Goal: Task Accomplishment & Management: Manage account settings

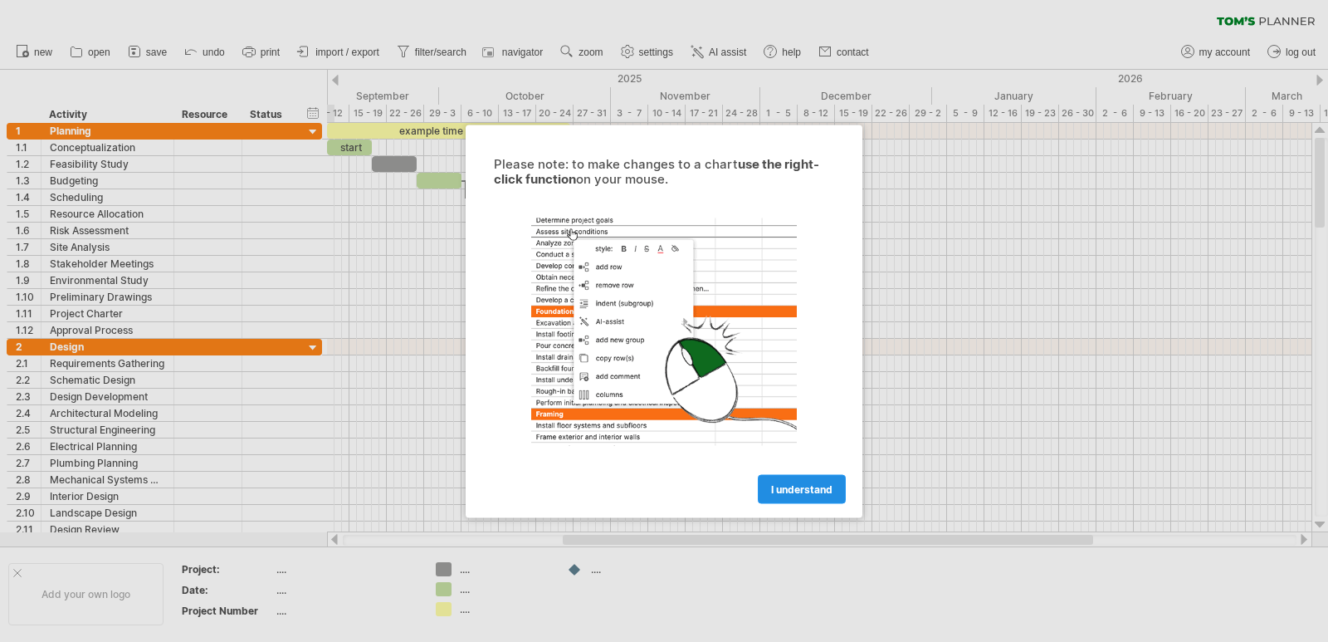
click at [834, 485] on link "I understand" at bounding box center [802, 488] width 88 height 29
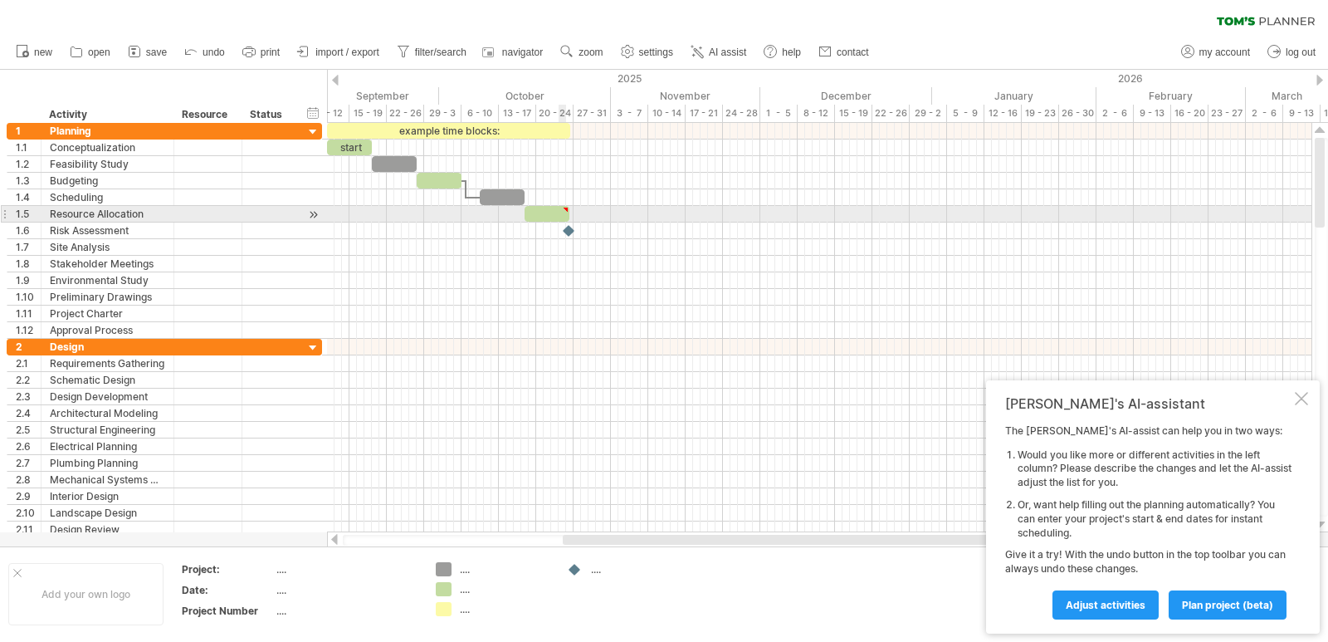
type textarea "**********"
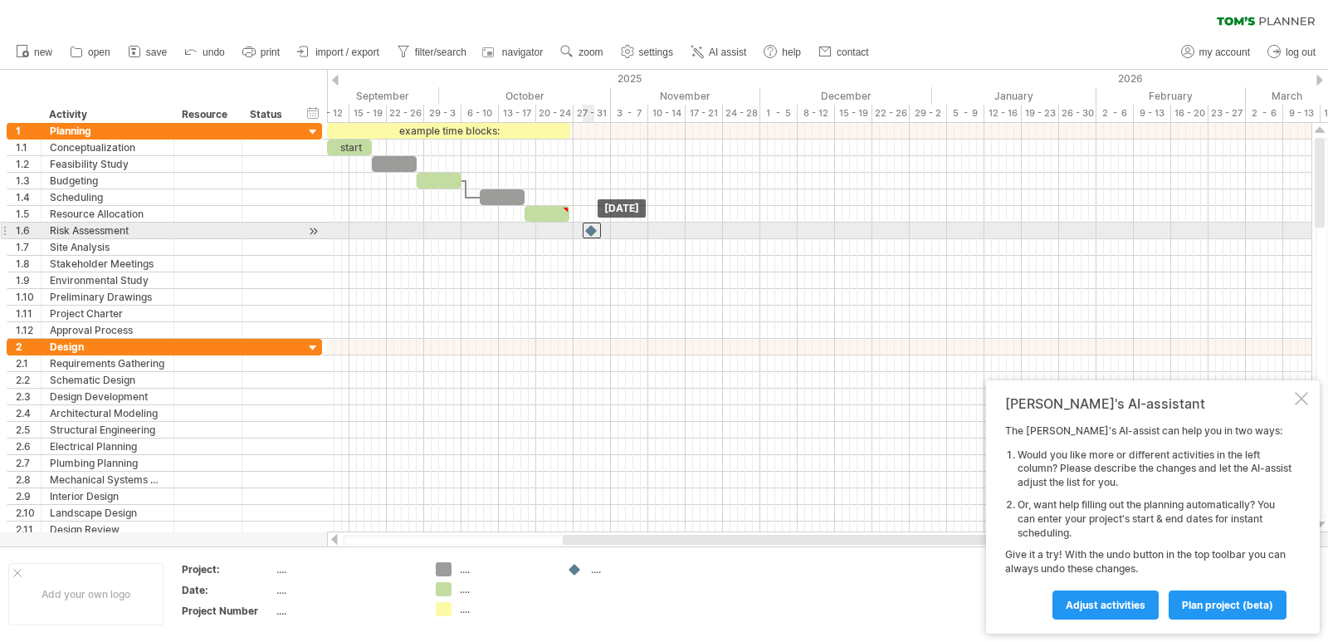
drag, startPoint x: 566, startPoint y: 234, endPoint x: 595, endPoint y: 234, distance: 29.1
click at [595, 234] on div at bounding box center [592, 231] width 18 height 16
drag, startPoint x: 595, startPoint y: 234, endPoint x: 570, endPoint y: 234, distance: 25.7
click at [570, 234] on div at bounding box center [574, 231] width 18 height 16
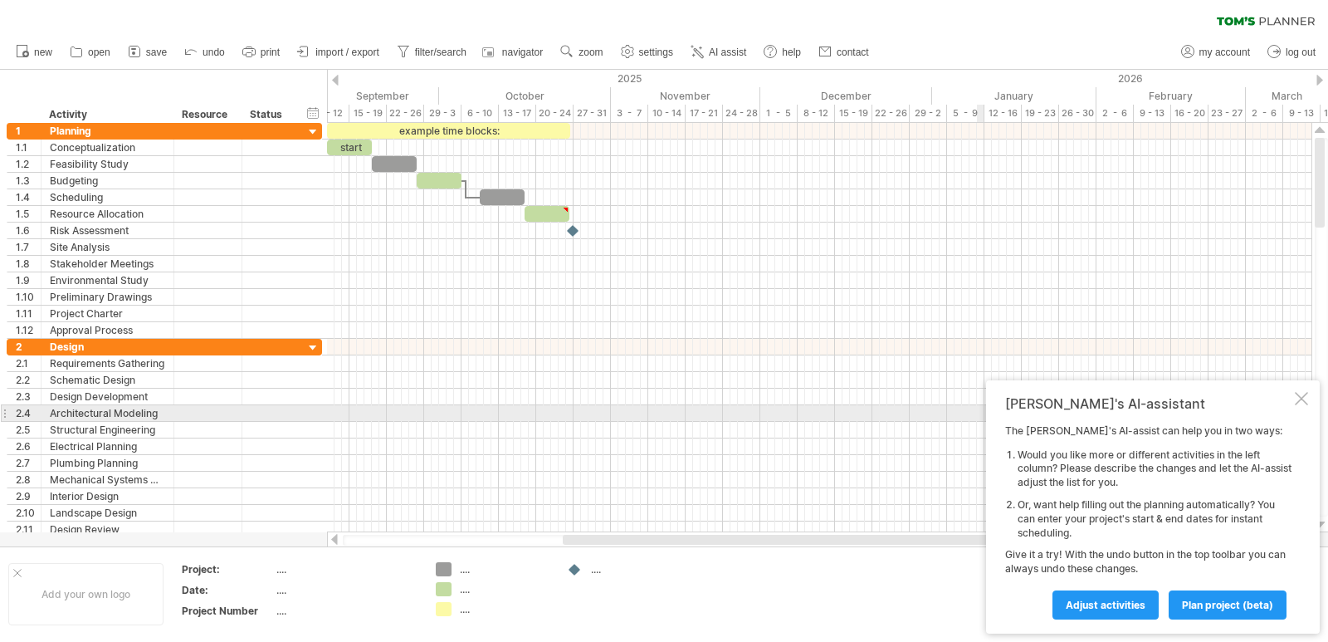
click at [1303, 406] on div "[PERSON_NAME]'s AI-assistant The [PERSON_NAME]'s AI-assist can help you in two …" at bounding box center [1153, 506] width 334 height 253
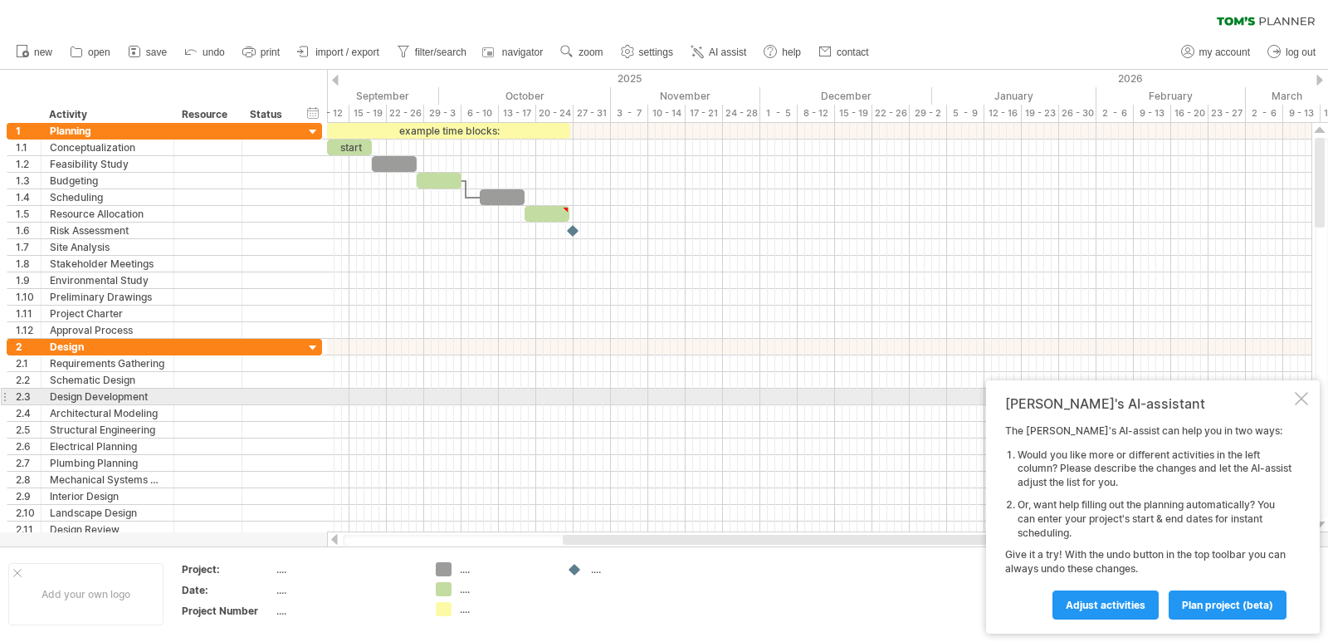
click at [1303, 404] on div at bounding box center [1301, 398] width 13 height 13
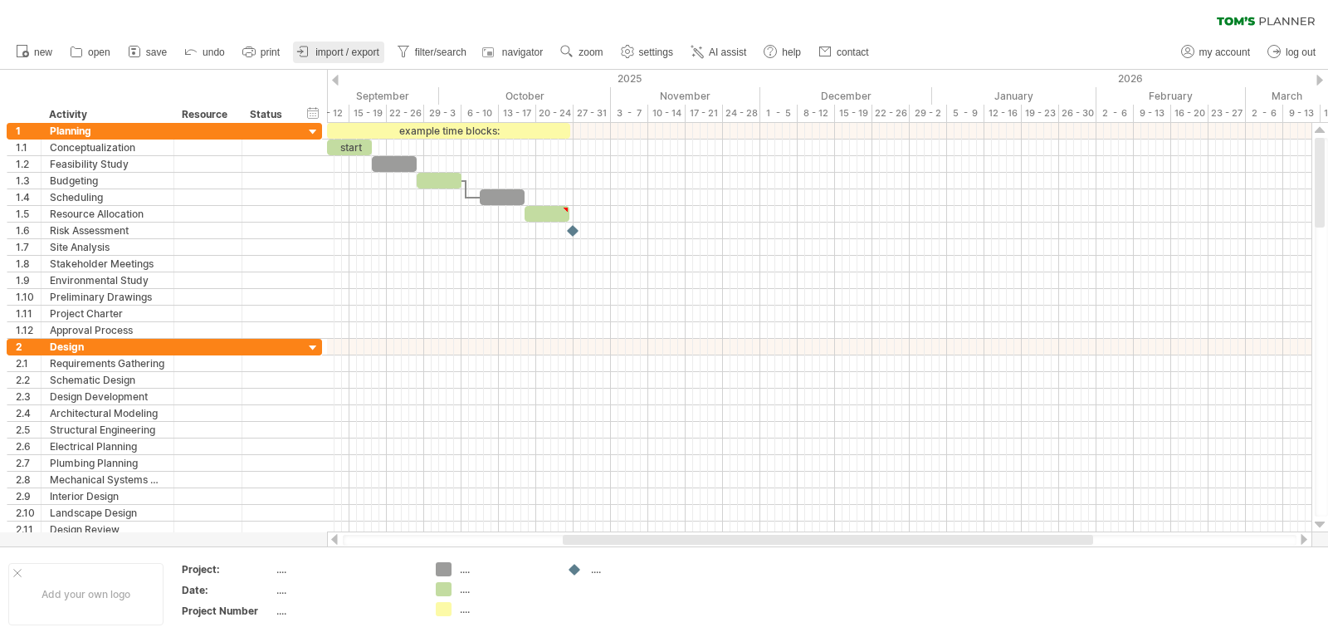
click at [382, 51] on link "import / export" at bounding box center [338, 53] width 91 height 22
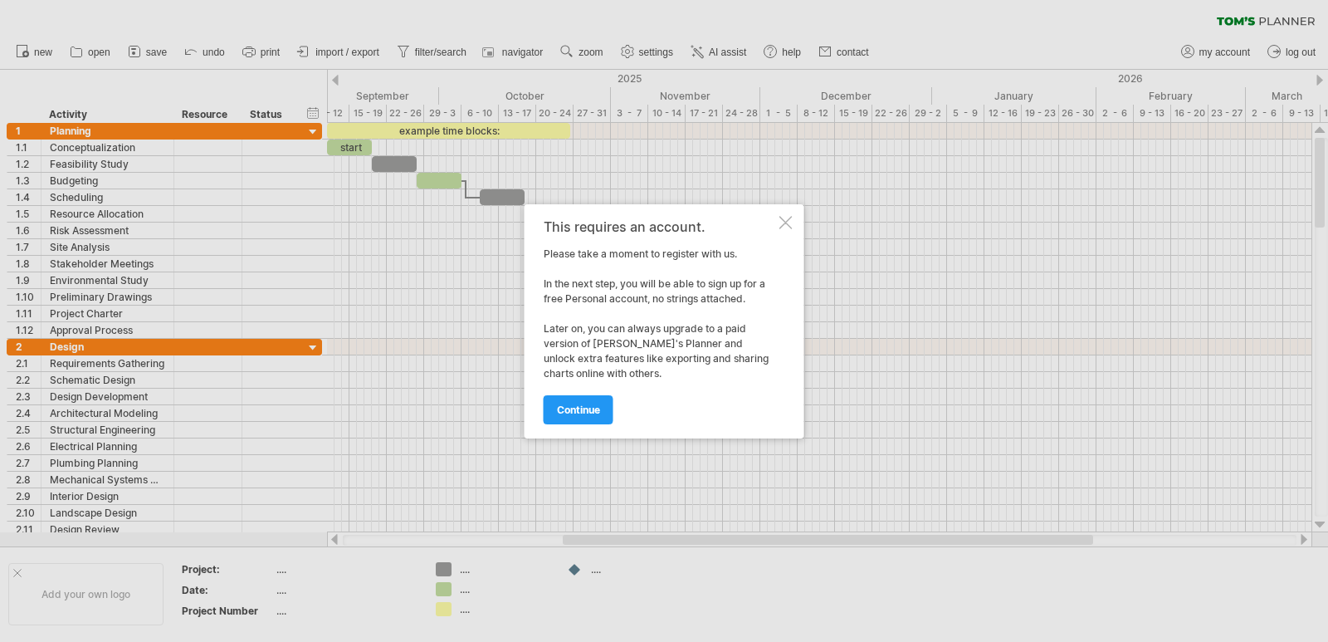
click at [786, 216] on div at bounding box center [786, 222] width 13 height 13
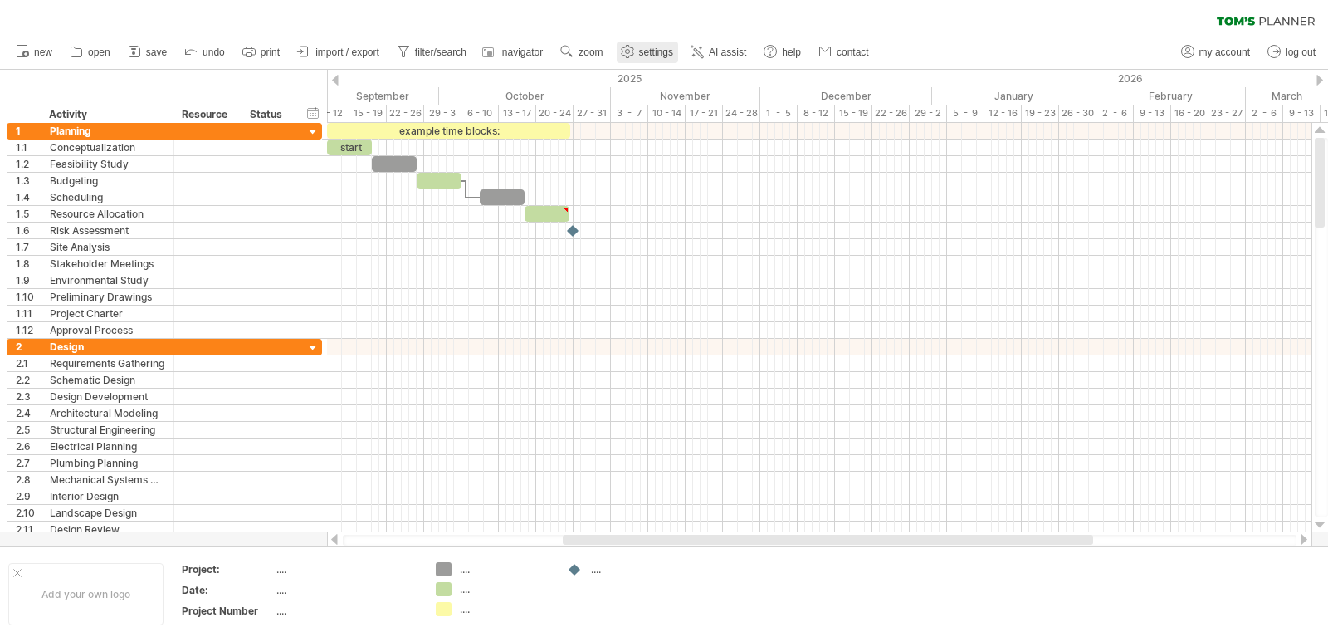
click at [648, 53] on span "settings" at bounding box center [656, 52] width 34 height 12
select select "*"
select select "**"
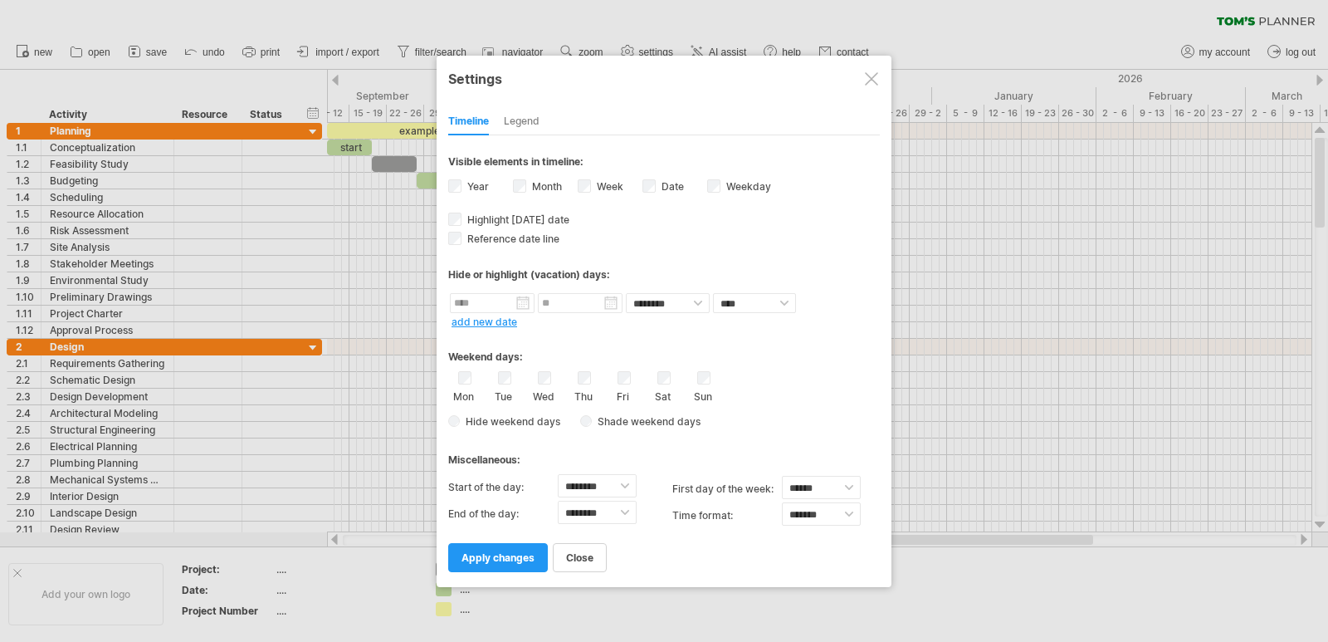
click at [866, 75] on div at bounding box center [871, 78] width 13 height 13
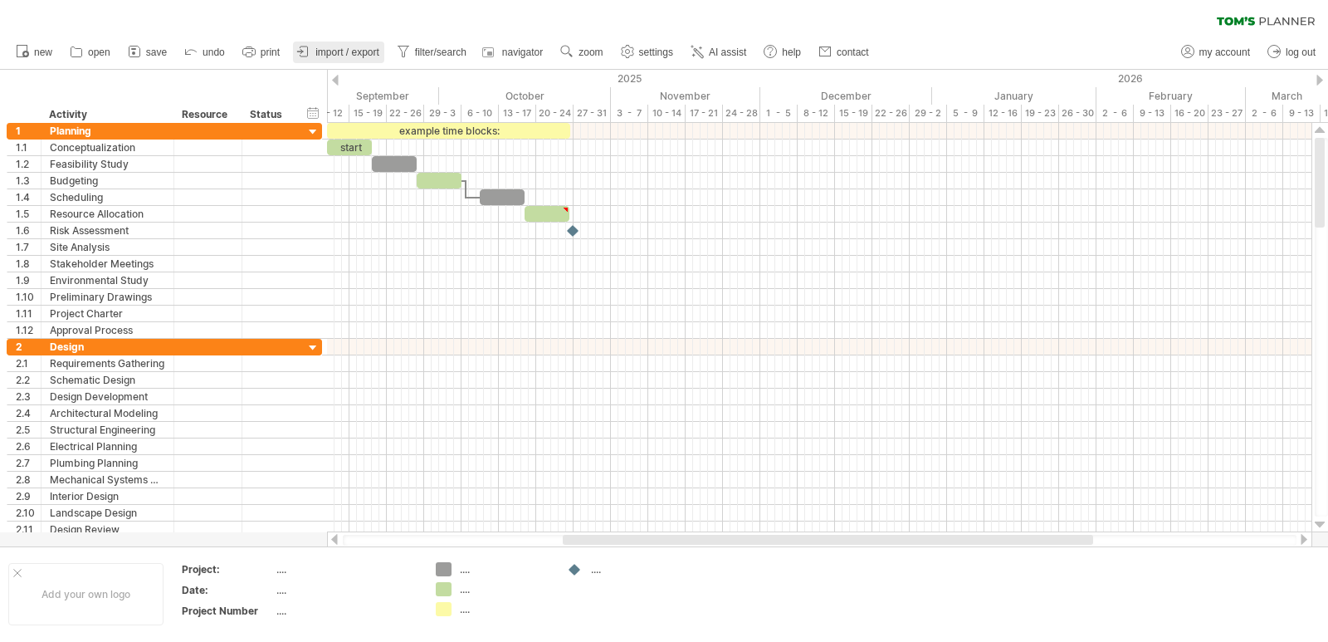
click at [364, 45] on link "import / export" at bounding box center [338, 53] width 91 height 22
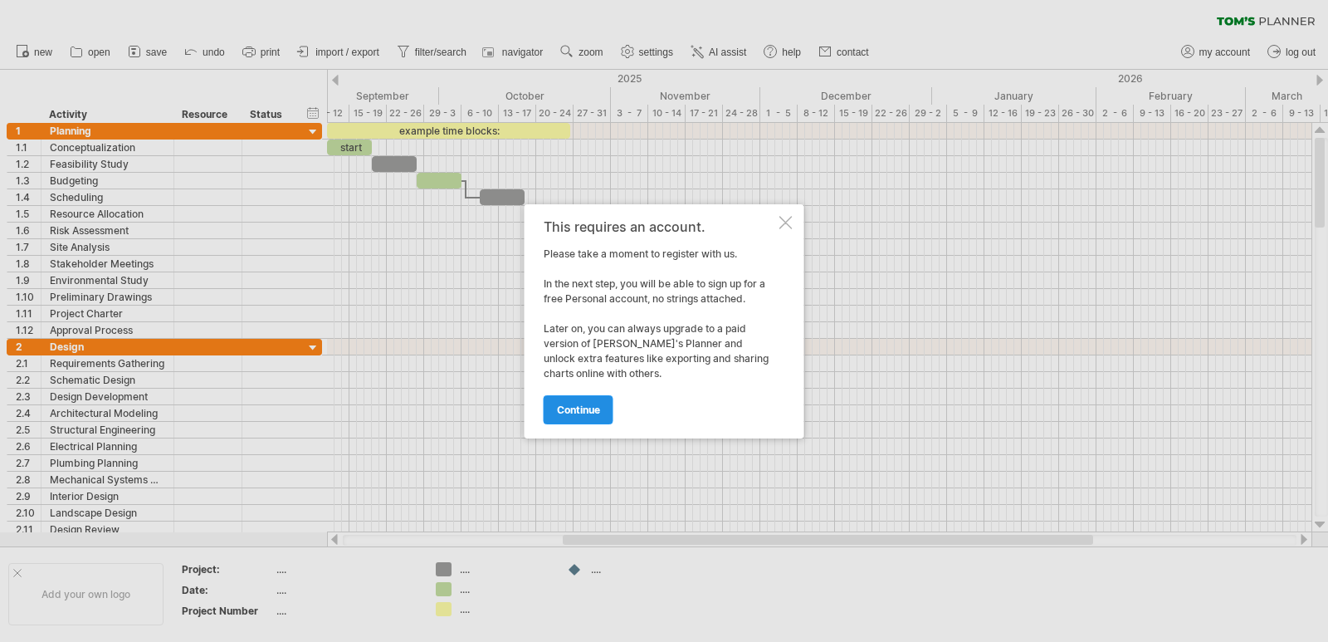
click at [587, 409] on span "continue" at bounding box center [578, 410] width 43 height 12
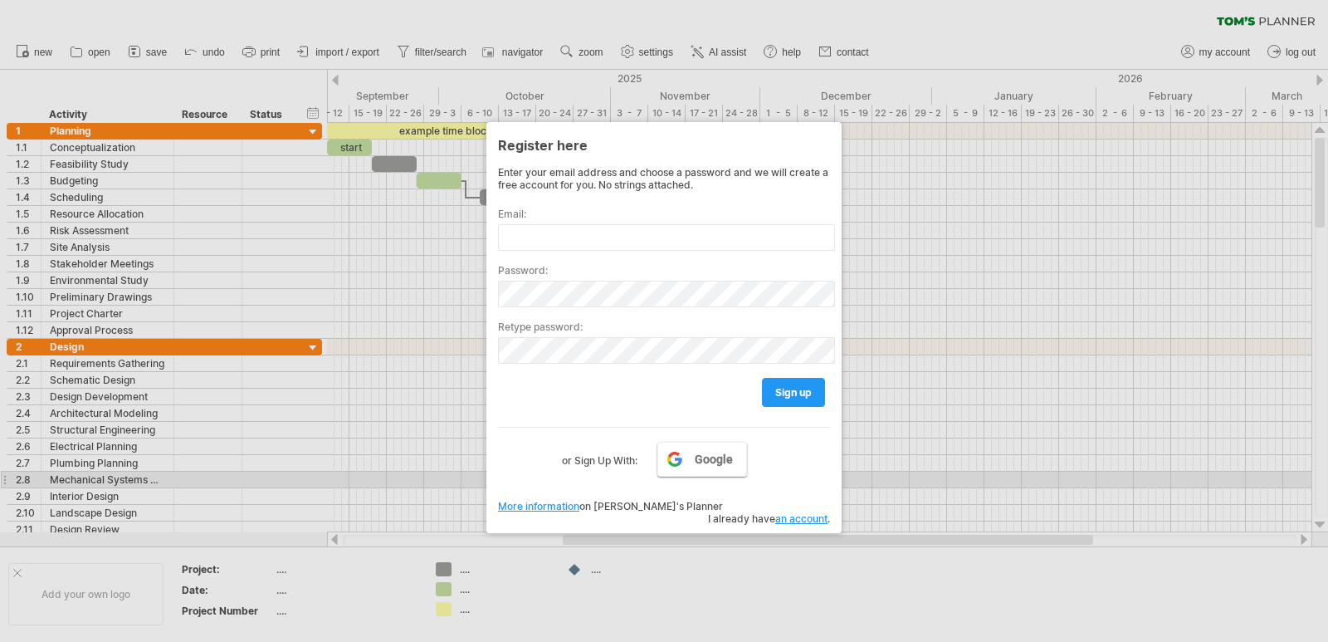
click at [699, 474] on link "Google" at bounding box center [703, 459] width 90 height 35
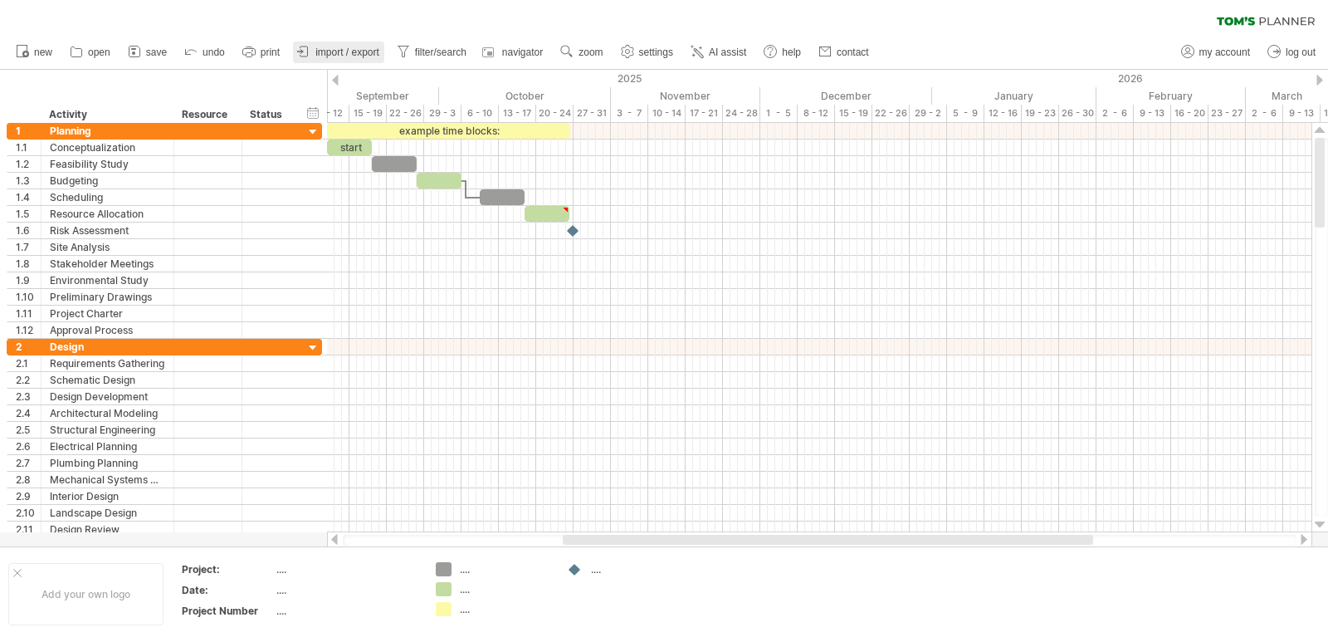
click at [367, 57] on span "import / export" at bounding box center [347, 52] width 64 height 12
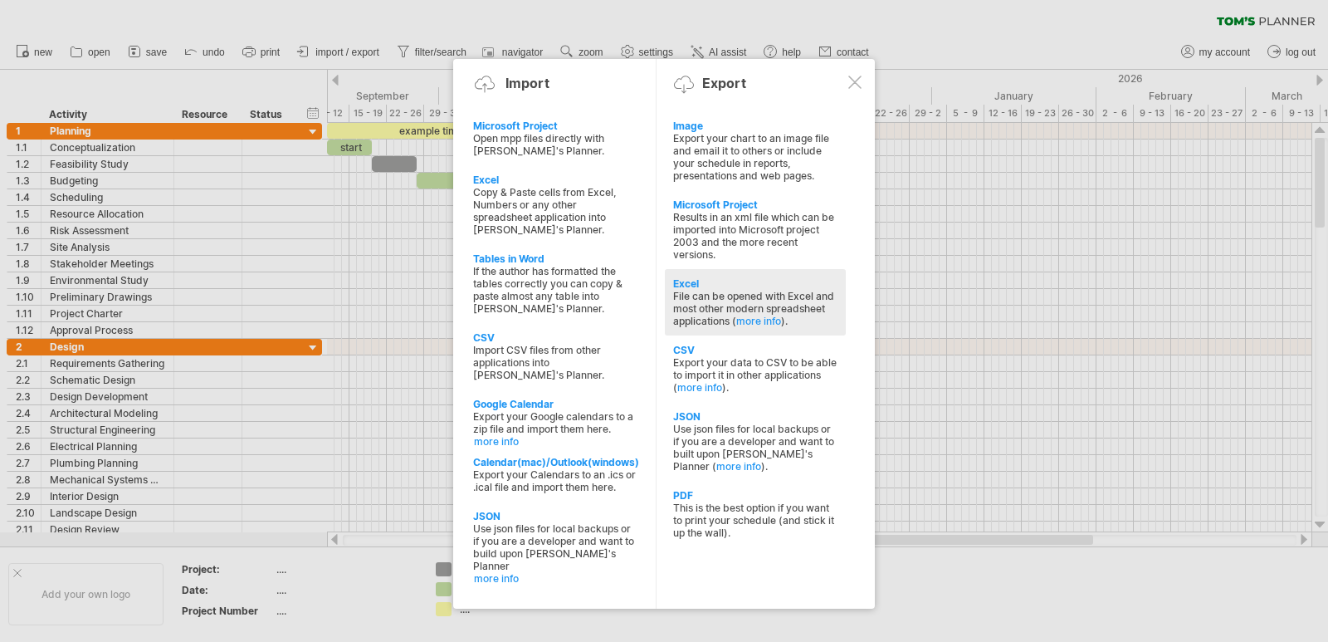
click at [722, 301] on div "File can be opened with Excel and most other modern spreadsheet applications ( …" at bounding box center [755, 308] width 164 height 37
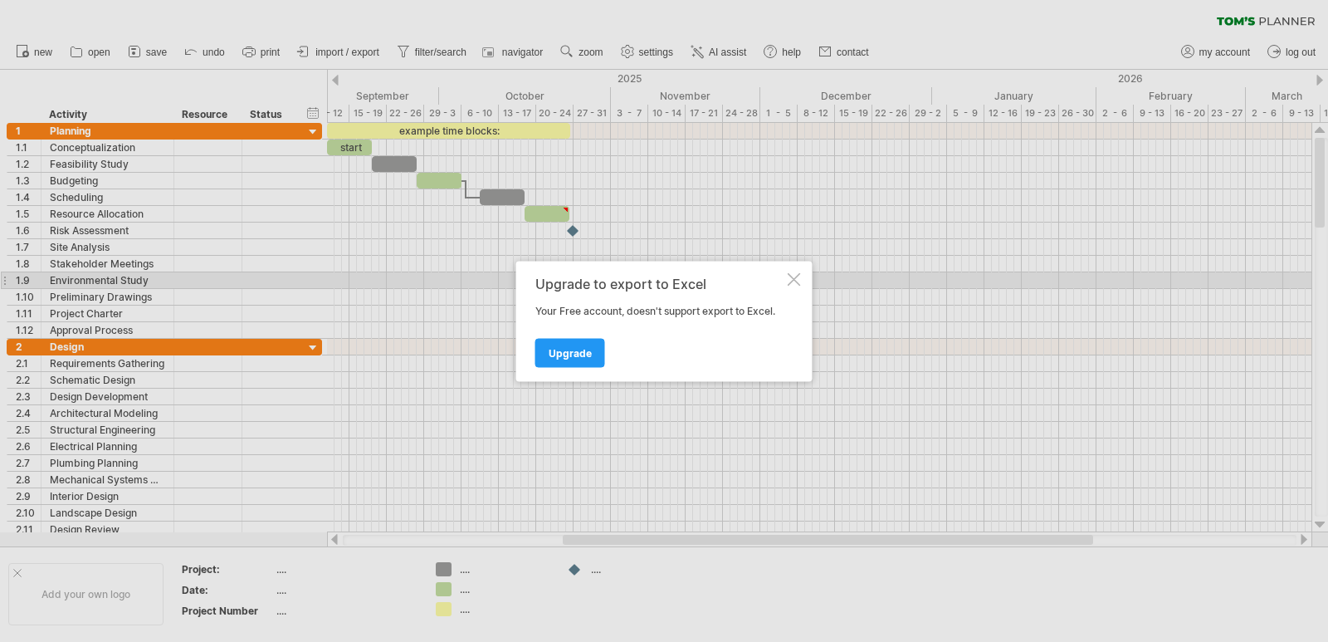
click at [794, 283] on div at bounding box center [794, 278] width 13 height 13
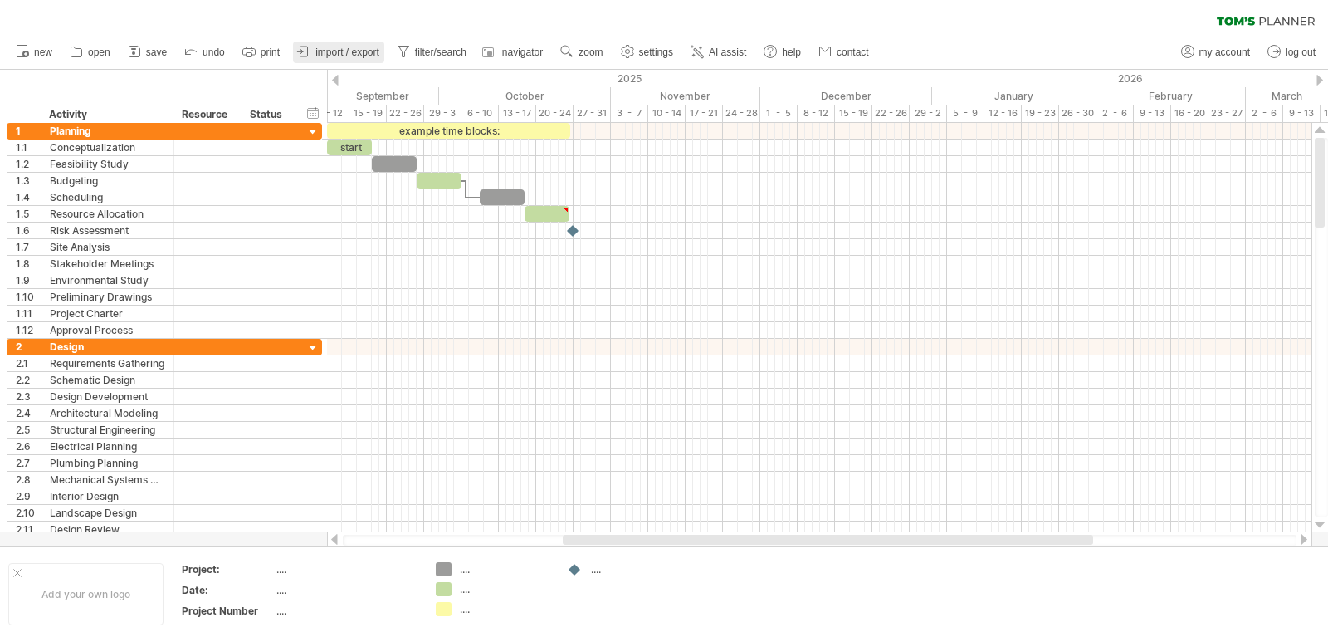
click at [362, 56] on span "import / export" at bounding box center [347, 52] width 64 height 12
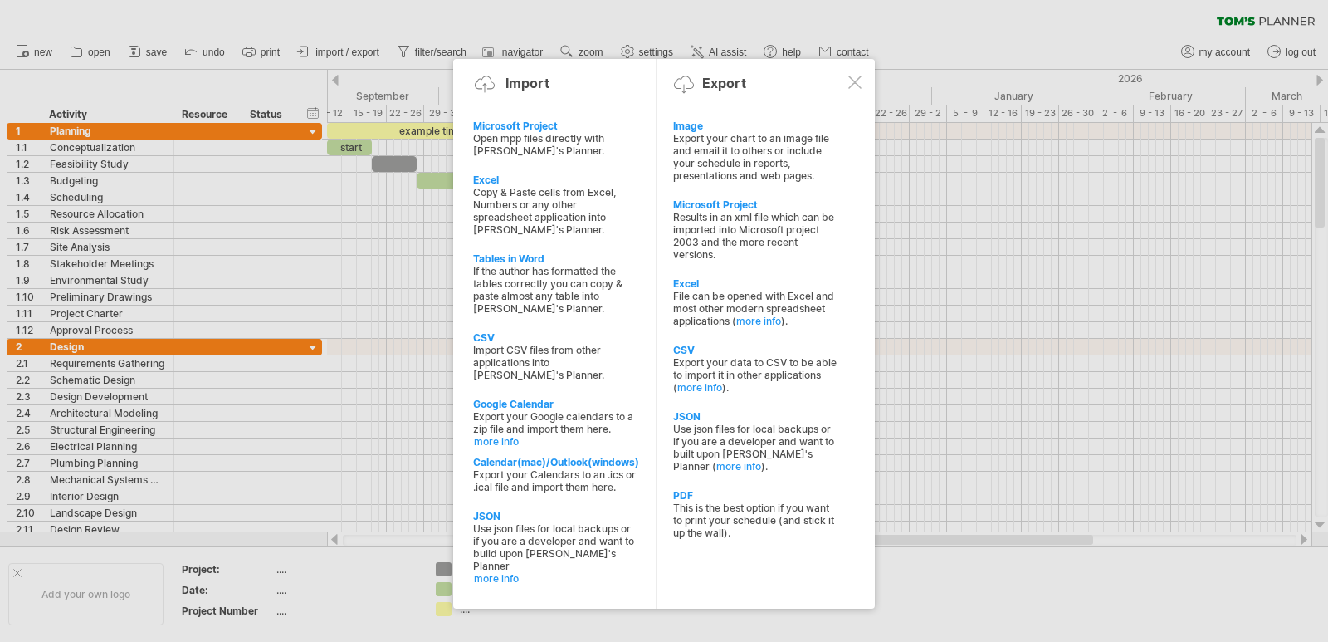
click at [857, 86] on div at bounding box center [855, 82] width 13 height 13
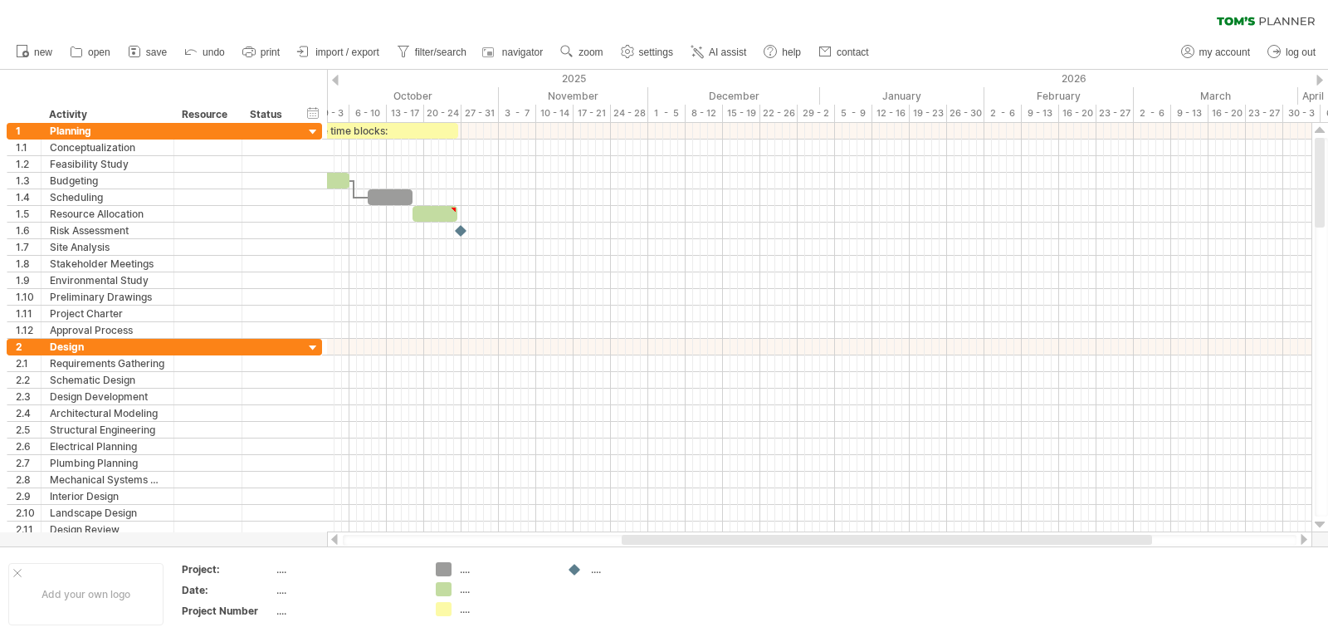
drag, startPoint x: 849, startPoint y: 541, endPoint x: 908, endPoint y: 544, distance: 59.0
click at [908, 544] on div at bounding box center [887, 540] width 531 height 10
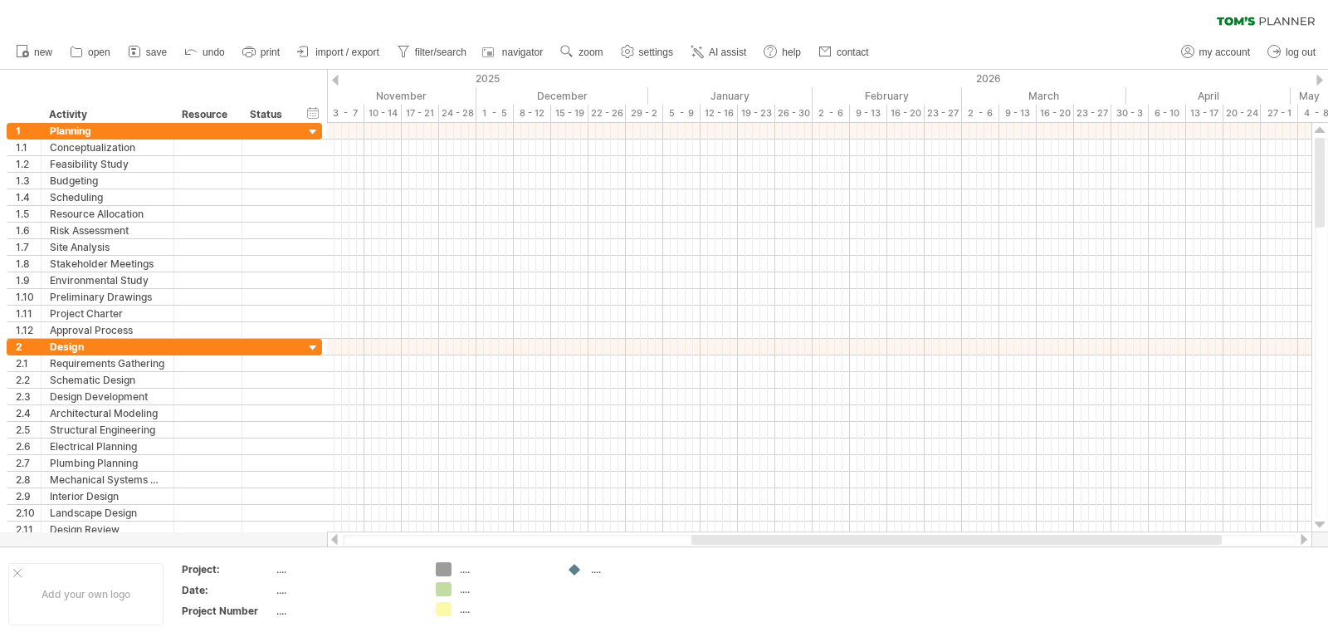
drag, startPoint x: 929, startPoint y: 539, endPoint x: 1015, endPoint y: 535, distance: 85.6
click at [1015, 535] on div at bounding box center [957, 540] width 531 height 10
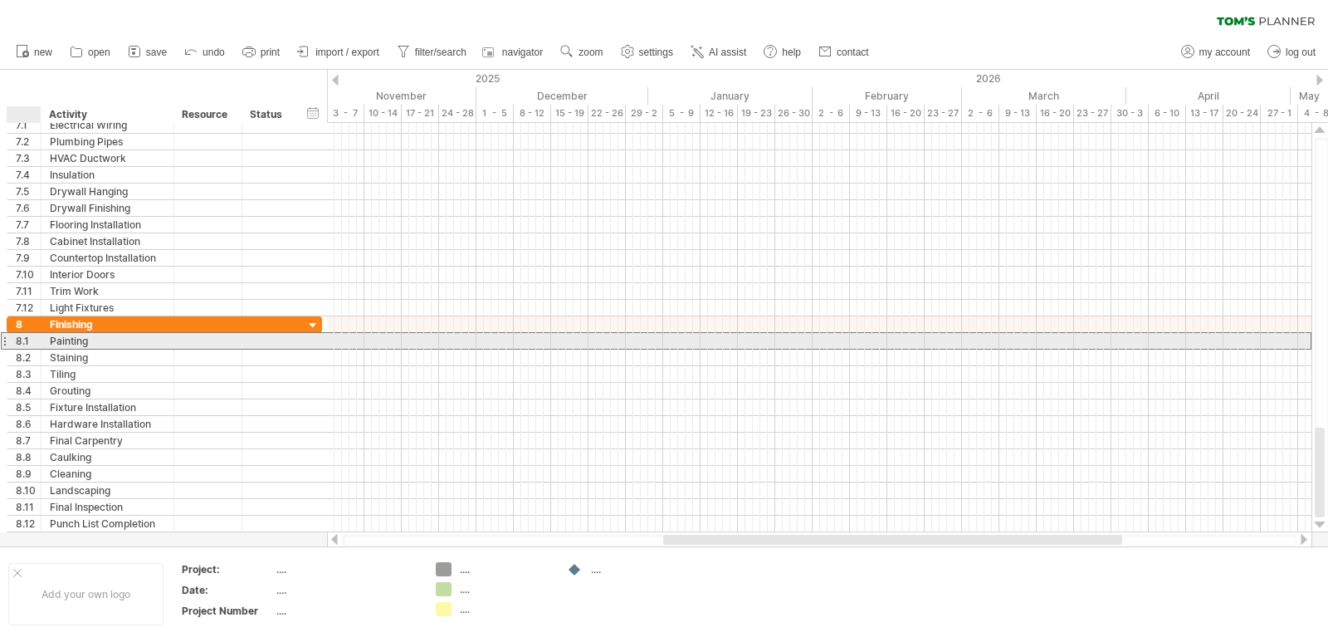
click at [21, 340] on div "8.1" at bounding box center [28, 341] width 25 height 16
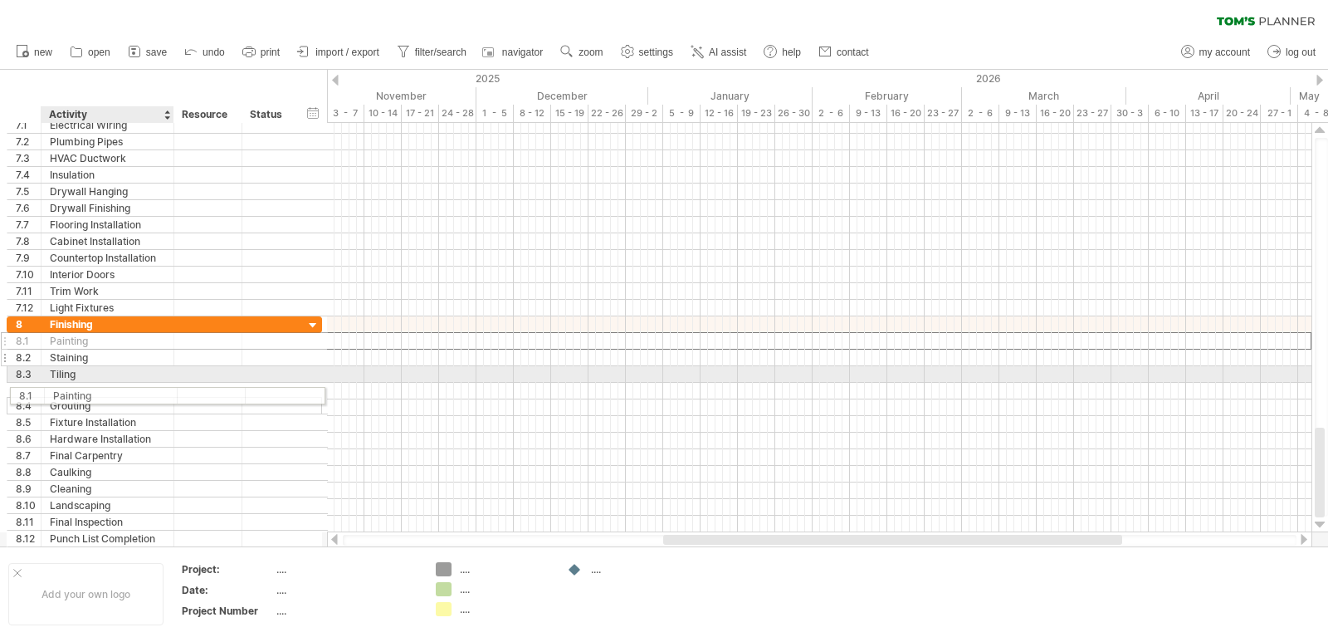
drag, startPoint x: 66, startPoint y: 345, endPoint x: 56, endPoint y: 357, distance: 15.9
click at [56, 357] on div "**********" at bounding box center [164, 431] width 315 height 231
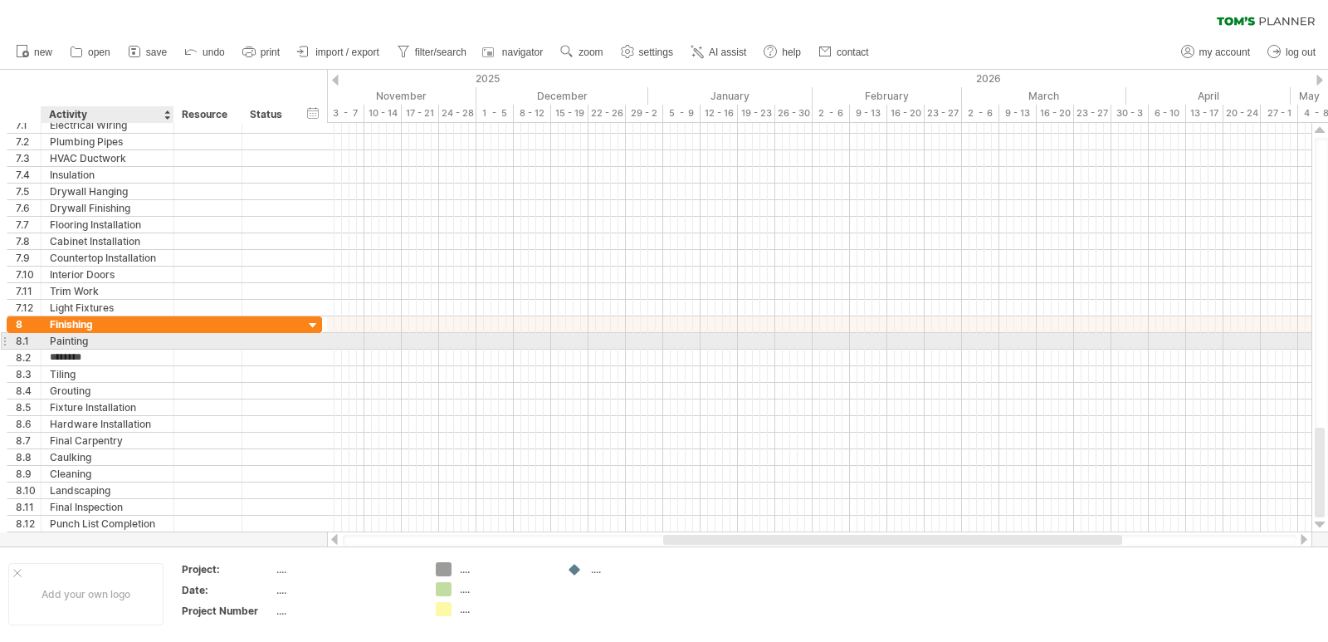
click at [154, 345] on div "Painting" at bounding box center [107, 341] width 115 height 16
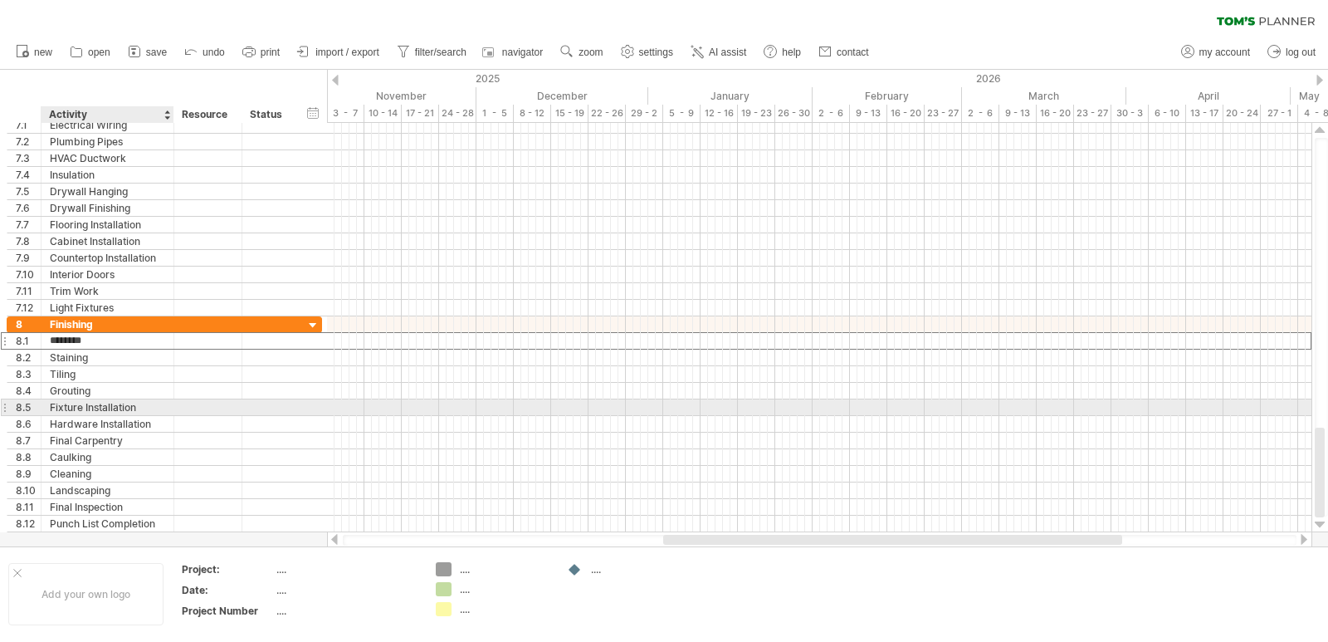
click at [72, 404] on div "Fixture Installation" at bounding box center [107, 407] width 115 height 16
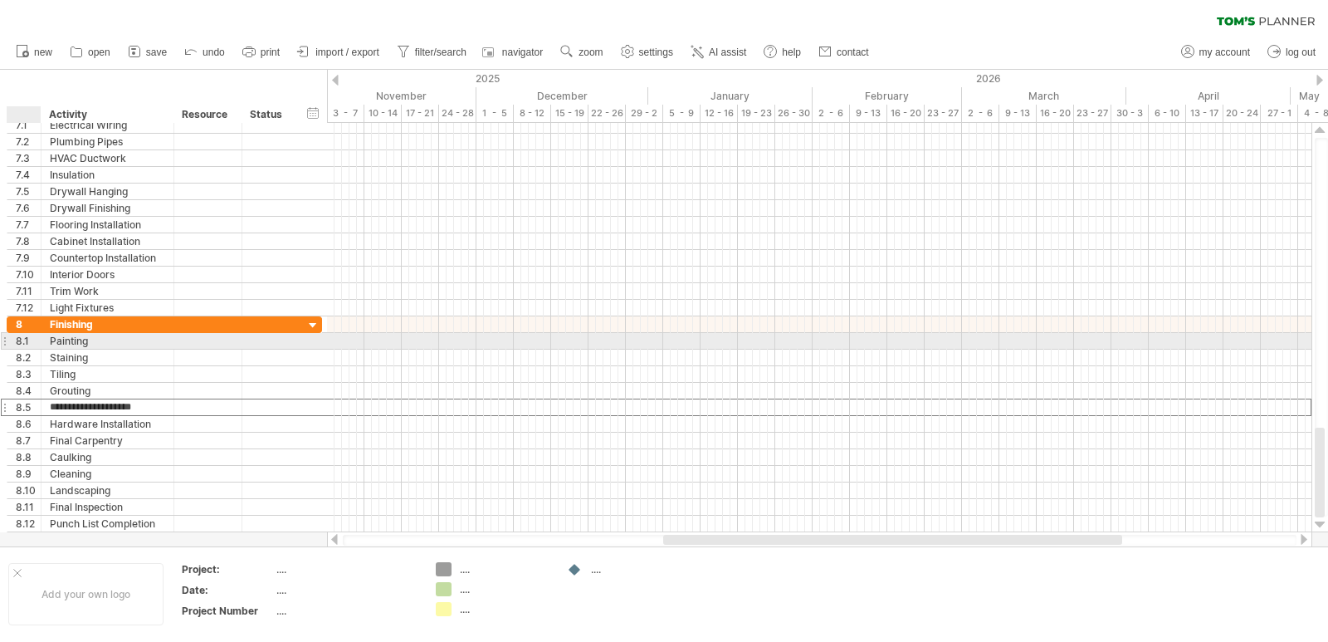
click at [22, 340] on div "8.1" at bounding box center [28, 341] width 25 height 16
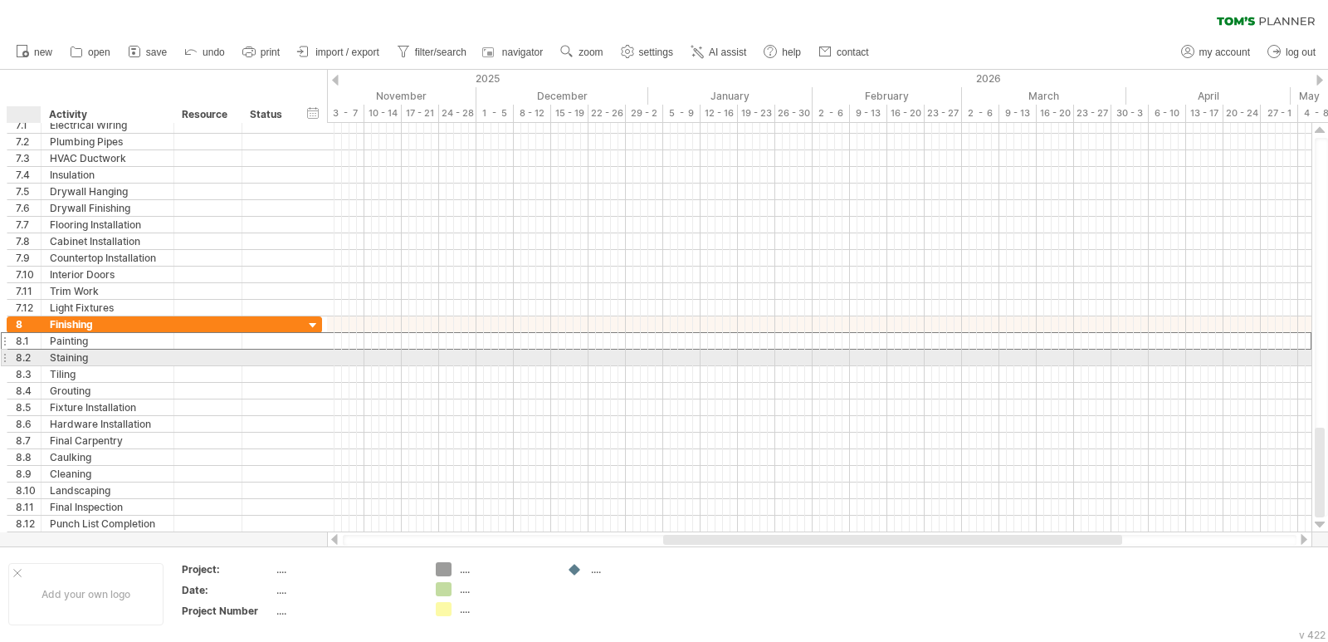
click at [25, 360] on div "8.2" at bounding box center [28, 358] width 25 height 16
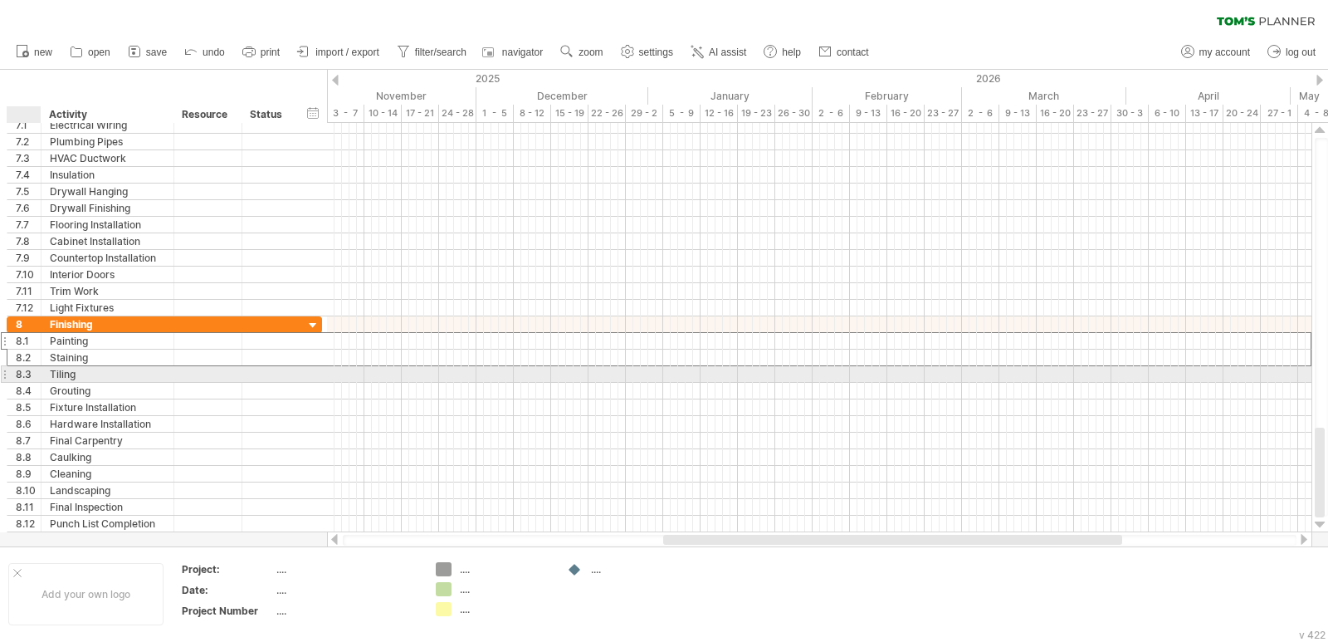
click at [28, 379] on div "8.3" at bounding box center [28, 374] width 25 height 16
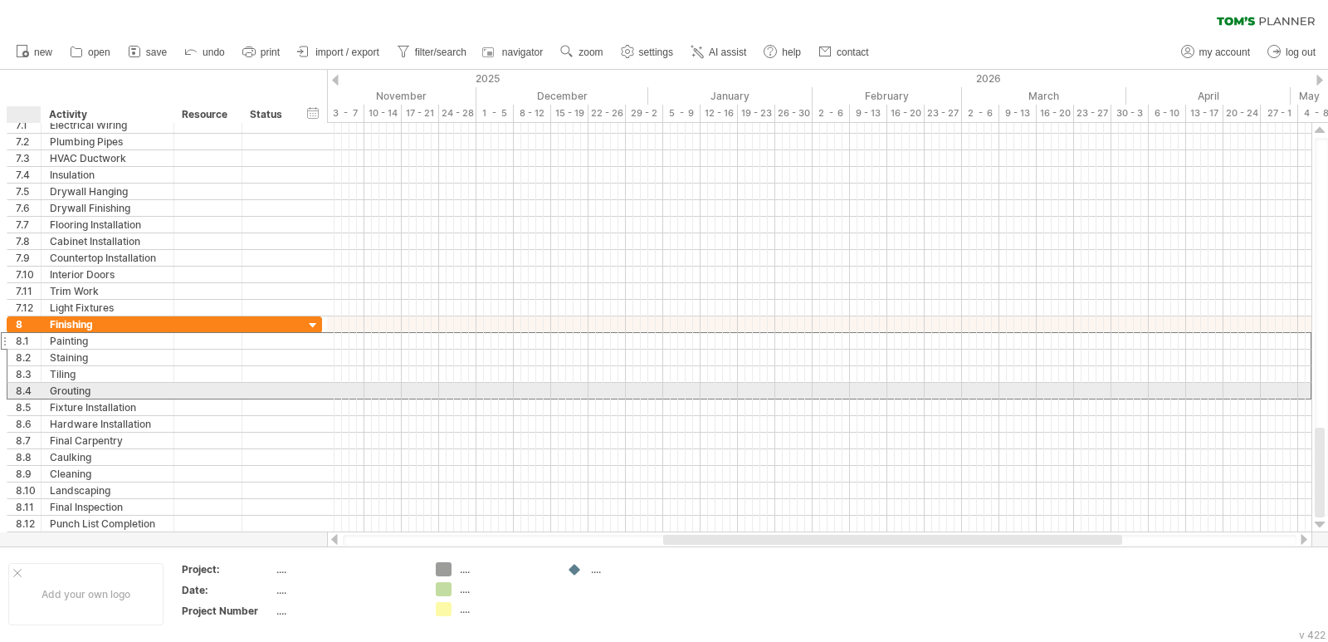
click at [22, 394] on div "8.4" at bounding box center [28, 391] width 25 height 16
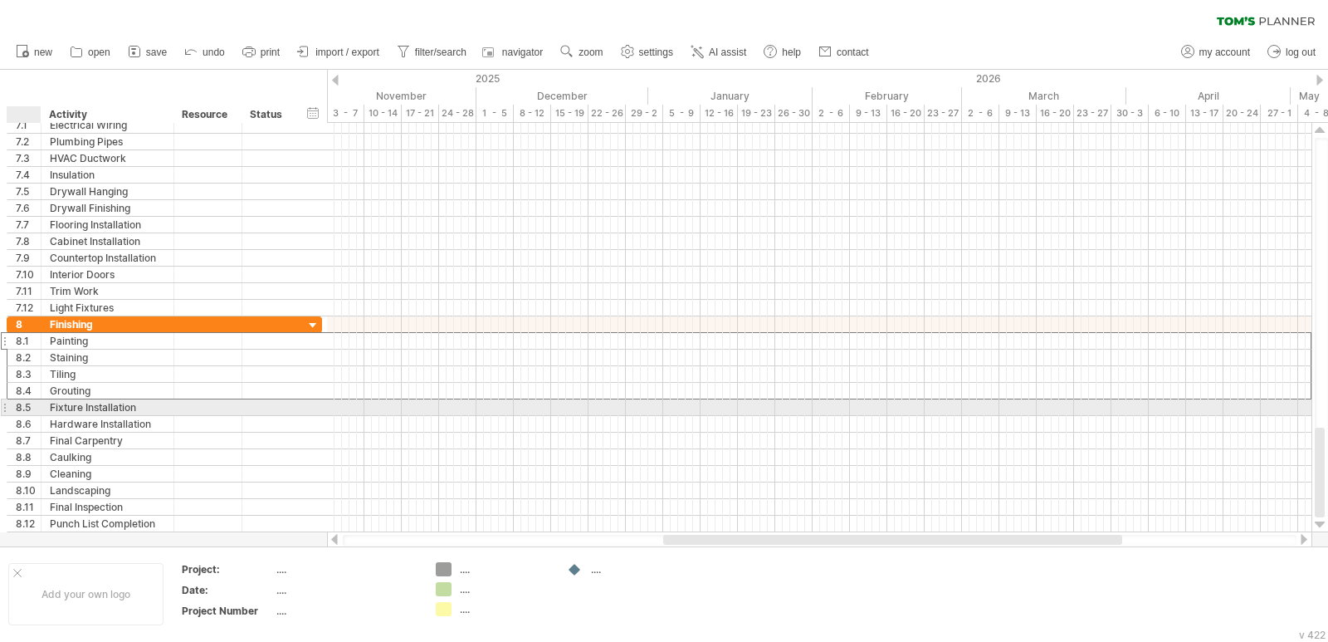
click at [22, 415] on div "**********" at bounding box center [164, 407] width 315 height 17
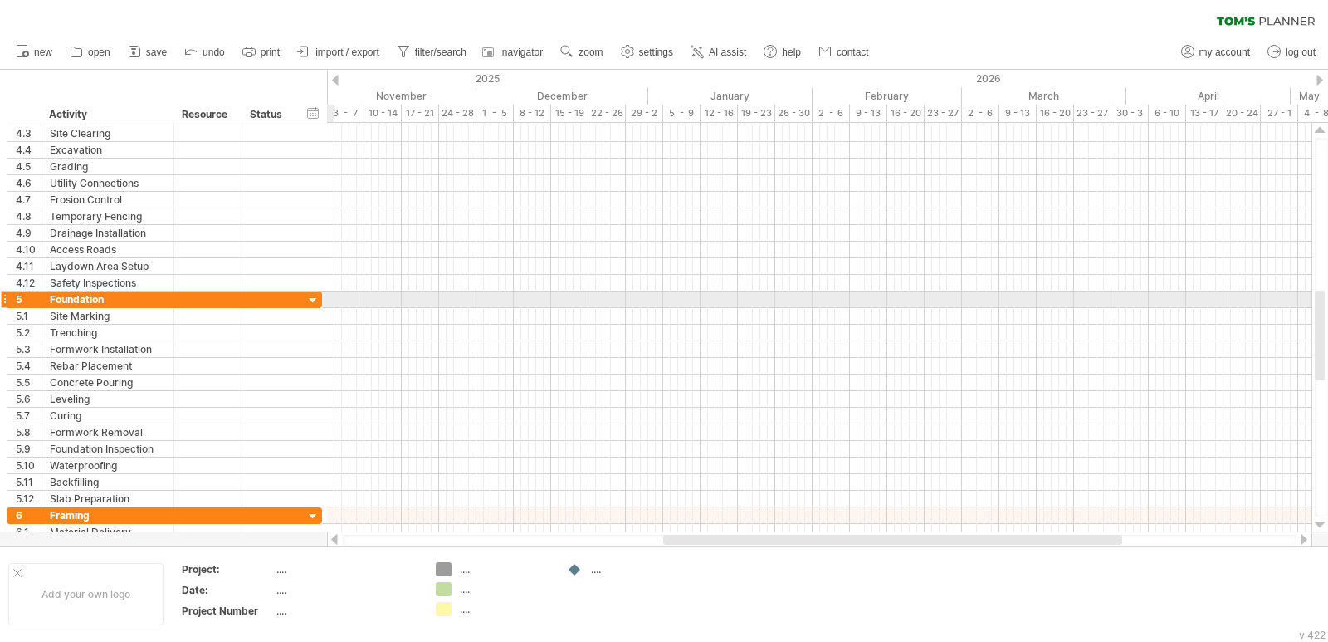
click at [307, 300] on div at bounding box center [314, 301] width 16 height 16
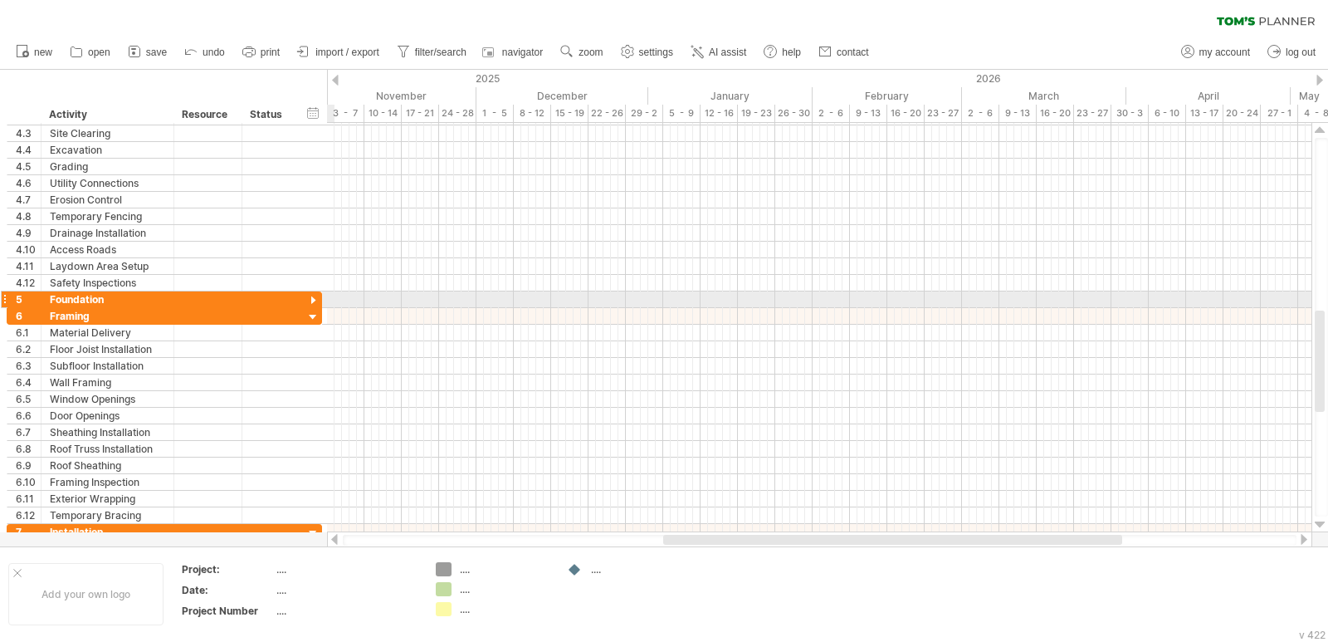
click at [307, 300] on div at bounding box center [314, 301] width 16 height 16
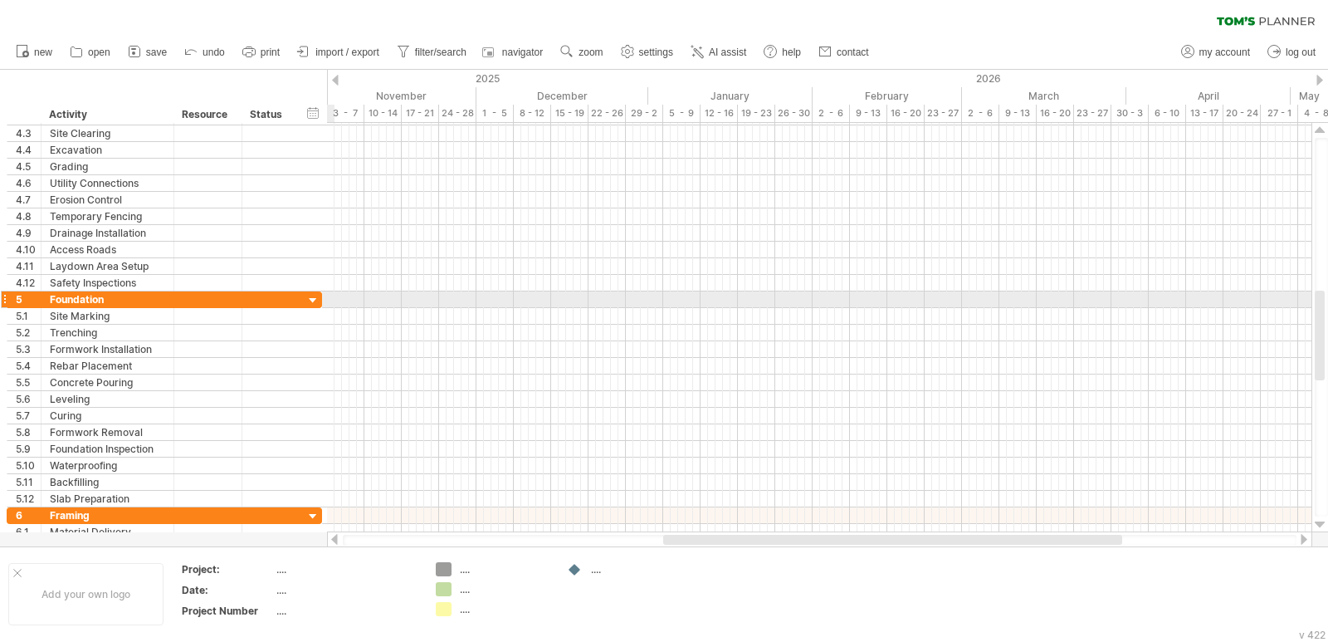
click at [307, 300] on div at bounding box center [314, 301] width 16 height 16
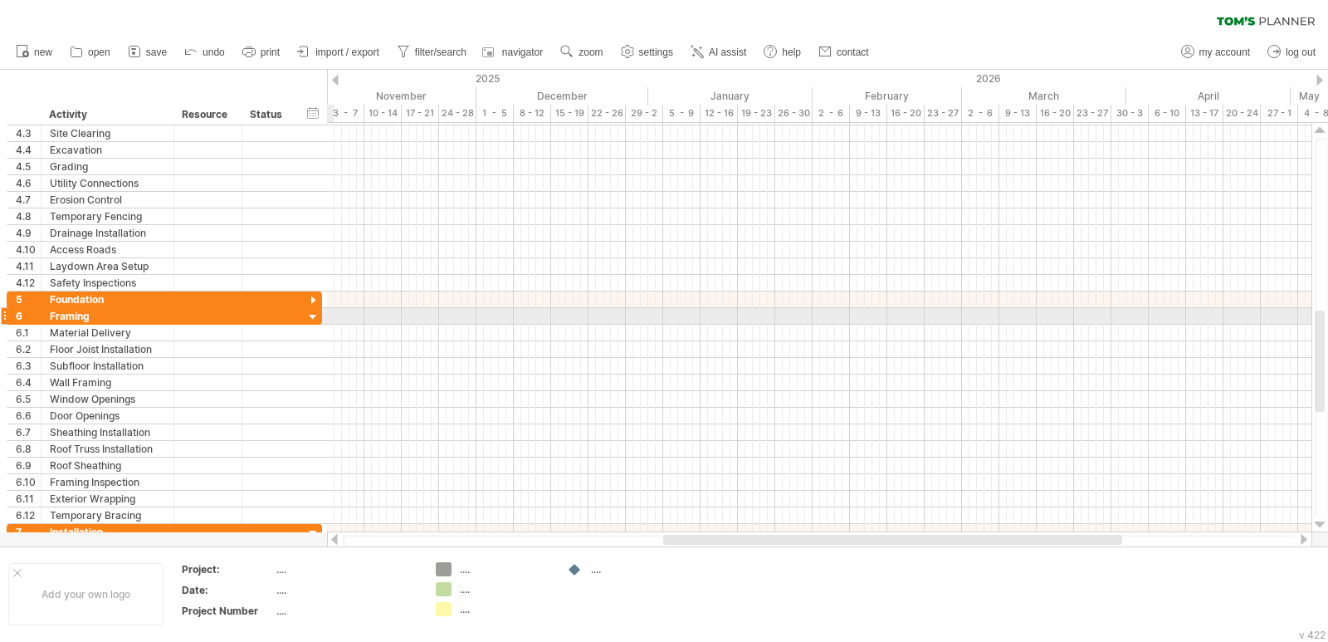
click at [314, 319] on div at bounding box center [314, 318] width 16 height 16
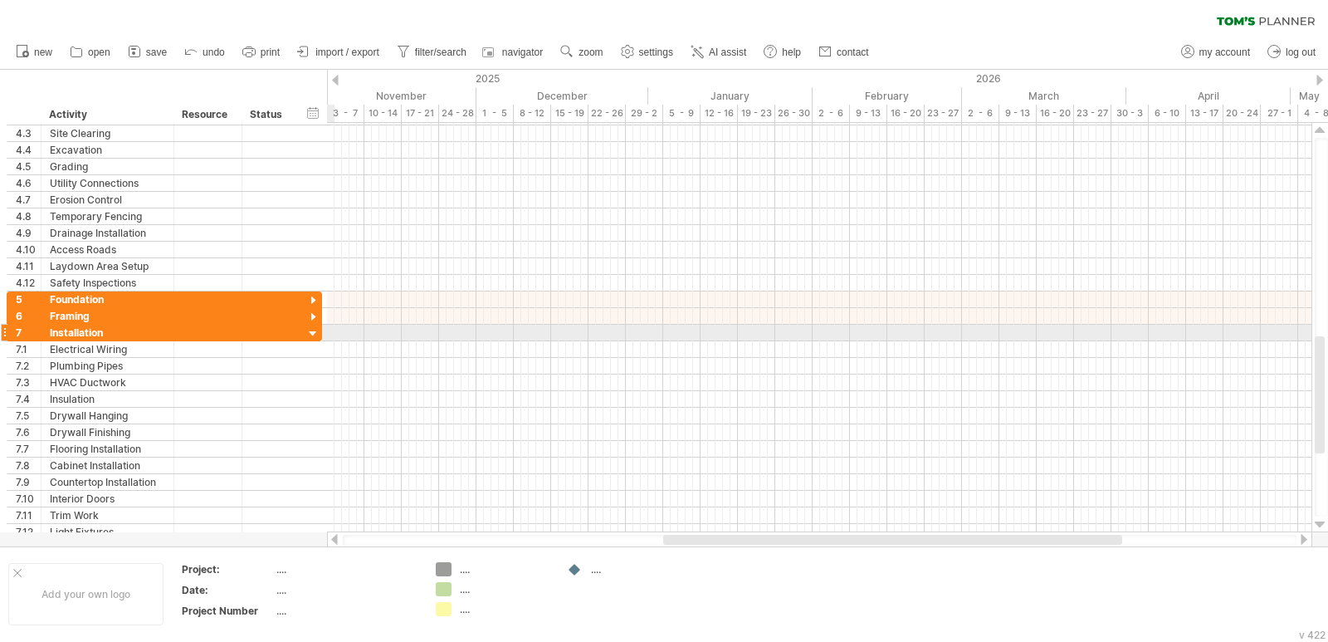
click at [312, 334] on div at bounding box center [314, 334] width 16 height 16
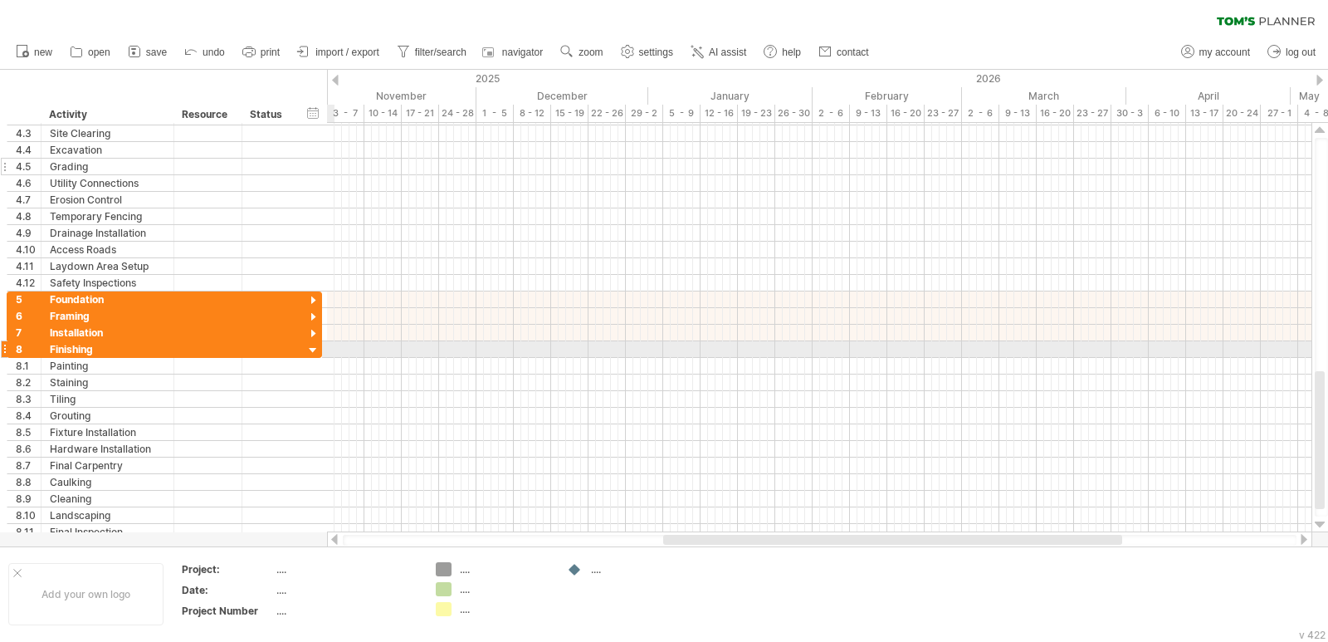
click at [314, 348] on div at bounding box center [314, 351] width 16 height 16
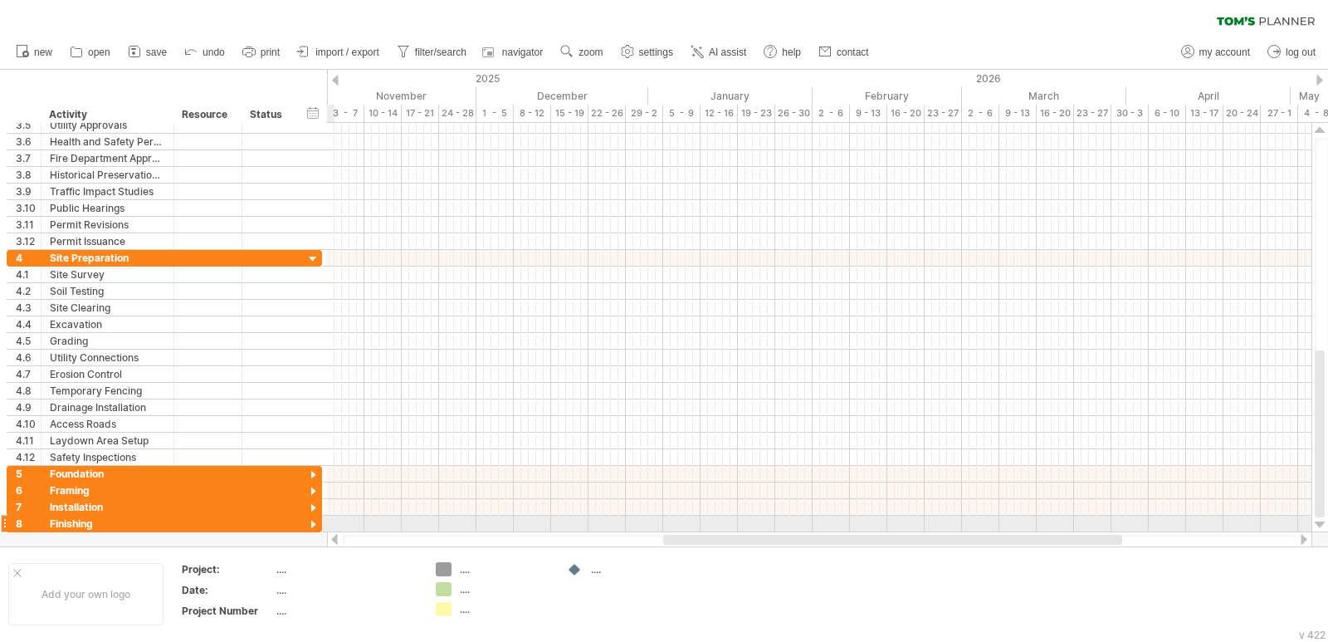
click at [316, 525] on div at bounding box center [314, 525] width 16 height 16
click at [316, 523] on div at bounding box center [314, 525] width 16 height 16
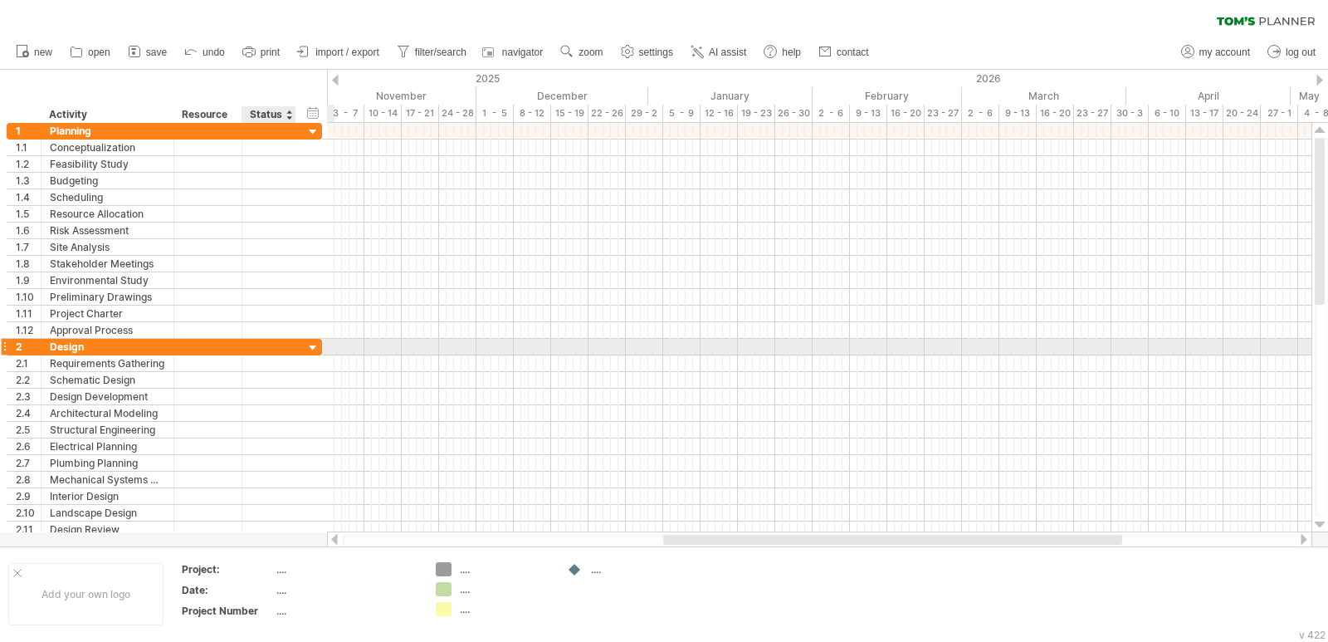
click at [312, 348] on div at bounding box center [314, 348] width 16 height 16
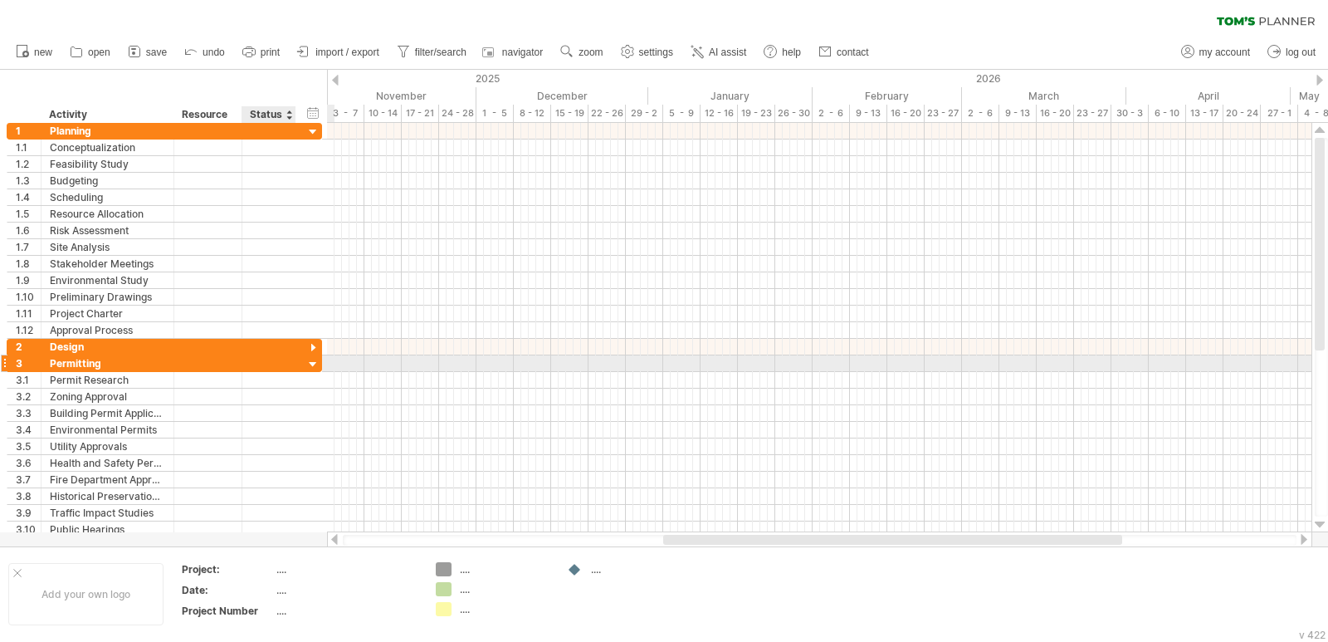
click at [313, 361] on div at bounding box center [314, 365] width 16 height 16
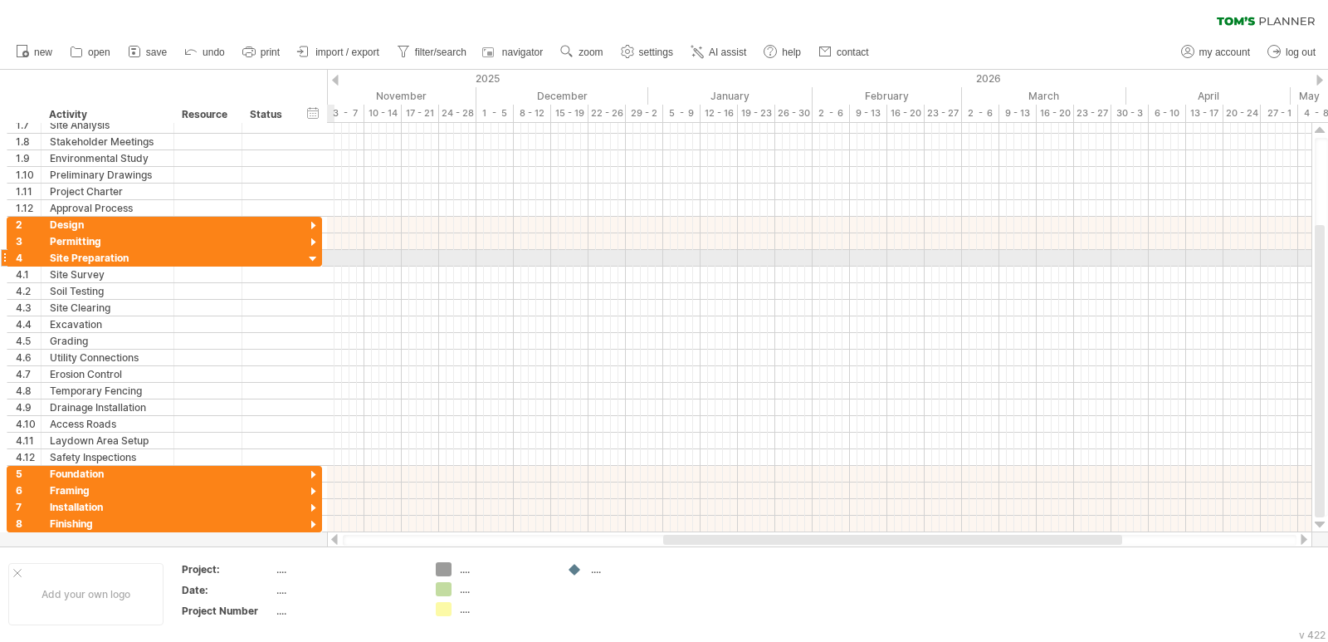
click at [312, 261] on div at bounding box center [314, 260] width 16 height 16
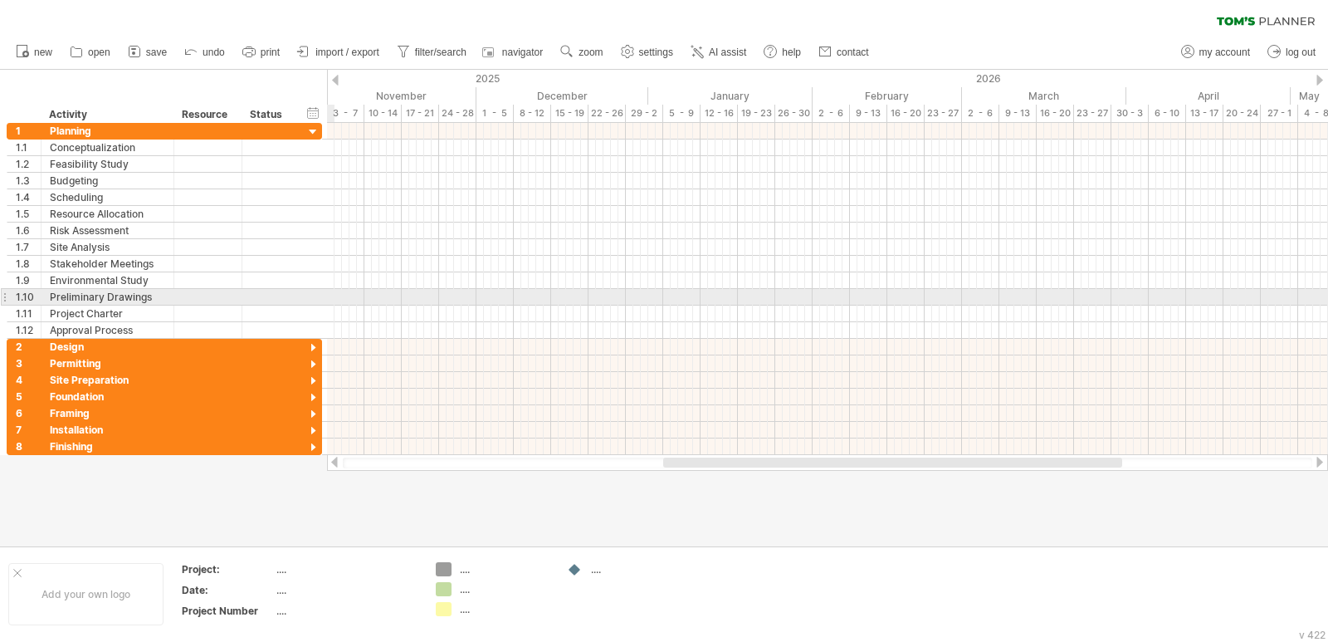
click at [631, 203] on div at bounding box center [827, 231] width 1001 height 216
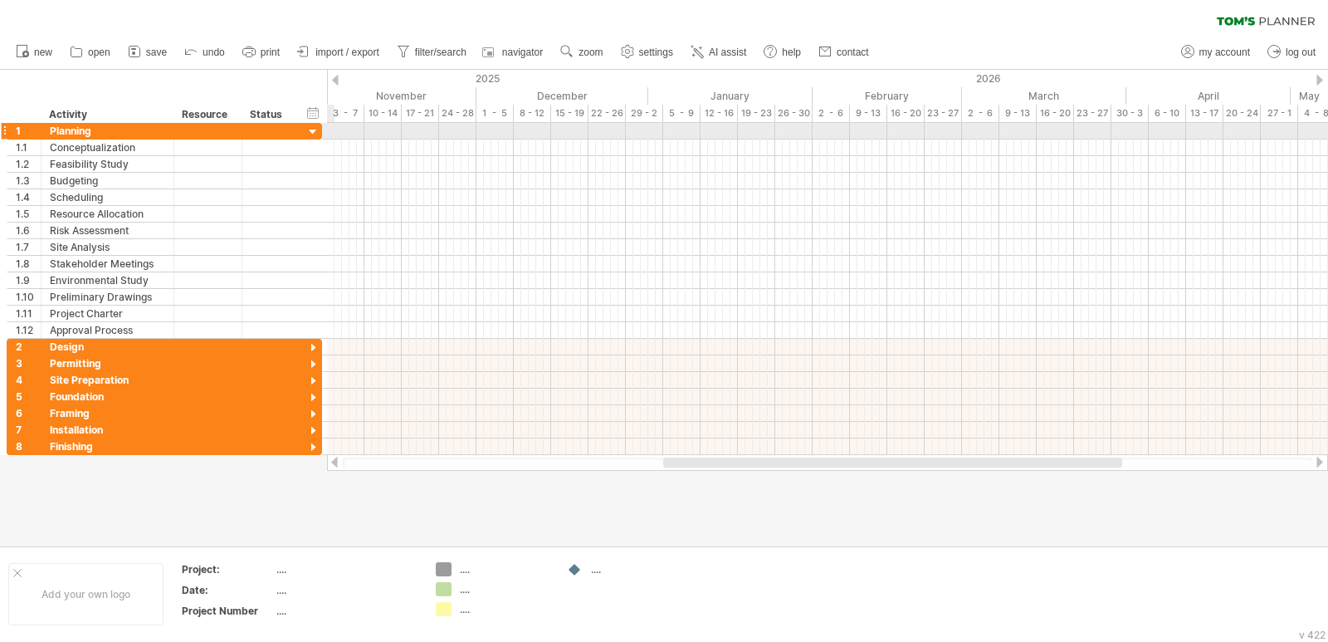
click at [311, 134] on div at bounding box center [314, 133] width 16 height 16
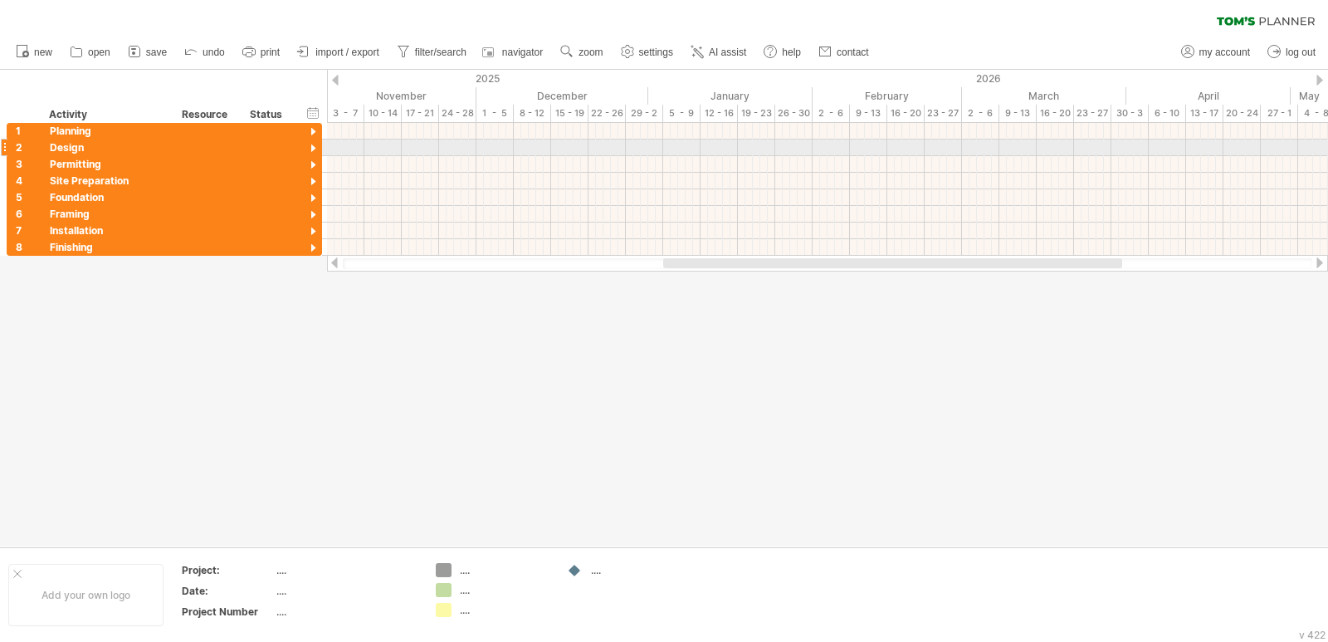
click at [0, 148] on div "**********" at bounding box center [161, 189] width 323 height 133
click at [4, 147] on div at bounding box center [4, 147] width 7 height 17
click at [309, 147] on div at bounding box center [314, 149] width 16 height 16
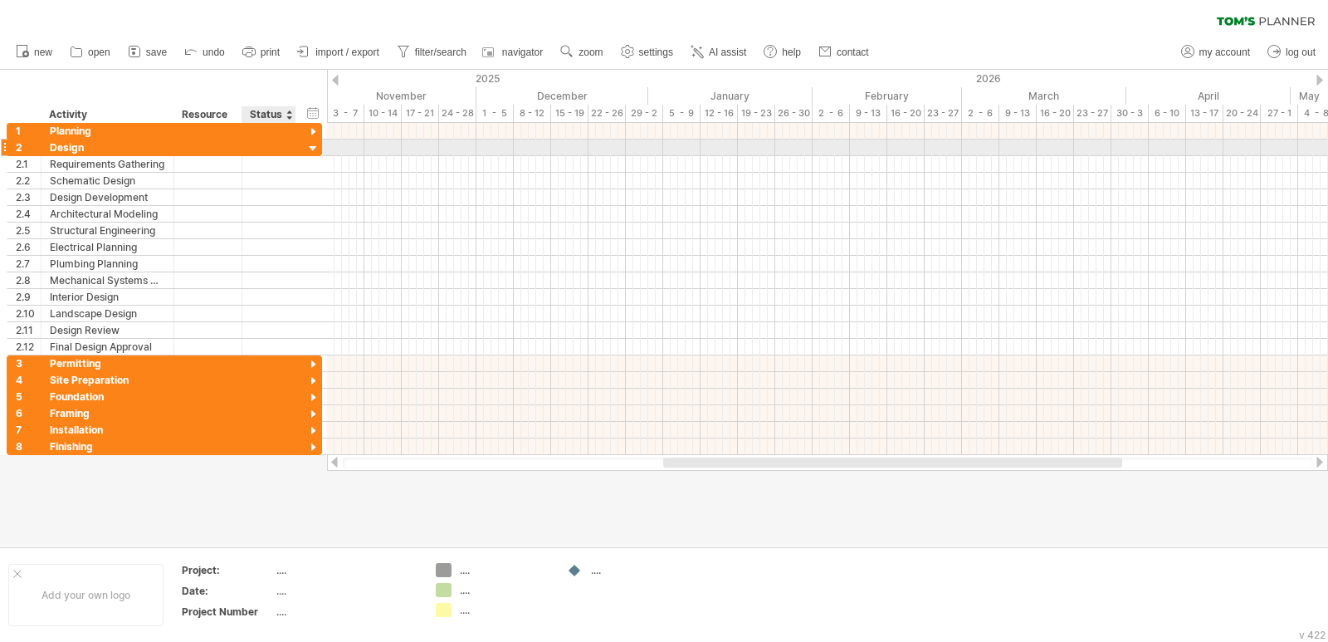
click at [312, 147] on div at bounding box center [314, 149] width 16 height 16
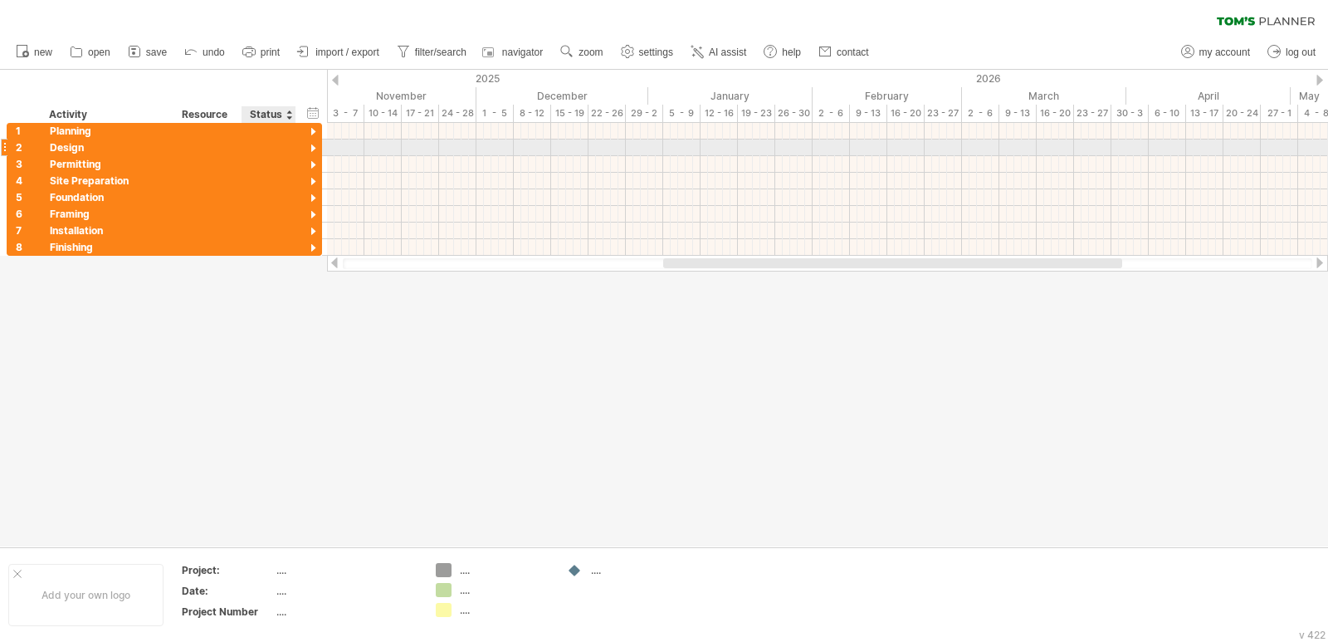
click at [312, 147] on div at bounding box center [314, 149] width 16 height 16
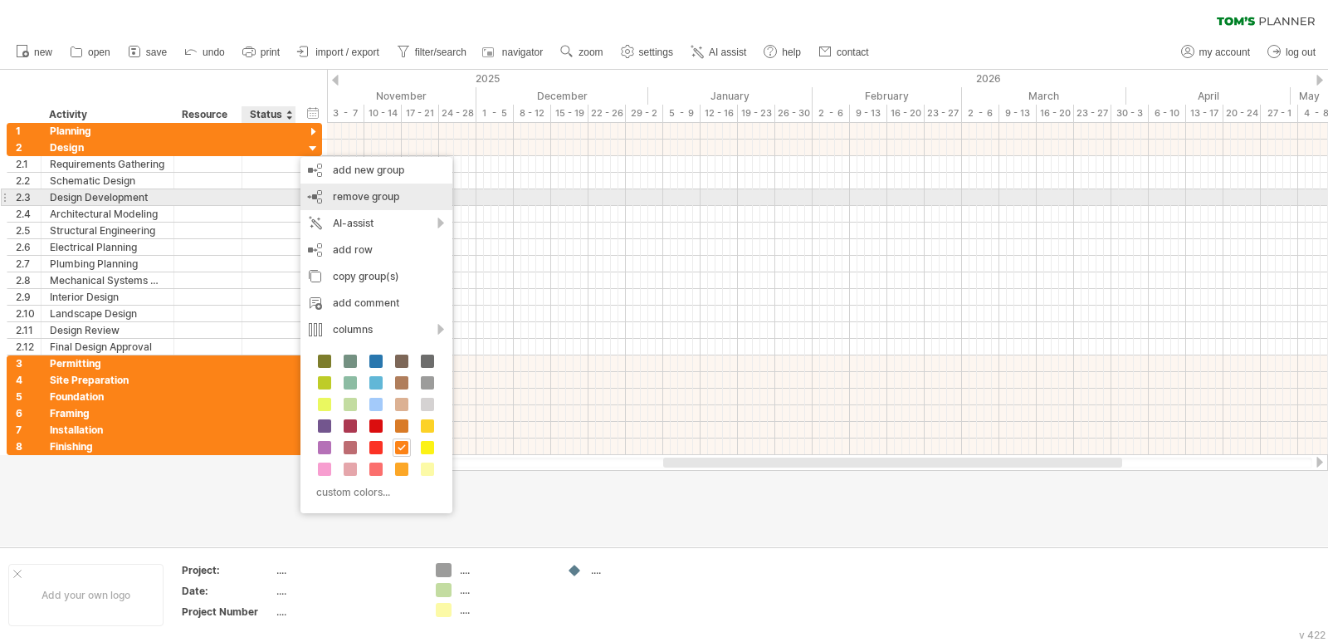
click at [404, 195] on div "remove group remove selected groups" at bounding box center [377, 196] width 152 height 27
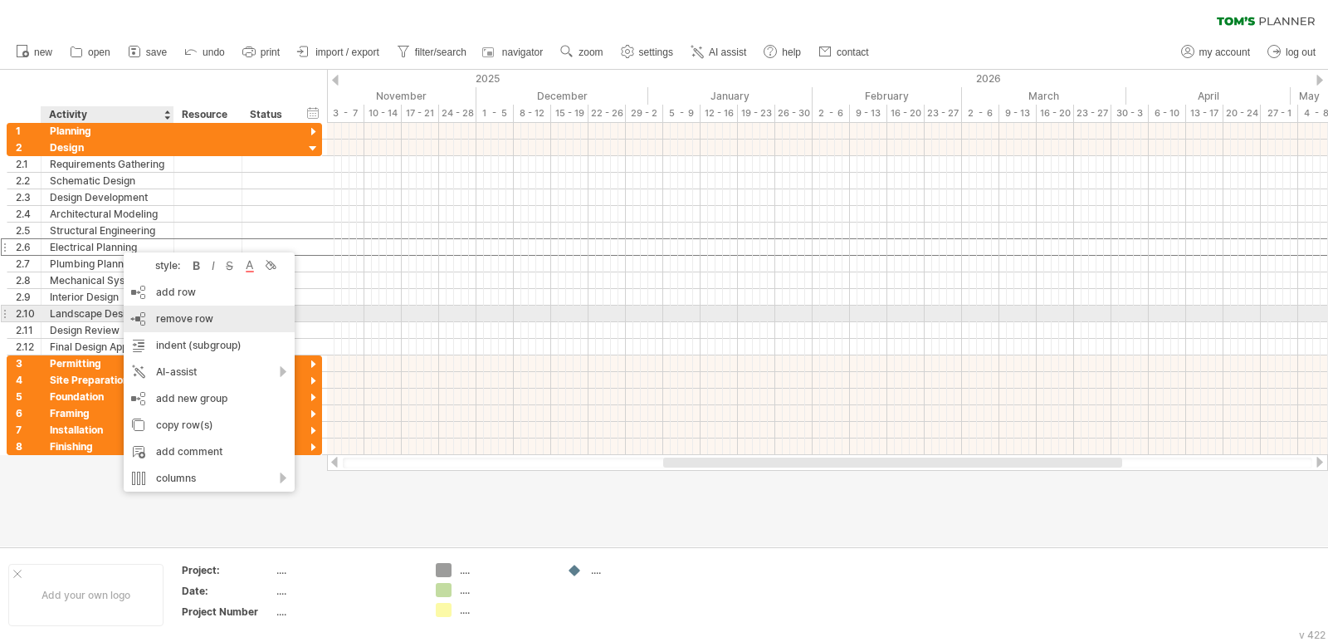
click at [196, 315] on span "remove row" at bounding box center [184, 318] width 57 height 12
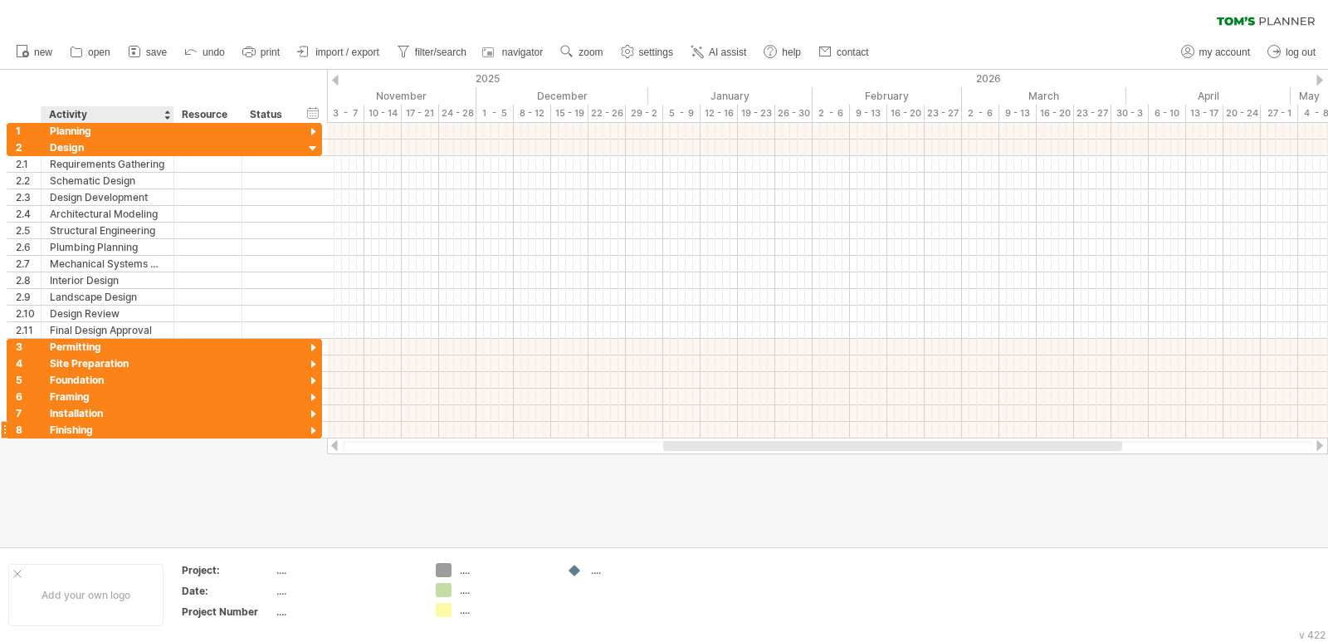
click at [135, 433] on div "Finishing" at bounding box center [107, 430] width 115 height 16
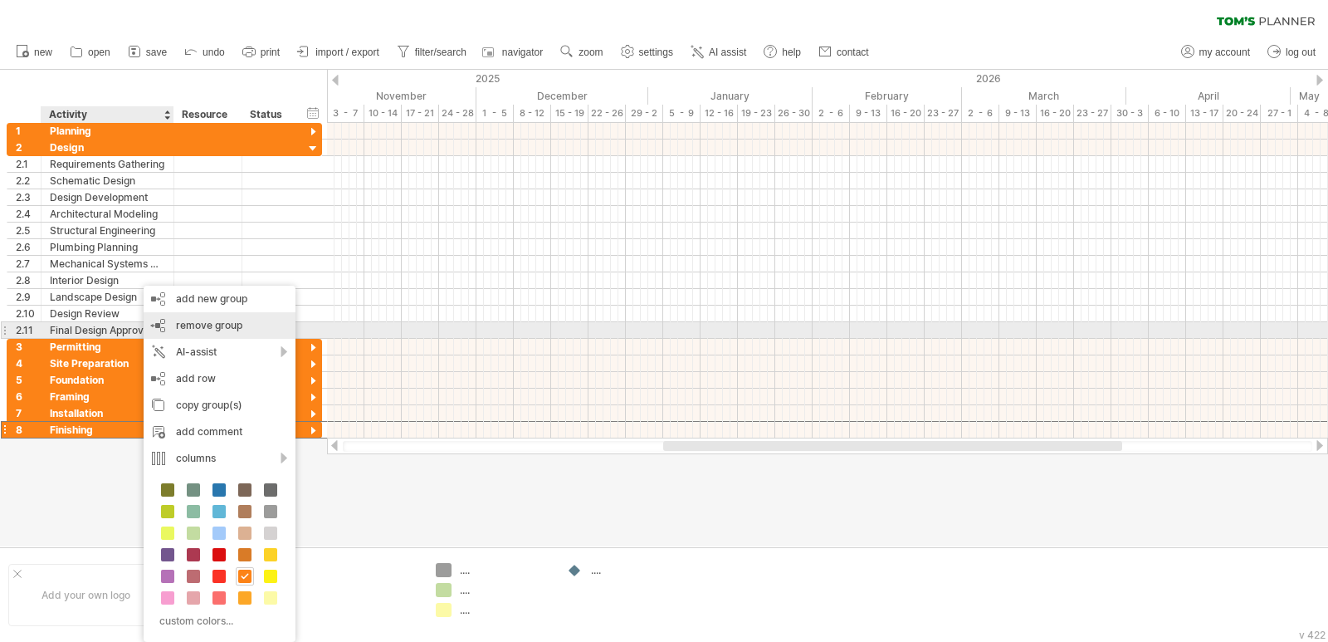
click at [218, 325] on span "remove group" at bounding box center [209, 325] width 66 height 12
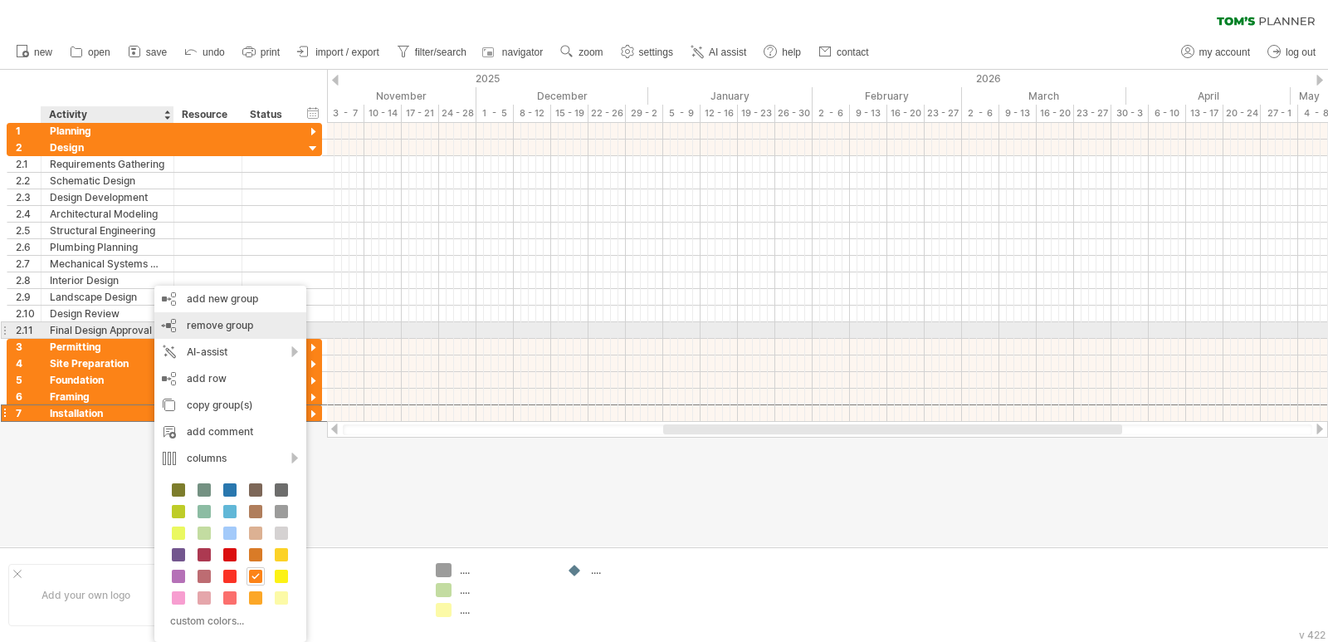
click at [208, 326] on span "remove group" at bounding box center [220, 325] width 66 height 12
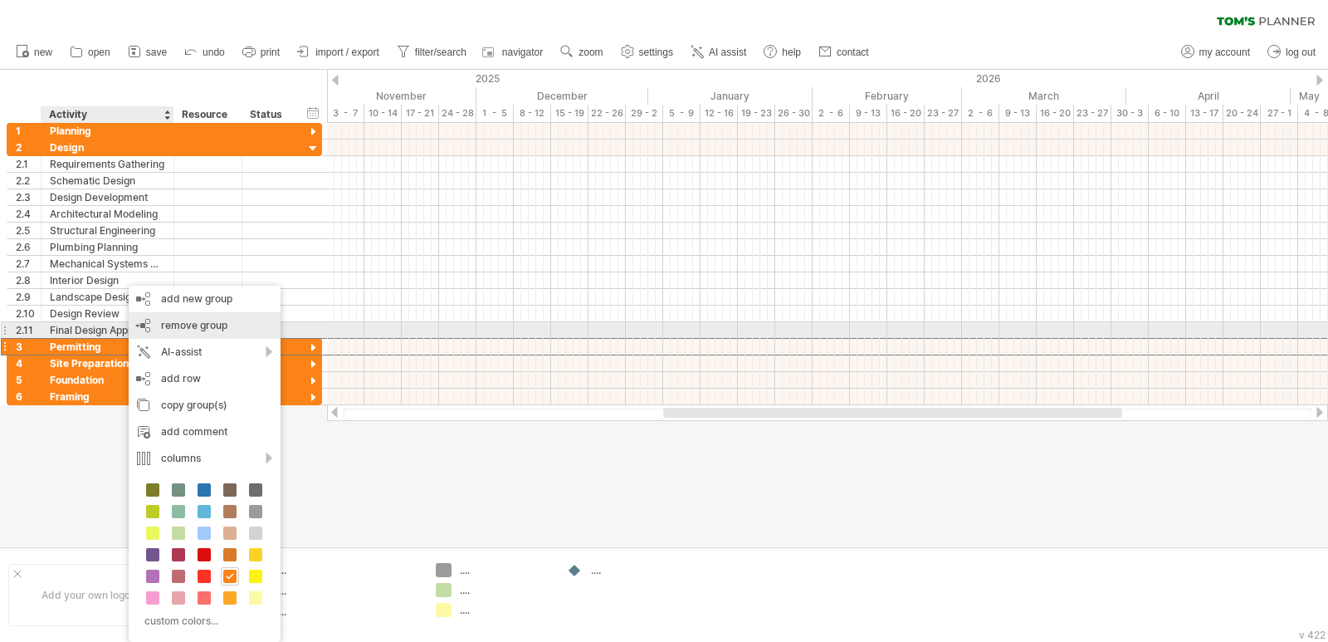
click at [211, 322] on span "remove group" at bounding box center [194, 325] width 66 height 12
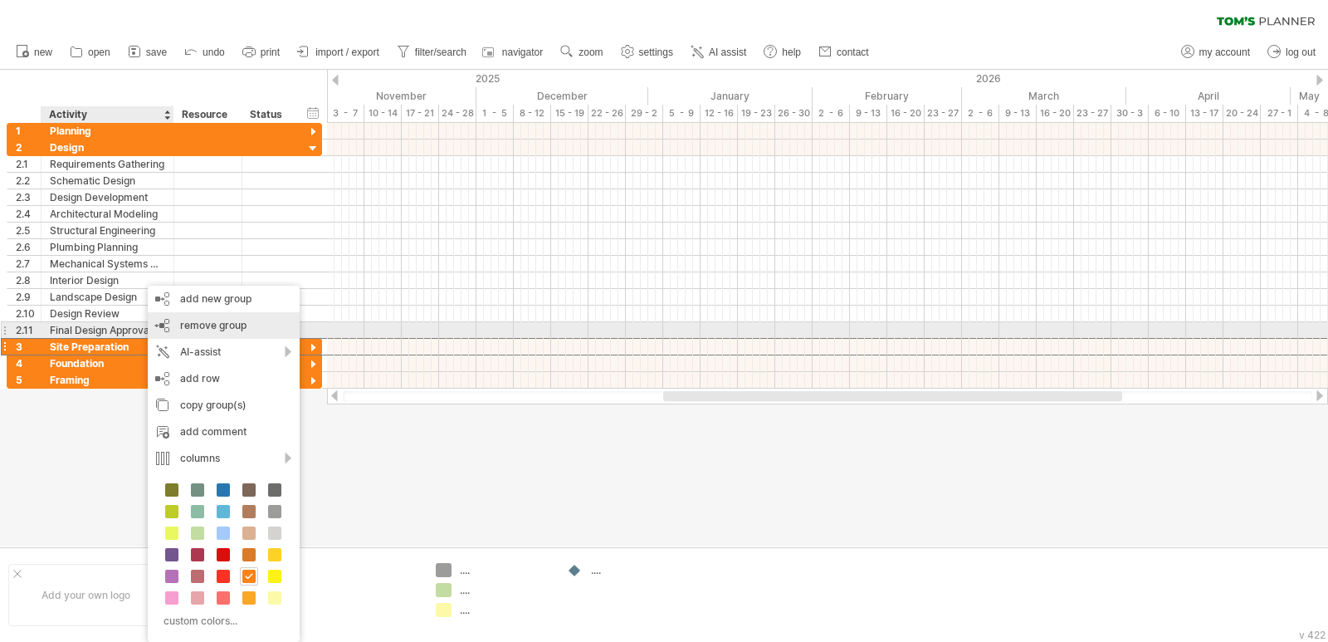
click at [214, 323] on span "remove group" at bounding box center [213, 325] width 66 height 12
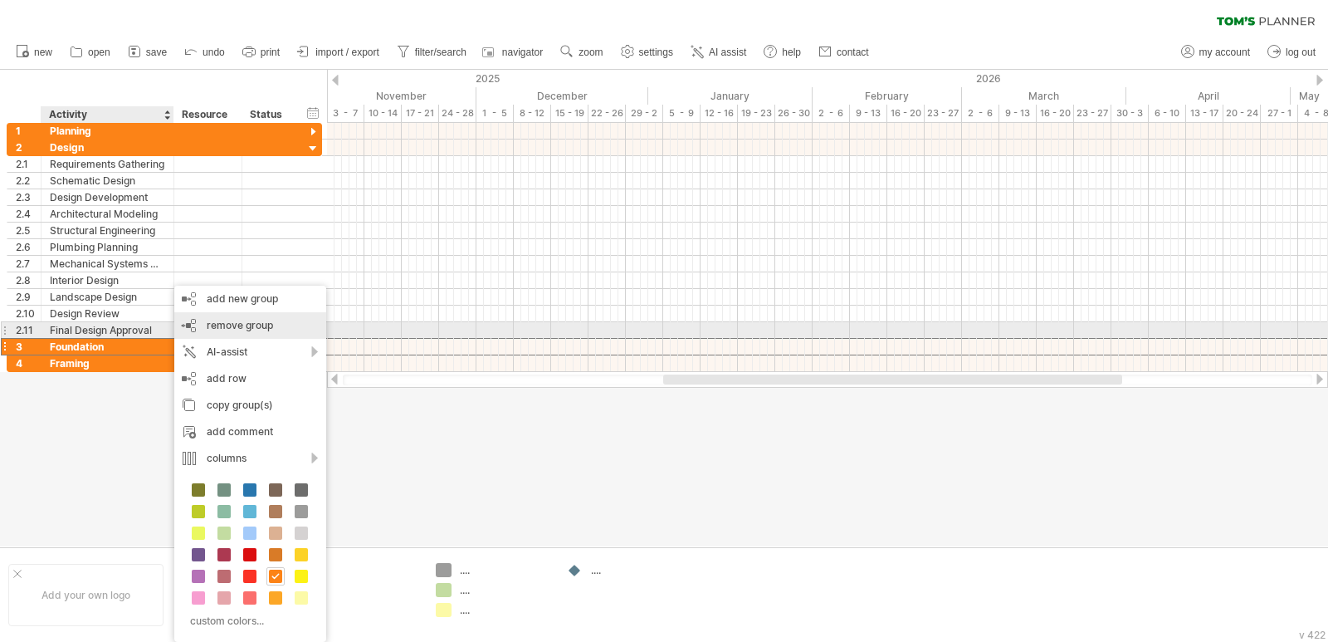
click at [227, 328] on span "remove group" at bounding box center [240, 325] width 66 height 12
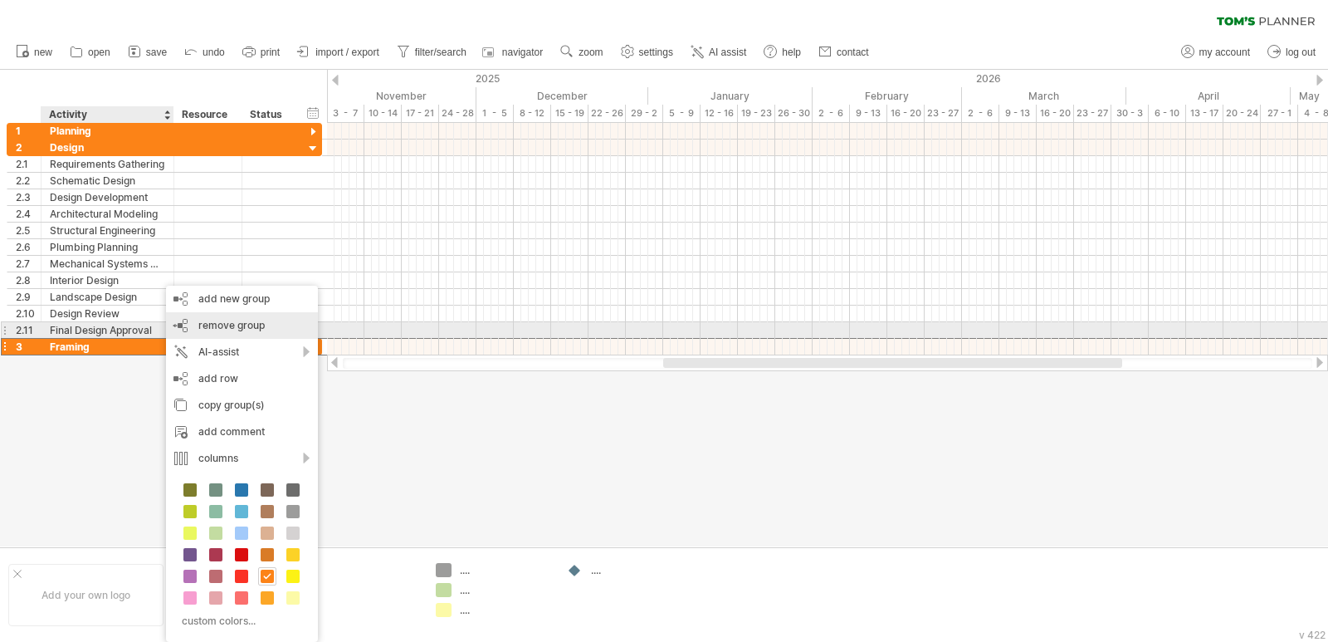
click at [231, 332] on div "remove group remove selected groups" at bounding box center [242, 325] width 152 height 27
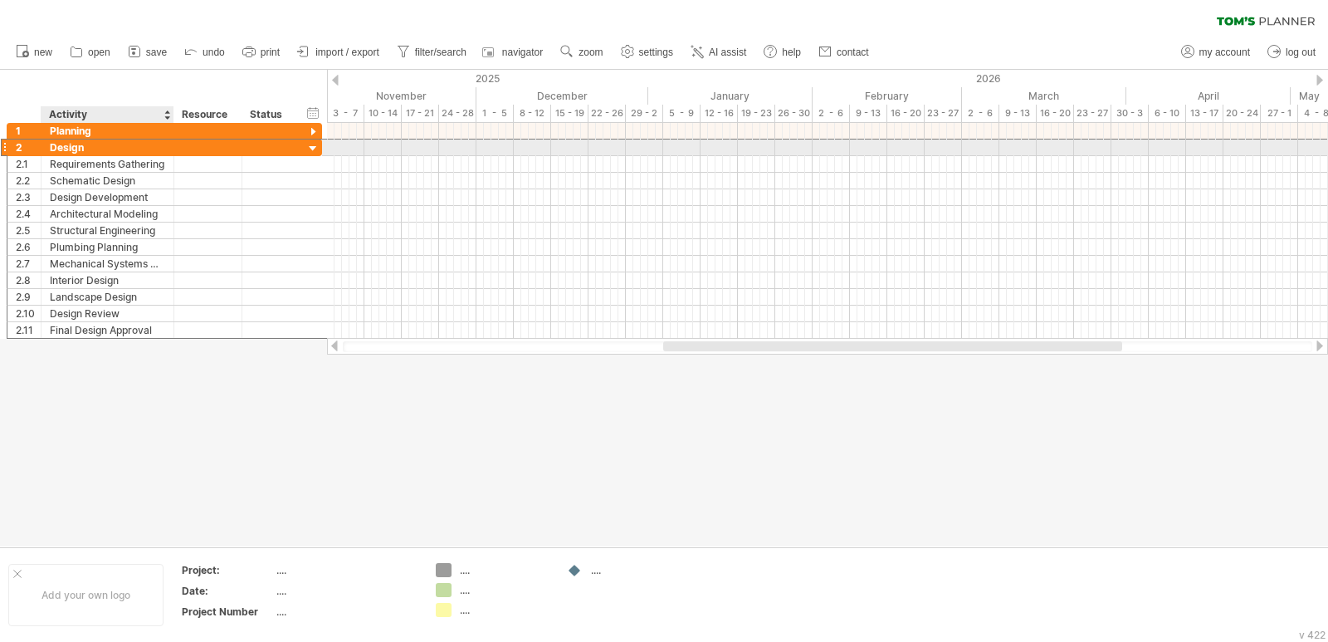
click at [164, 151] on div "Design" at bounding box center [107, 147] width 115 height 16
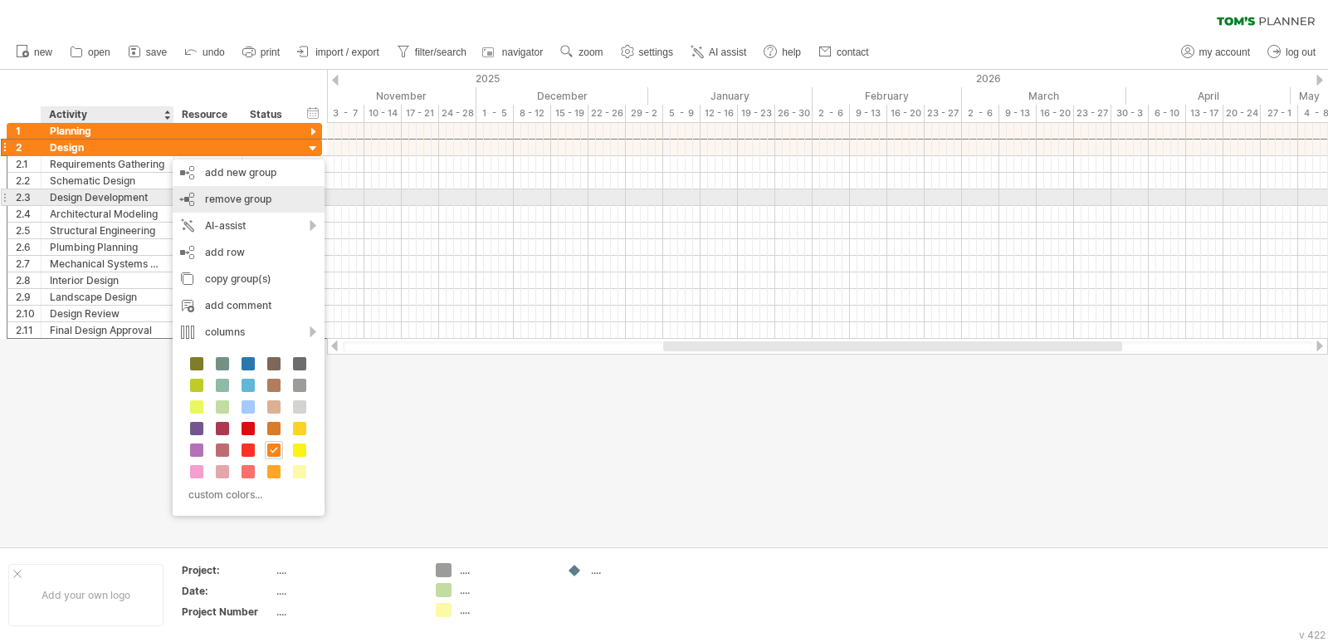
click at [268, 191] on div "remove group remove selected groups" at bounding box center [249, 199] width 152 height 27
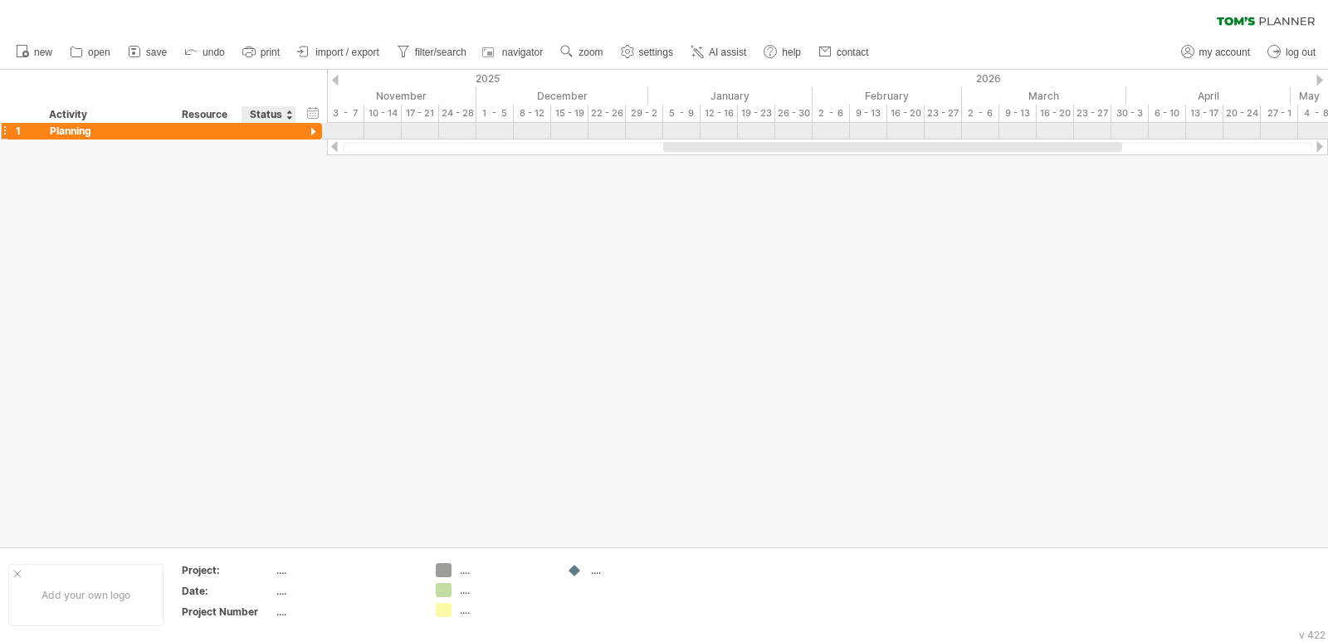
click at [315, 129] on div at bounding box center [314, 133] width 16 height 16
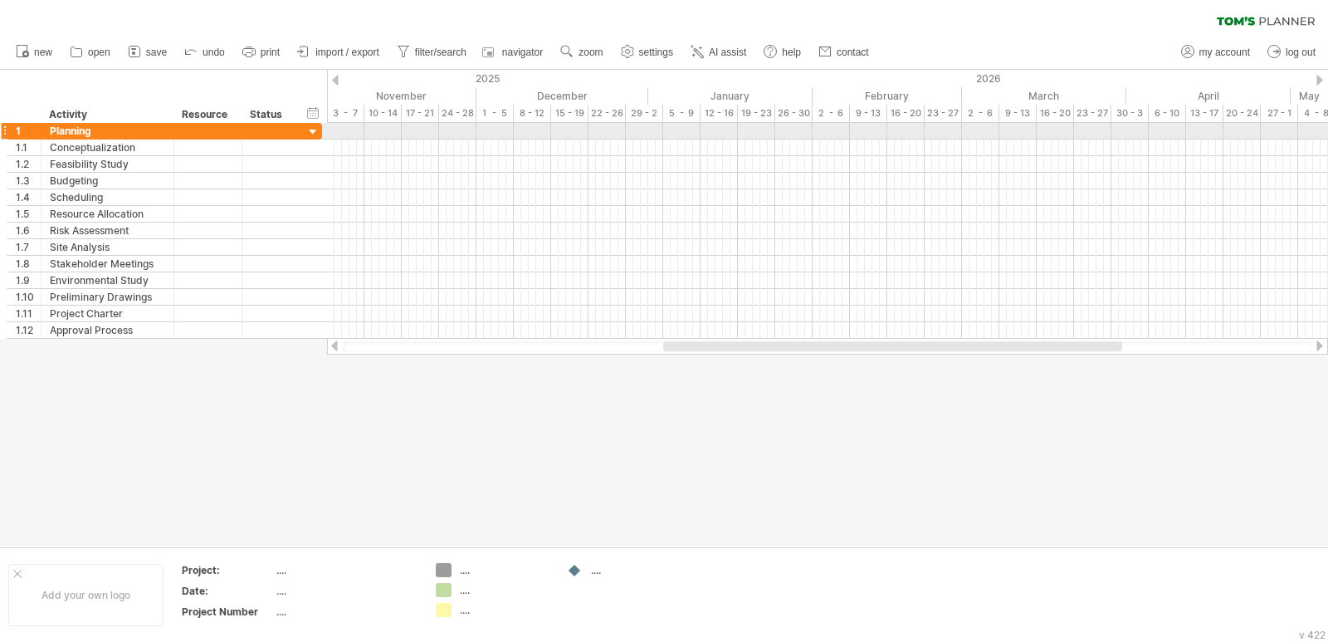
click at [8, 133] on div "1" at bounding box center [24, 131] width 34 height 16
click at [7, 130] on div at bounding box center [4, 130] width 7 height 17
click at [313, 130] on div at bounding box center [314, 133] width 16 height 16
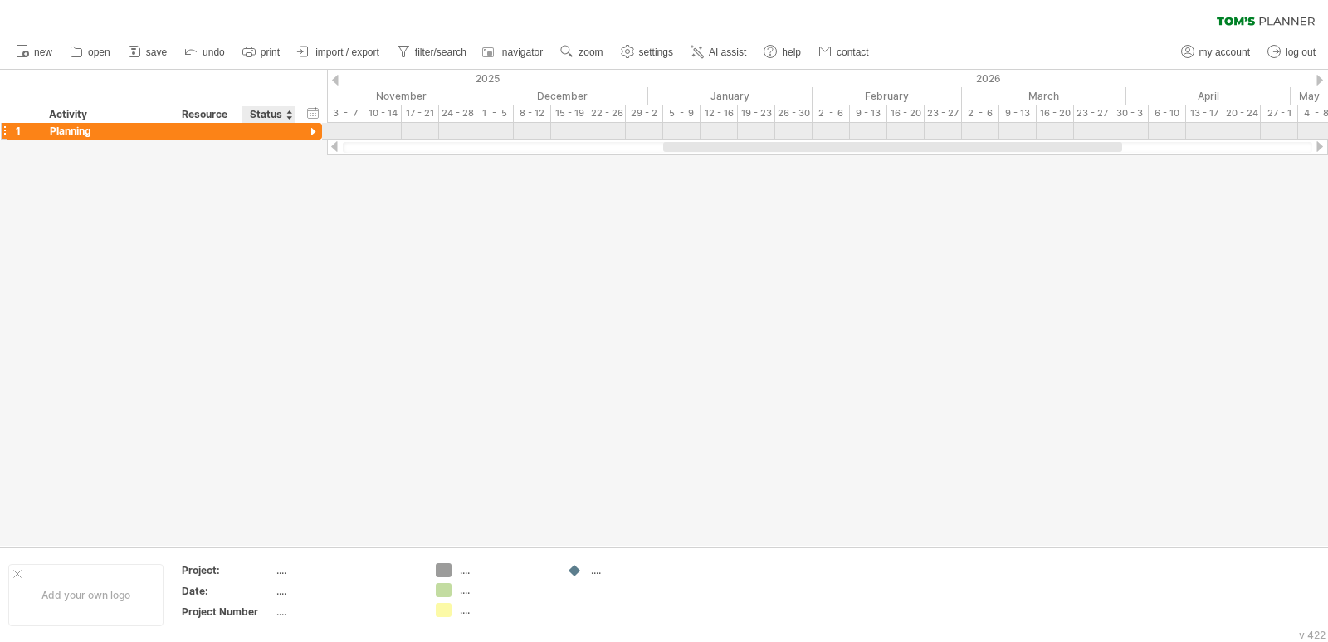
click at [313, 130] on div at bounding box center [314, 133] width 16 height 16
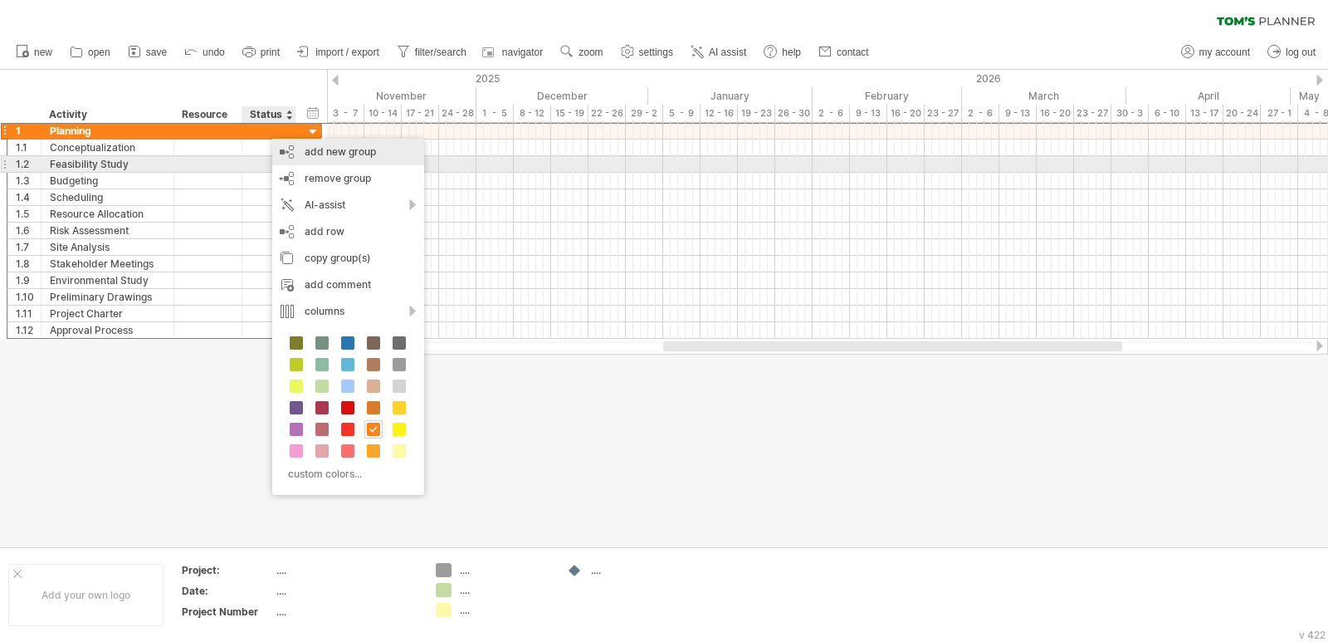
click at [369, 158] on div "add new group" at bounding box center [348, 152] width 152 height 27
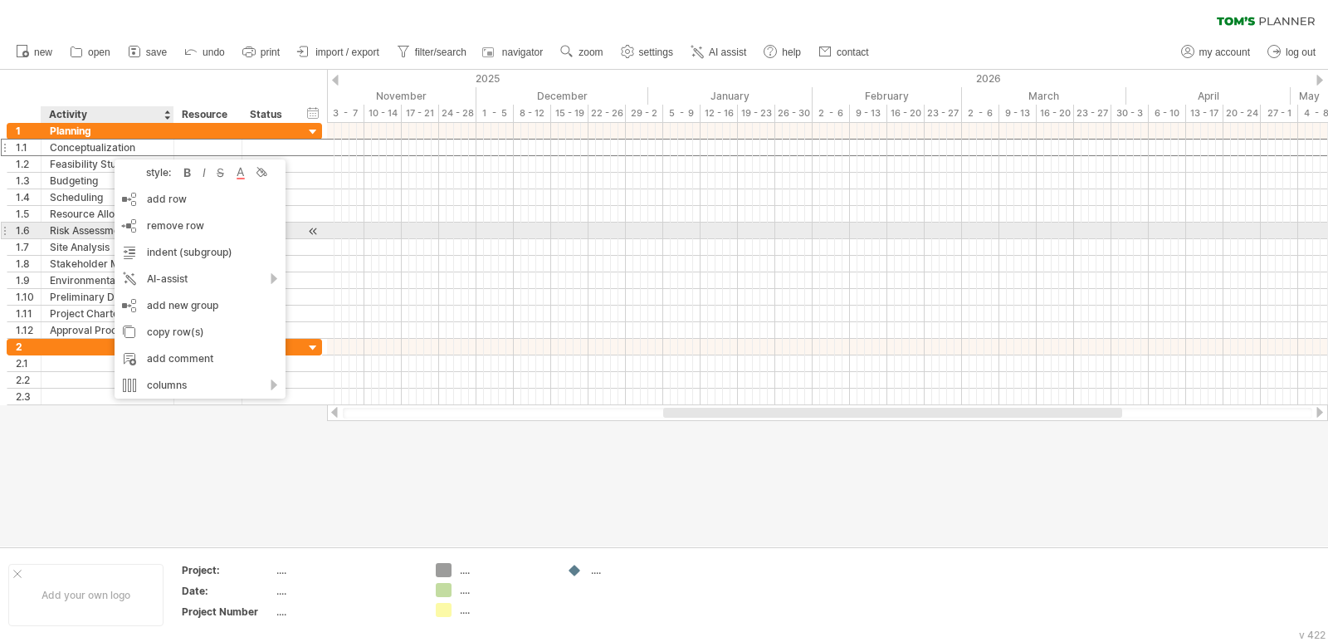
click at [61, 227] on div "Risk Assessment" at bounding box center [107, 231] width 115 height 16
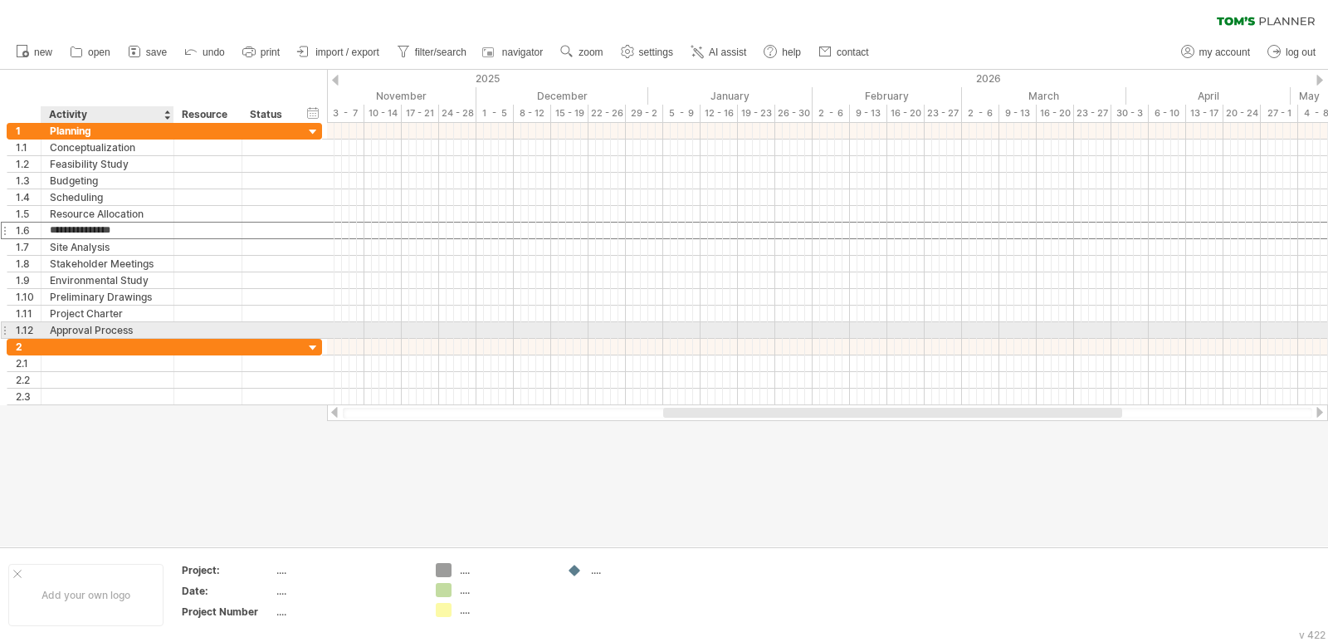
click at [104, 322] on div "Approval Process" at bounding box center [107, 330] width 115 height 16
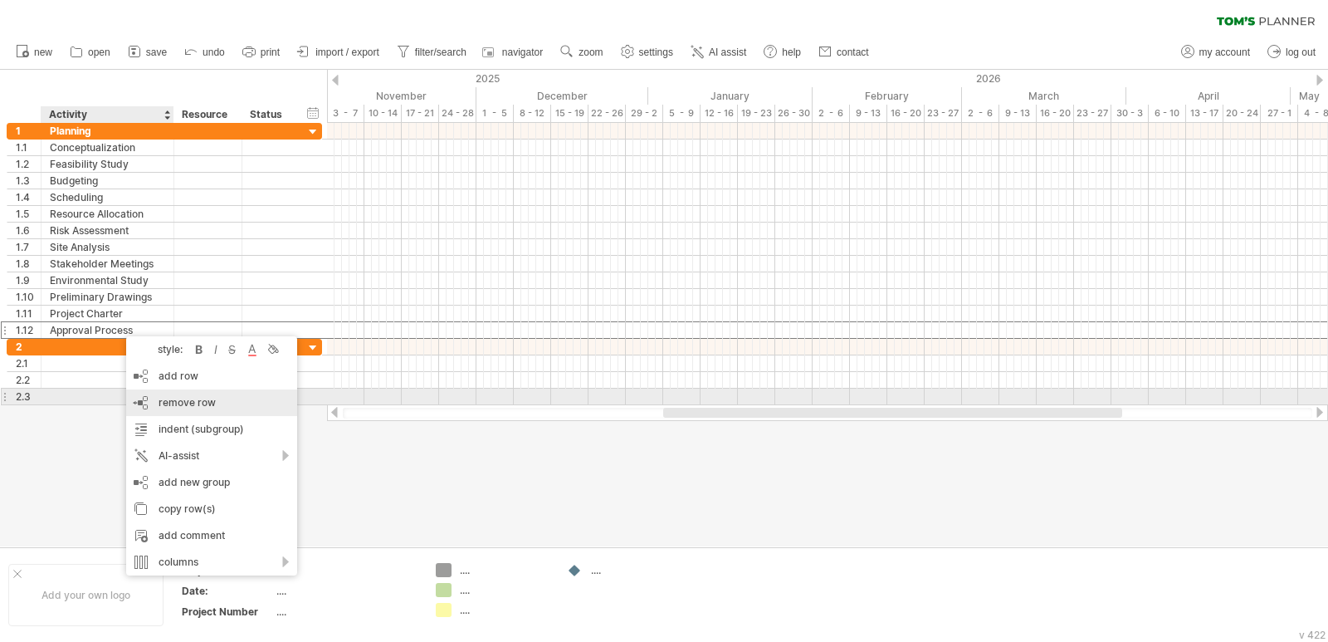
click at [239, 398] on div "remove row remove selected rows" at bounding box center [211, 402] width 171 height 27
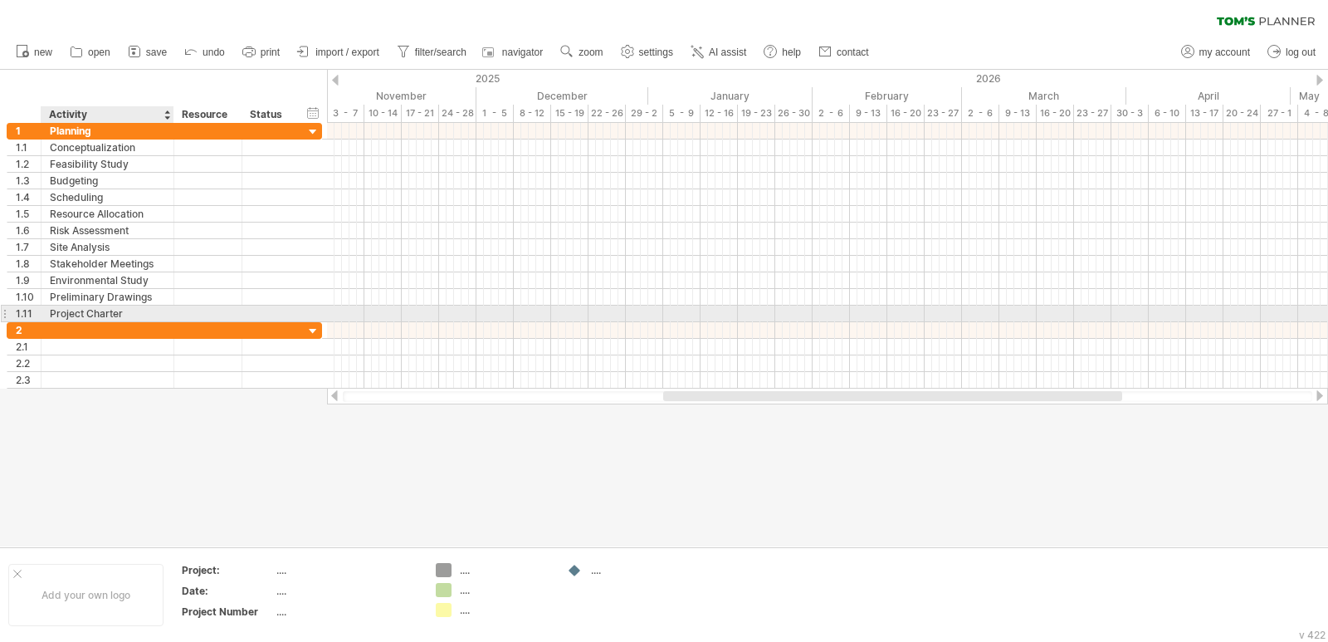
click at [142, 312] on div "Project Charter" at bounding box center [107, 314] width 115 height 16
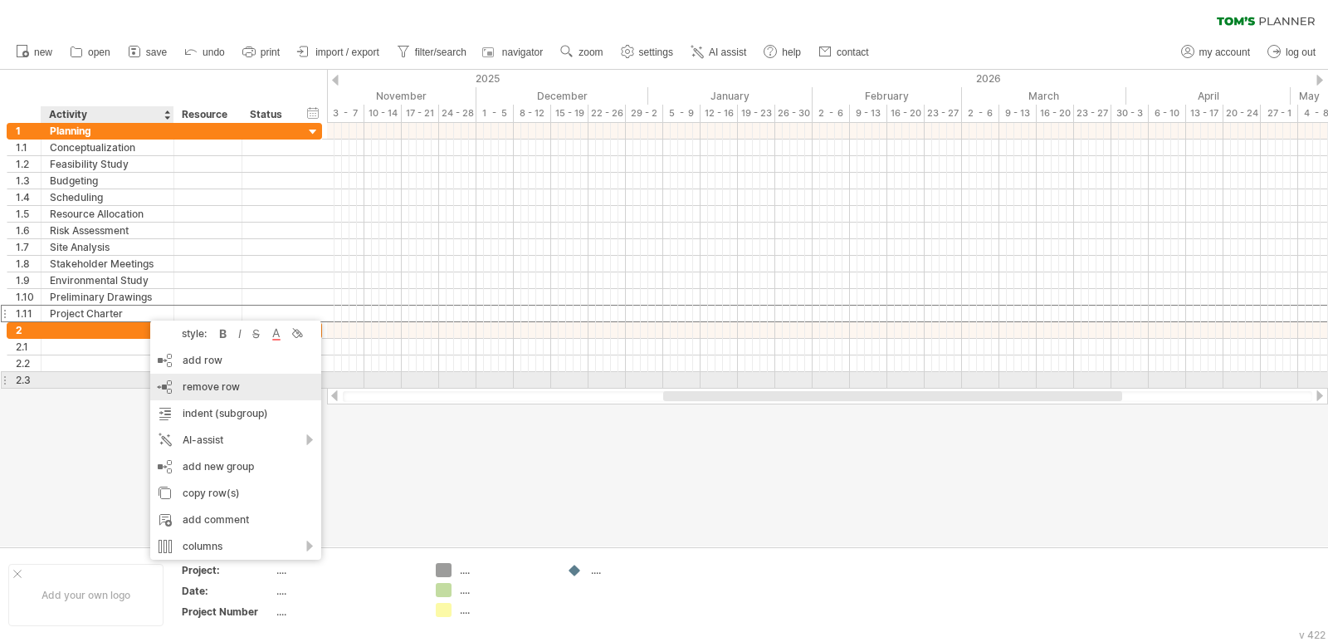
click at [227, 379] on div "remove row remove selected rows" at bounding box center [235, 387] width 171 height 27
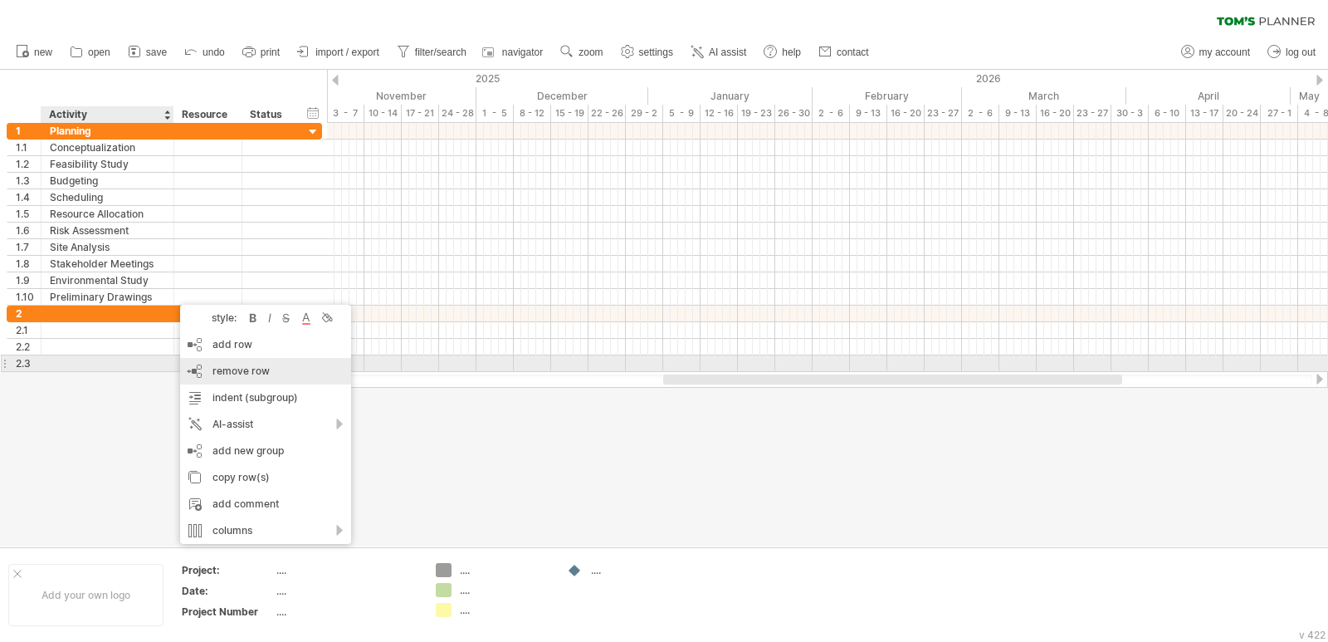
click at [254, 364] on div "remove row remove selected rows" at bounding box center [265, 371] width 171 height 27
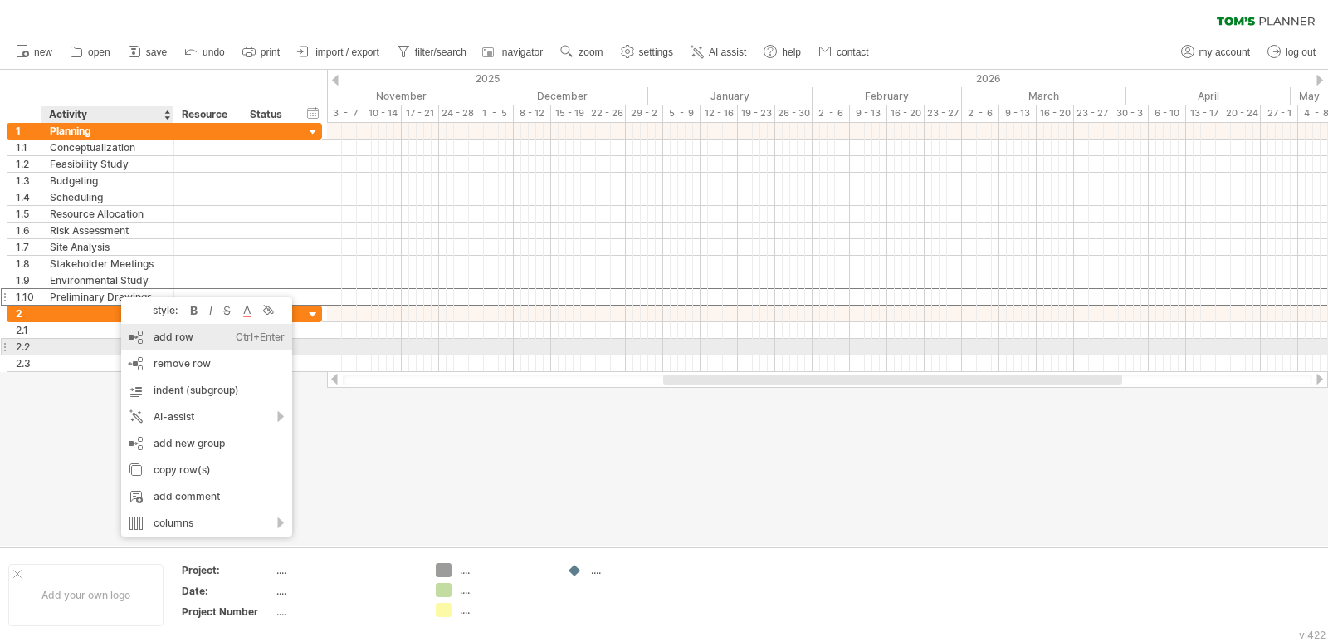
click at [221, 355] on div "remove row remove selected rows" at bounding box center [206, 363] width 171 height 27
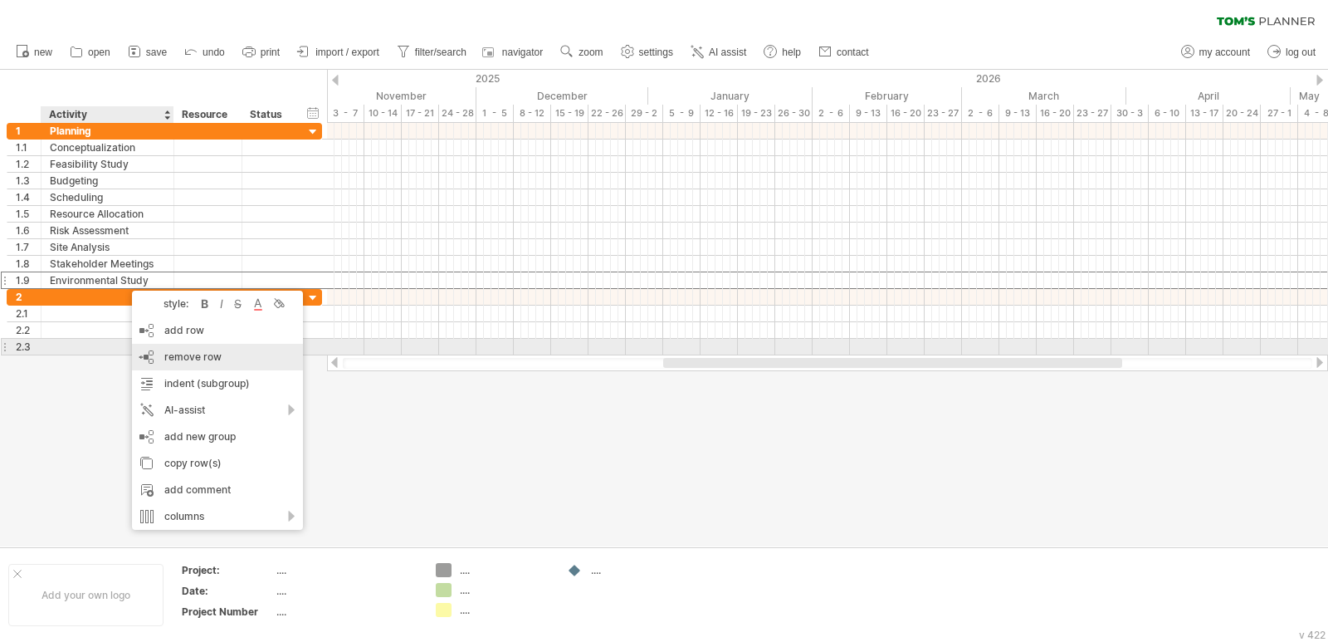
click at [209, 351] on span "remove row" at bounding box center [192, 356] width 57 height 12
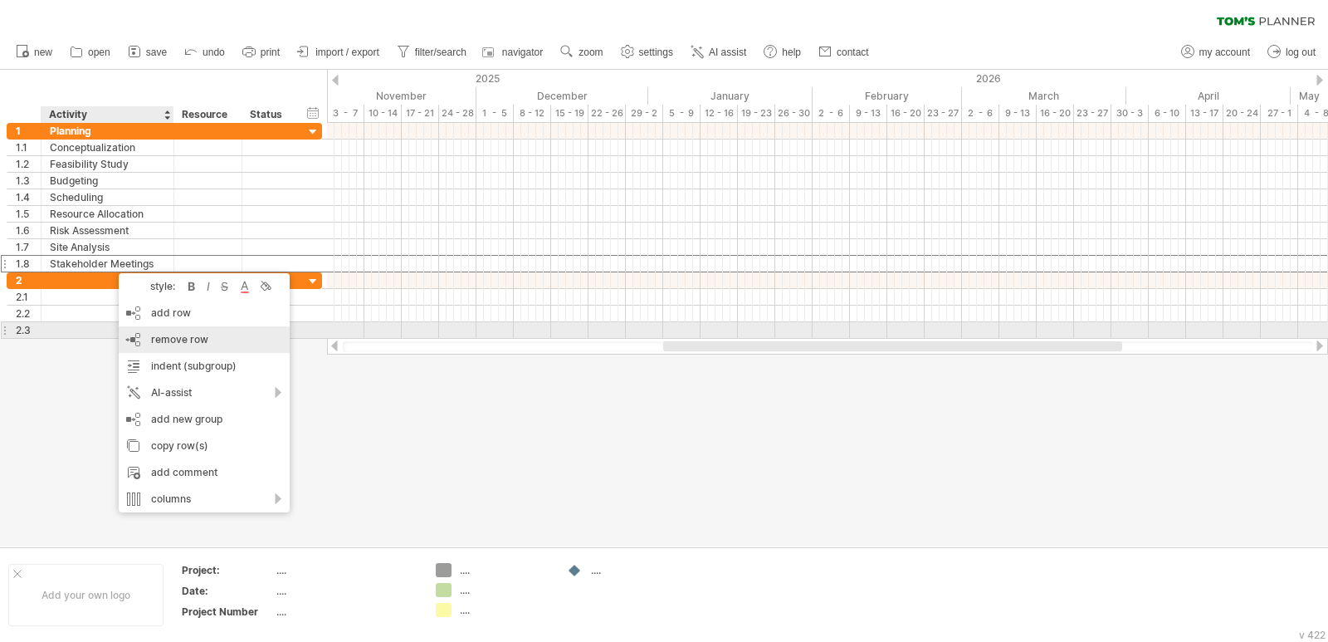
click at [204, 339] on span "remove row" at bounding box center [179, 339] width 57 height 12
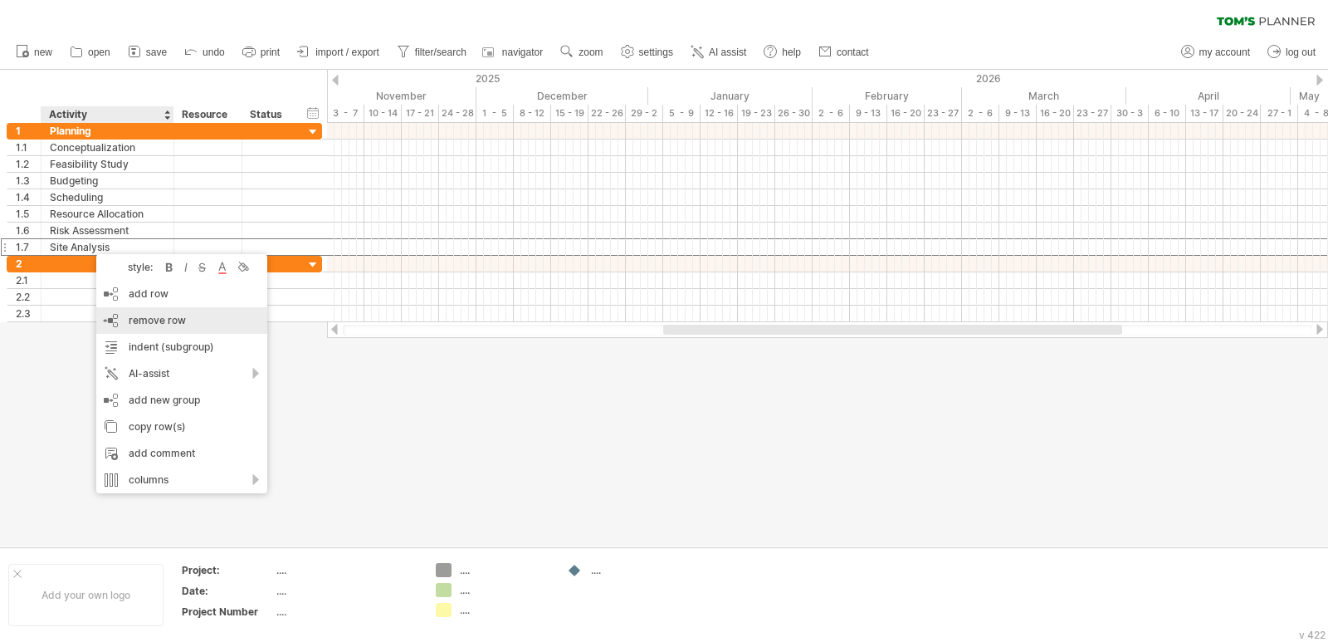
click at [185, 330] on div "remove row remove selected rows" at bounding box center [181, 320] width 171 height 27
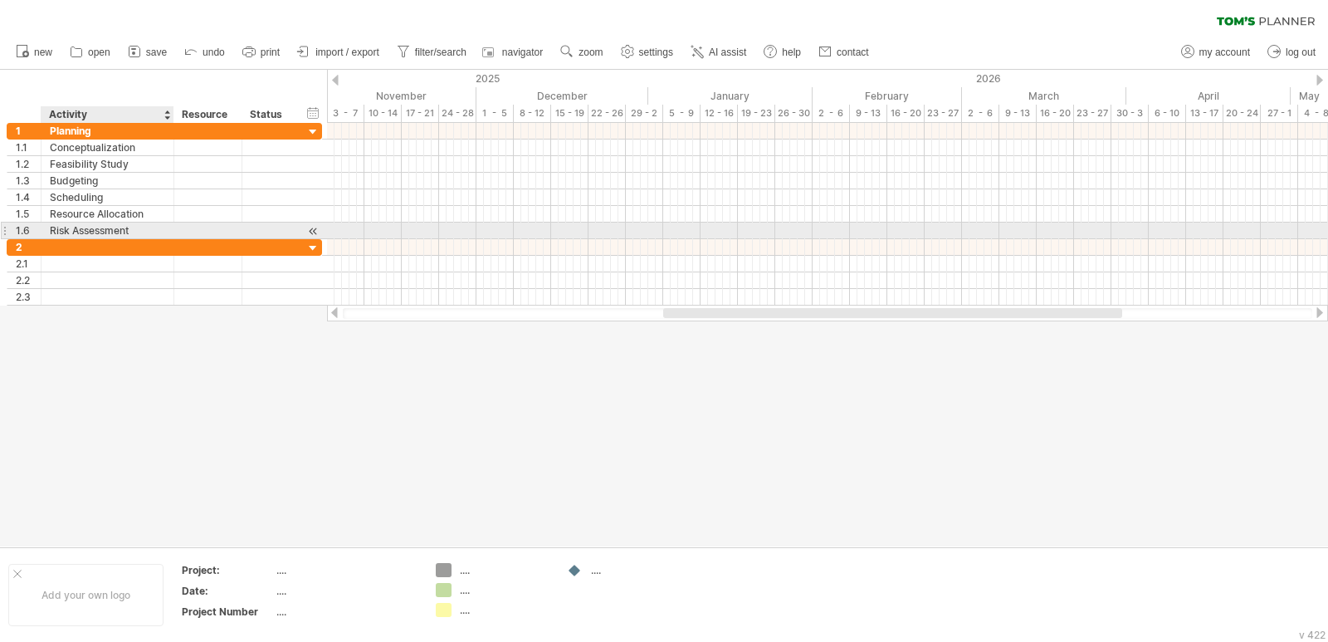
click at [105, 228] on div "Risk Assessment" at bounding box center [107, 231] width 115 height 16
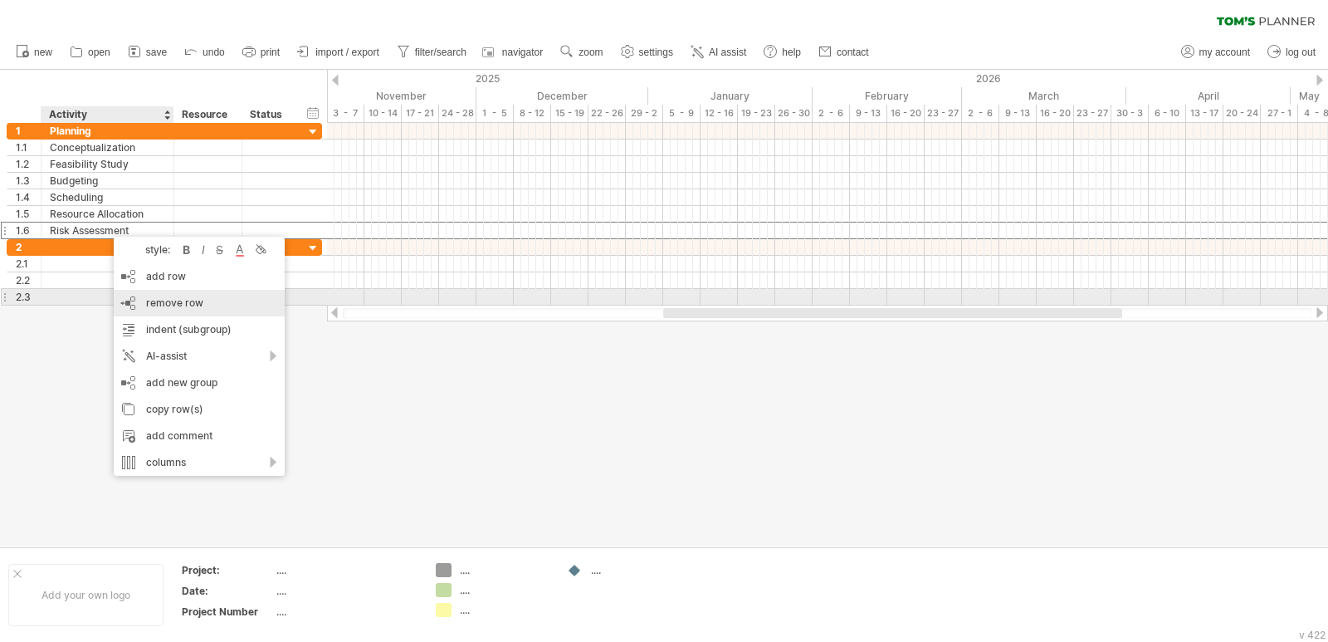
click at [180, 296] on span "remove row" at bounding box center [174, 302] width 57 height 12
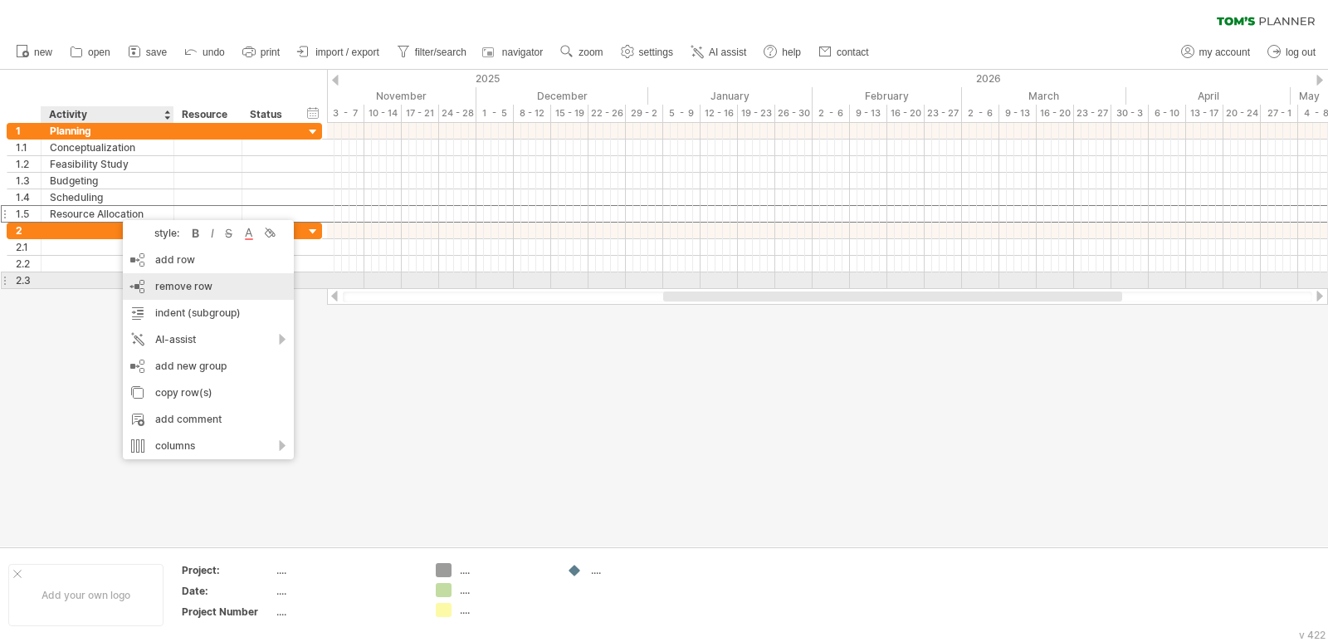
click at [215, 287] on div "remove row remove selected rows" at bounding box center [208, 286] width 171 height 27
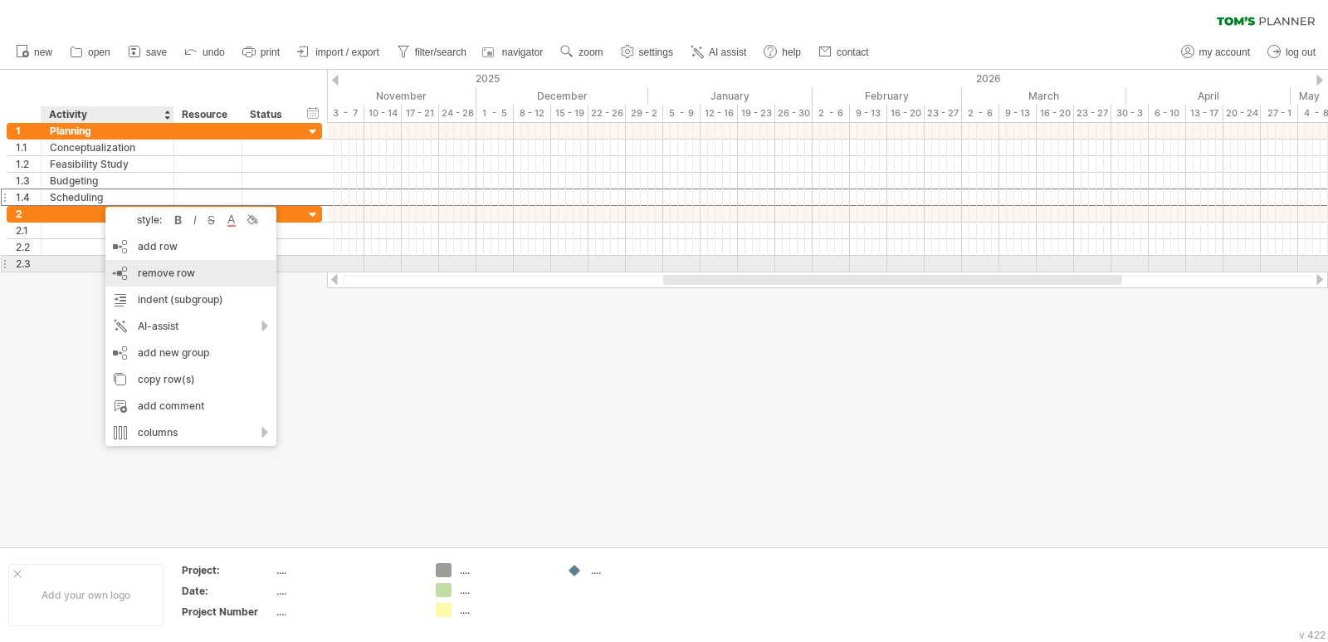
click at [186, 265] on div "remove row remove selected rows" at bounding box center [190, 273] width 171 height 27
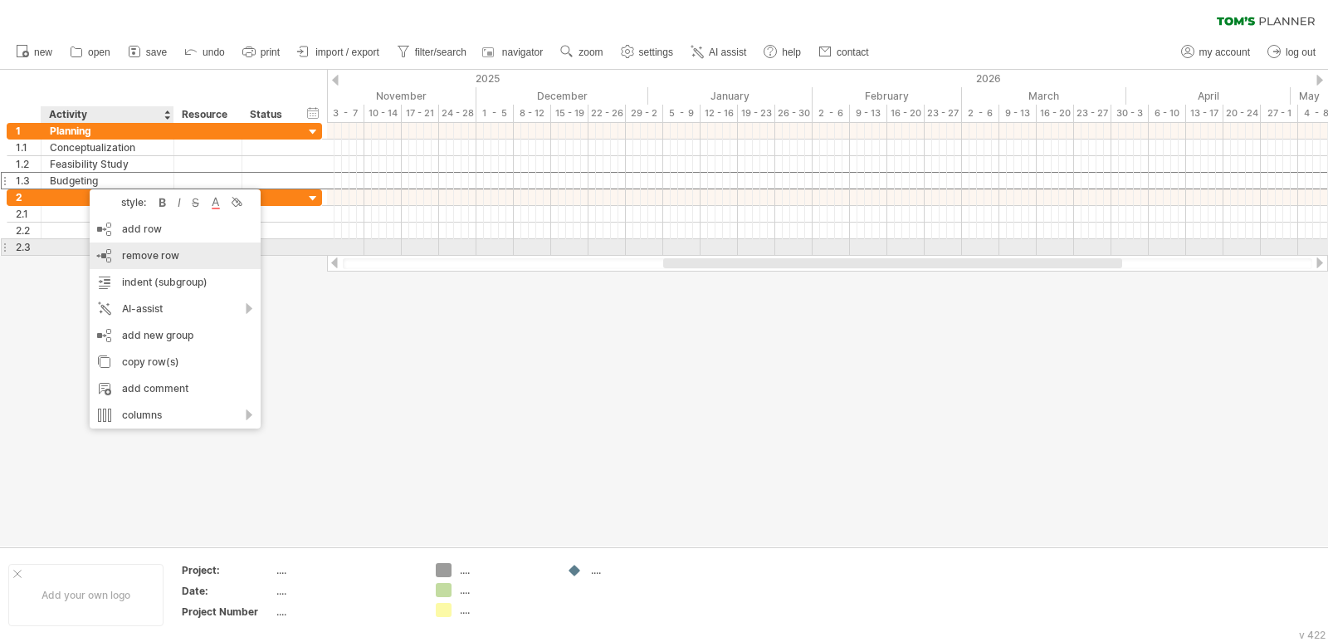
click at [209, 254] on div "remove row remove selected rows" at bounding box center [175, 255] width 171 height 27
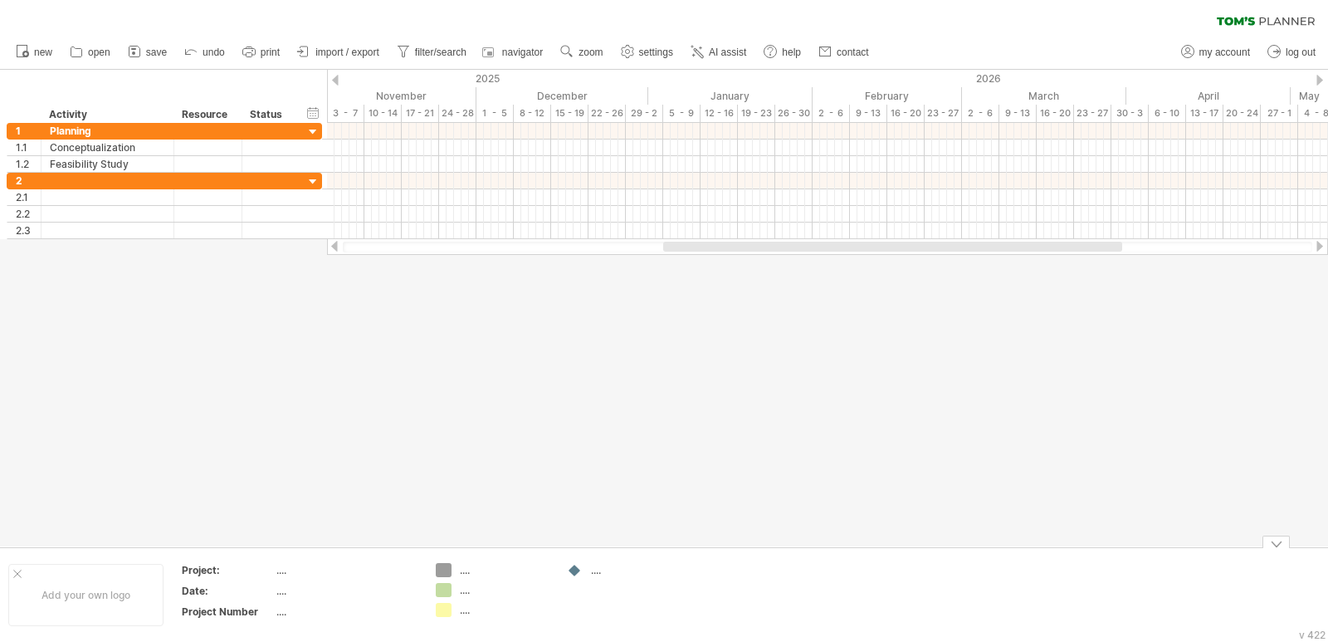
click at [468, 572] on div "...." at bounding box center [505, 570] width 90 height 14
click at [452, 572] on div at bounding box center [493, 570] width 115 height 14
click at [678, 384] on div at bounding box center [664, 308] width 1328 height 477
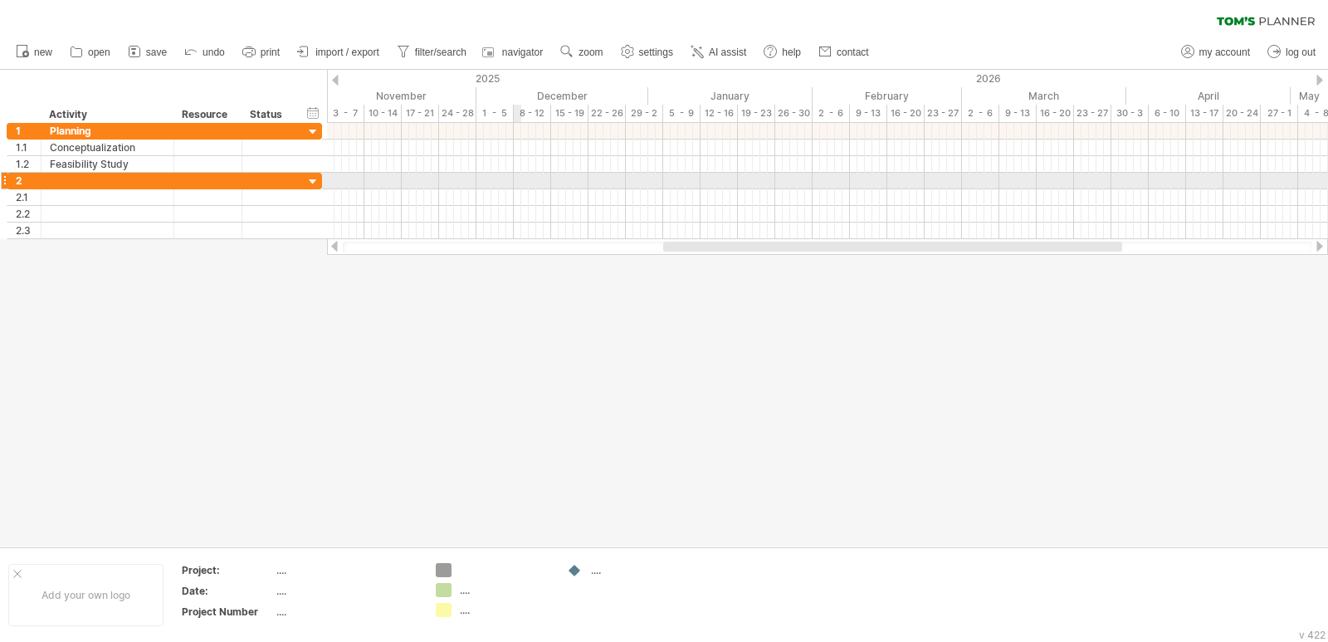
drag, startPoint x: 519, startPoint y: 188, endPoint x: 620, endPoint y: 196, distance: 101.6
click at [620, 196] on div at bounding box center [827, 206] width 1001 height 66
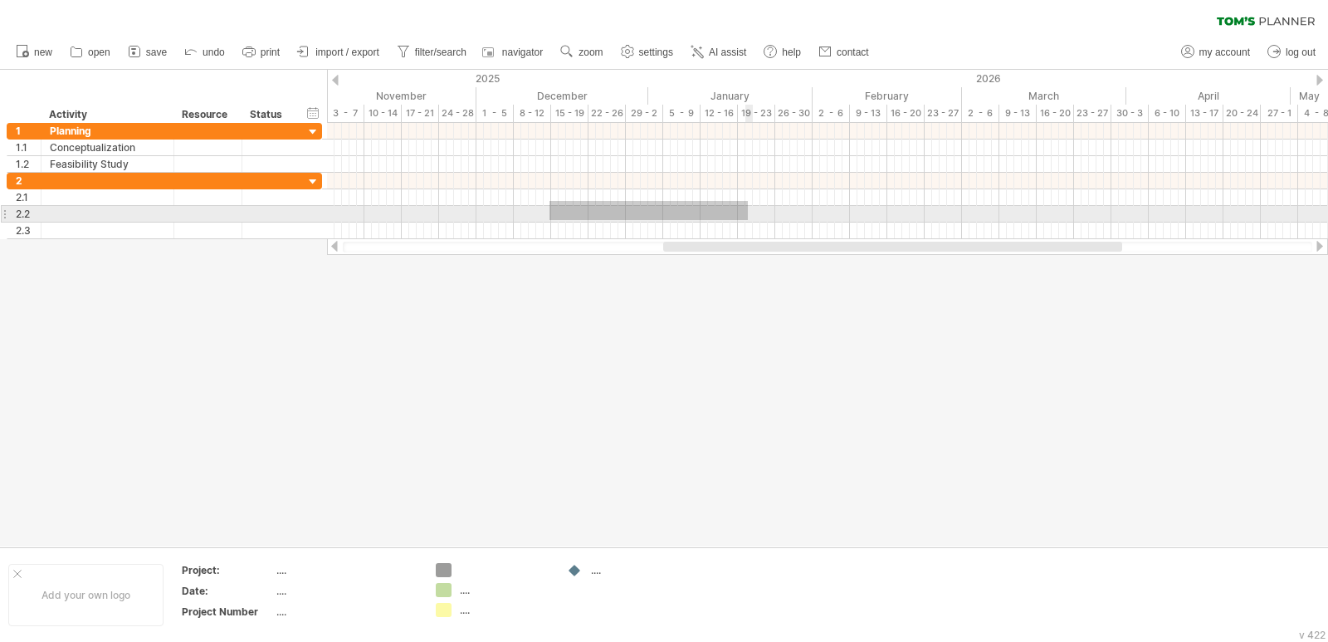
drag, startPoint x: 550, startPoint y: 201, endPoint x: 768, endPoint y: 226, distance: 219.8
click at [768, 226] on div at bounding box center [827, 206] width 1001 height 66
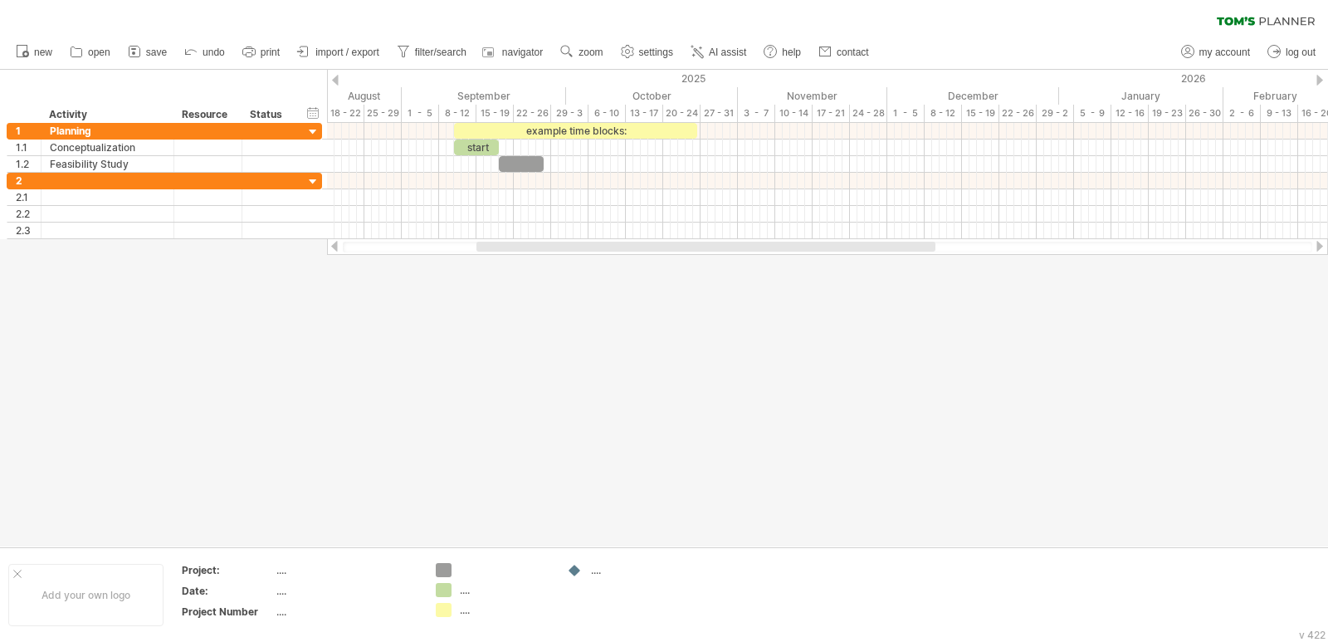
drag, startPoint x: 715, startPoint y: 251, endPoint x: 531, endPoint y: 254, distance: 184.3
click at [536, 255] on div "Trying to reach [DOMAIN_NAME] Connected again... 0% clear filter new 1" at bounding box center [664, 321] width 1328 height 642
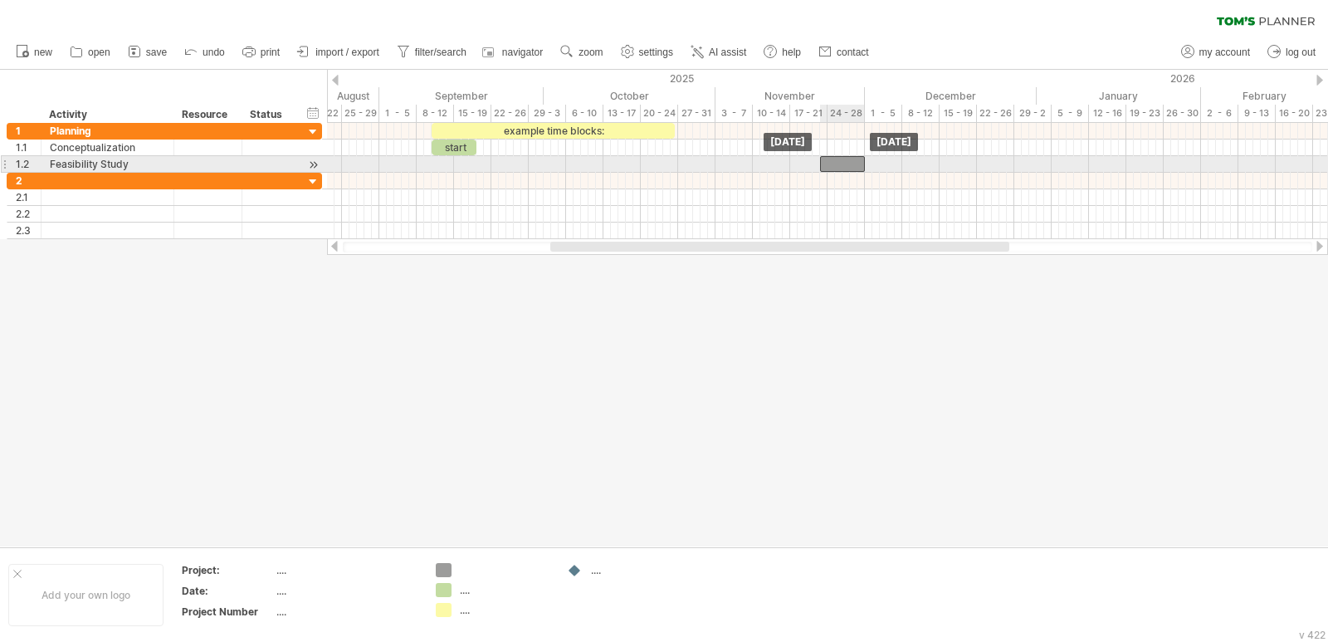
drag, startPoint x: 505, startPoint y: 159, endPoint x: 849, endPoint y: 159, distance: 344.6
click at [849, 159] on div at bounding box center [842, 164] width 45 height 16
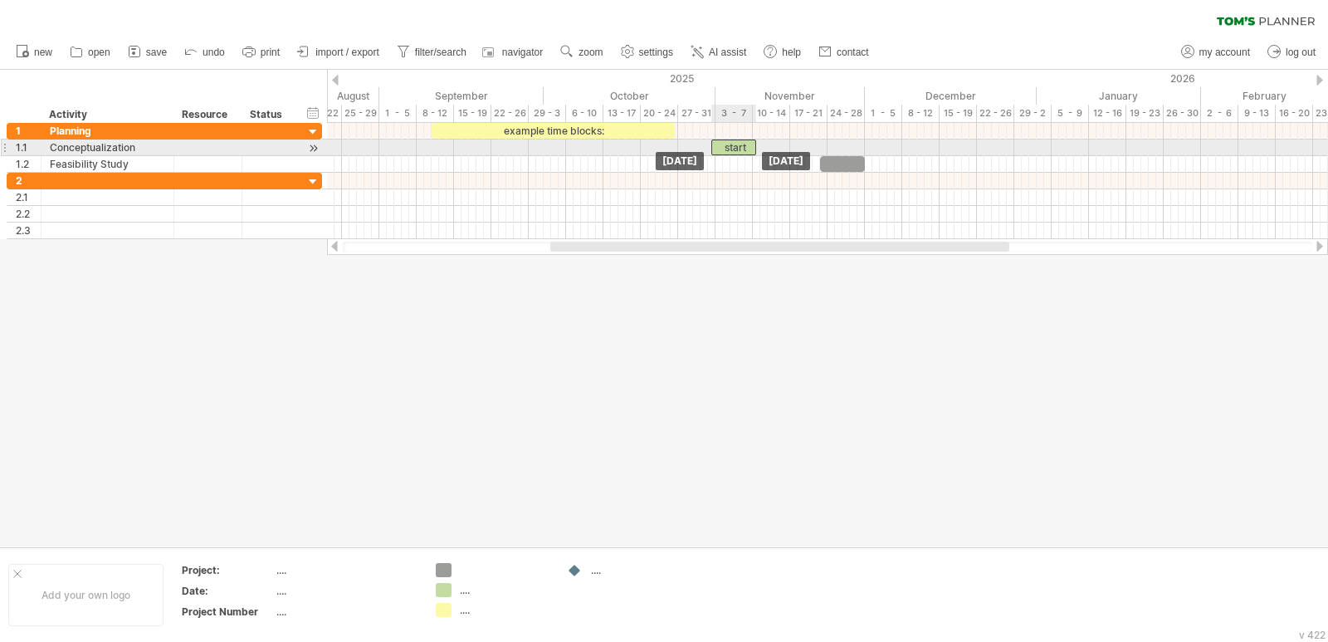
drag, startPoint x: 465, startPoint y: 144, endPoint x: 746, endPoint y: 144, distance: 281.5
click at [746, 144] on div "start" at bounding box center [734, 147] width 45 height 16
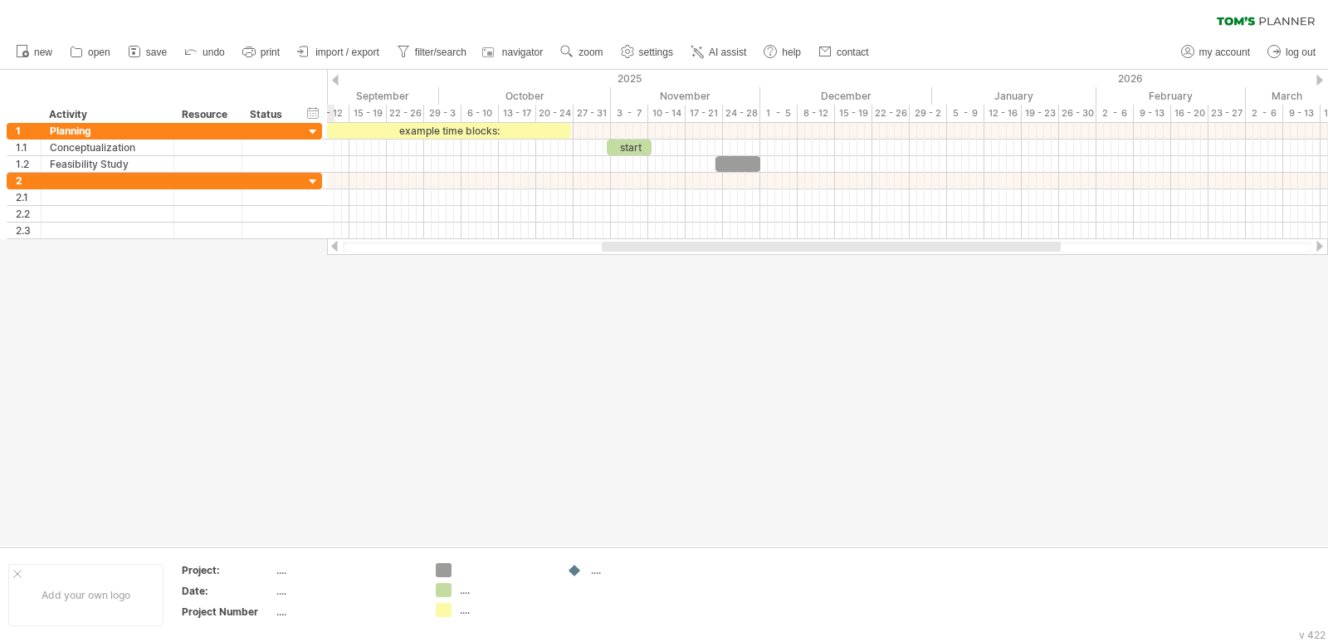
drag, startPoint x: 876, startPoint y: 245, endPoint x: 927, endPoint y: 247, distance: 51.5
click at [927, 247] on div at bounding box center [831, 247] width 459 height 10
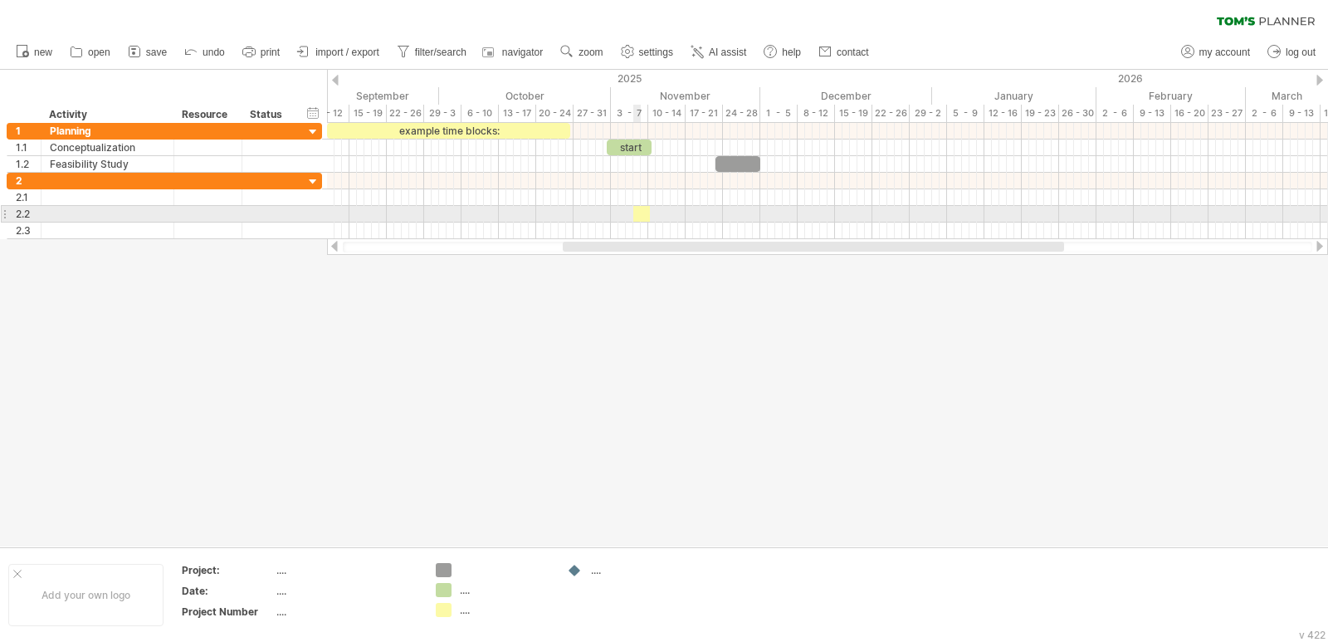
drag, startPoint x: 440, startPoint y: 614, endPoint x: 642, endPoint y: 205, distance: 455.6
click at [642, 205] on div "Trying to reach [DOMAIN_NAME] Connected again... 0% clear filter new 1" at bounding box center [664, 321] width 1328 height 642
drag, startPoint x: 651, startPoint y: 214, endPoint x: 741, endPoint y: 211, distance: 90.6
click at [663, 211] on span at bounding box center [659, 214] width 7 height 16
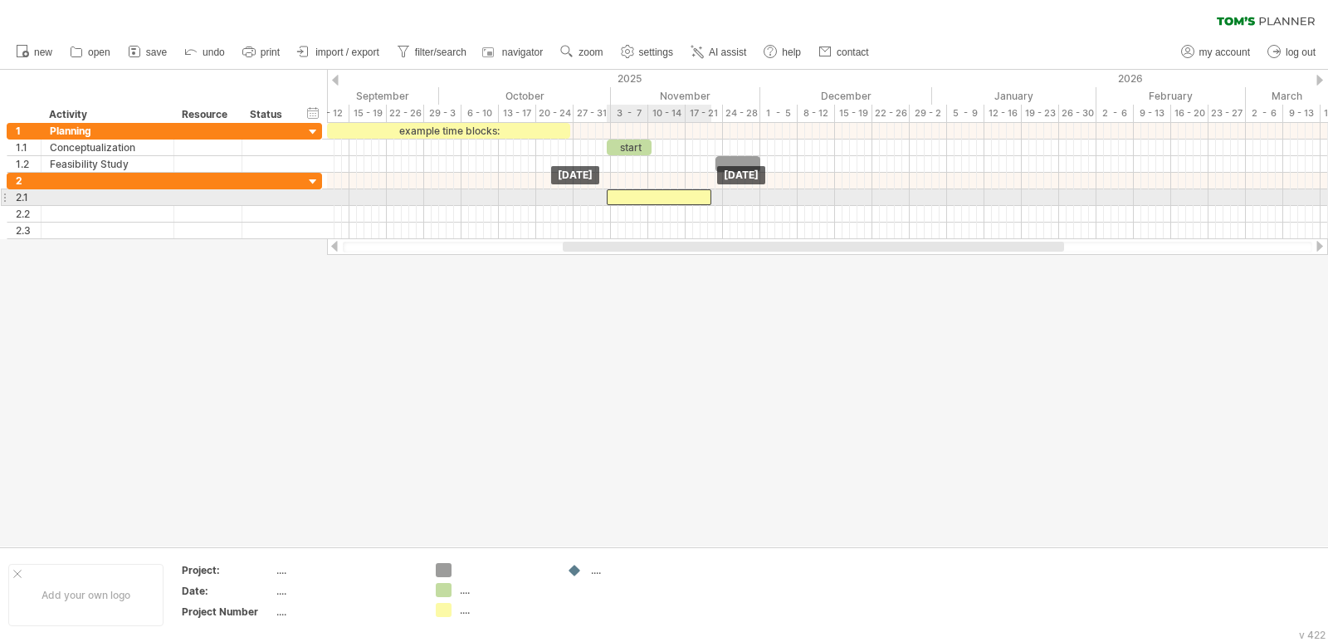
drag, startPoint x: 699, startPoint y: 213, endPoint x: 670, endPoint y: 193, distance: 34.8
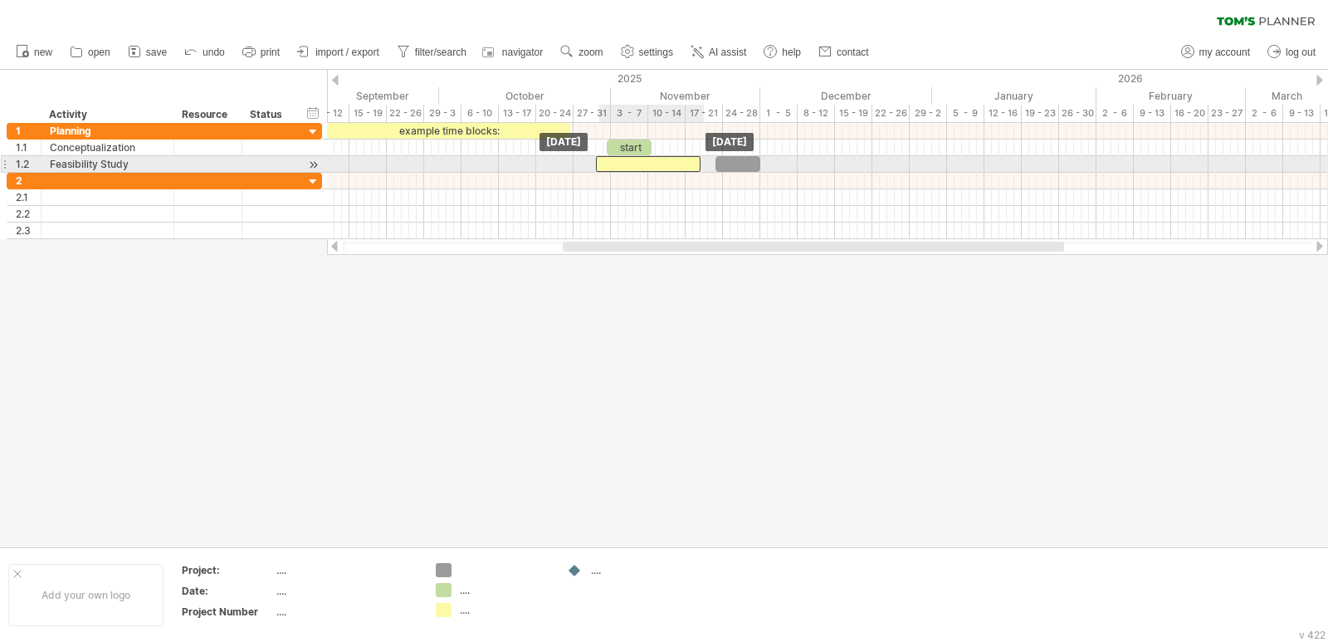
drag, startPoint x: 677, startPoint y: 197, endPoint x: 667, endPoint y: 168, distance: 30.7
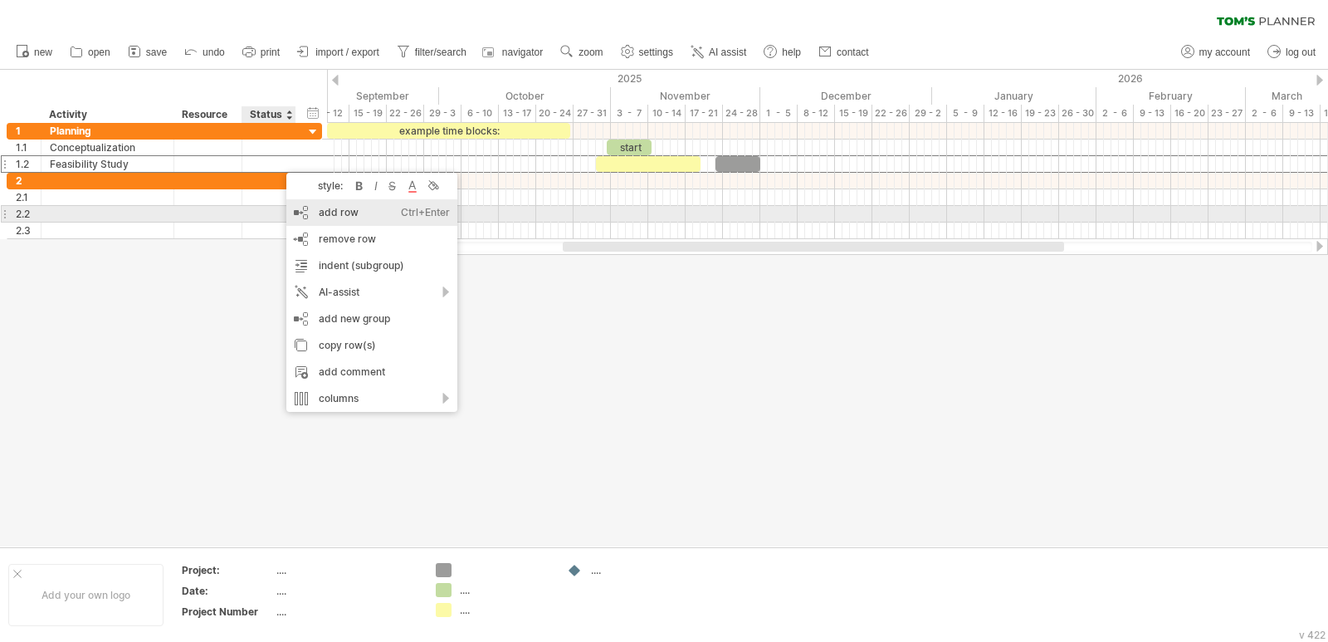
click at [379, 213] on div "add row Ctrl+Enter Cmd+Enter" at bounding box center [371, 212] width 171 height 27
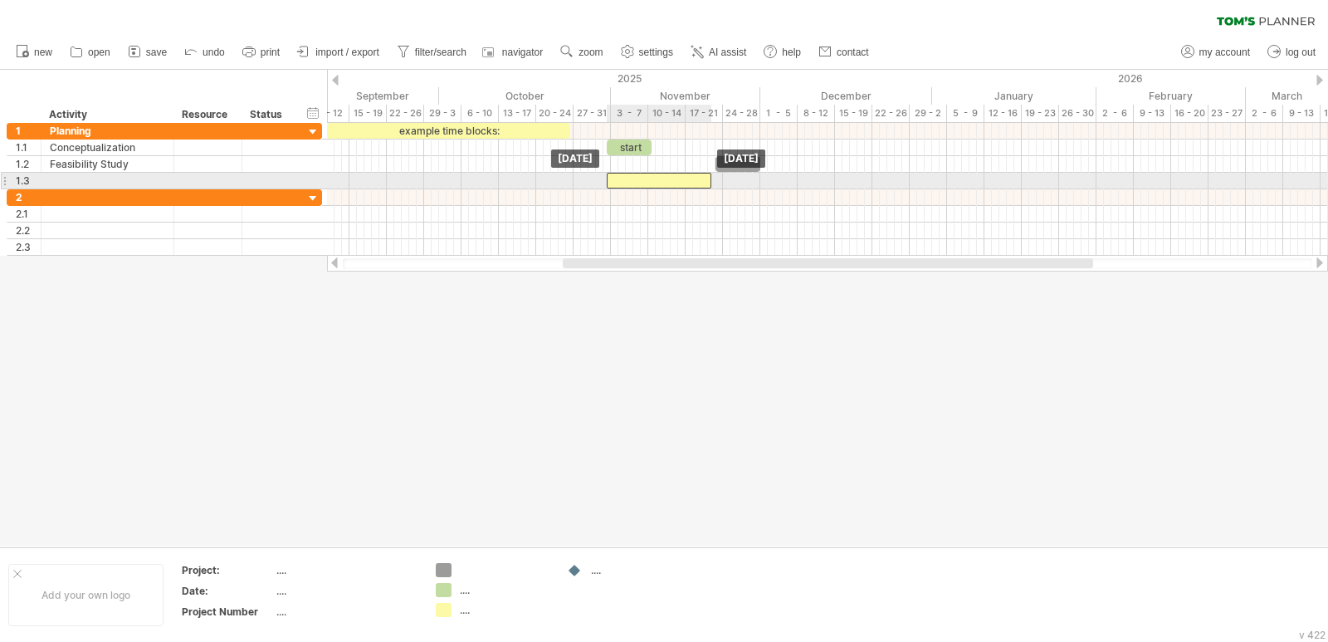
drag, startPoint x: 641, startPoint y: 159, endPoint x: 652, endPoint y: 174, distance: 18.4
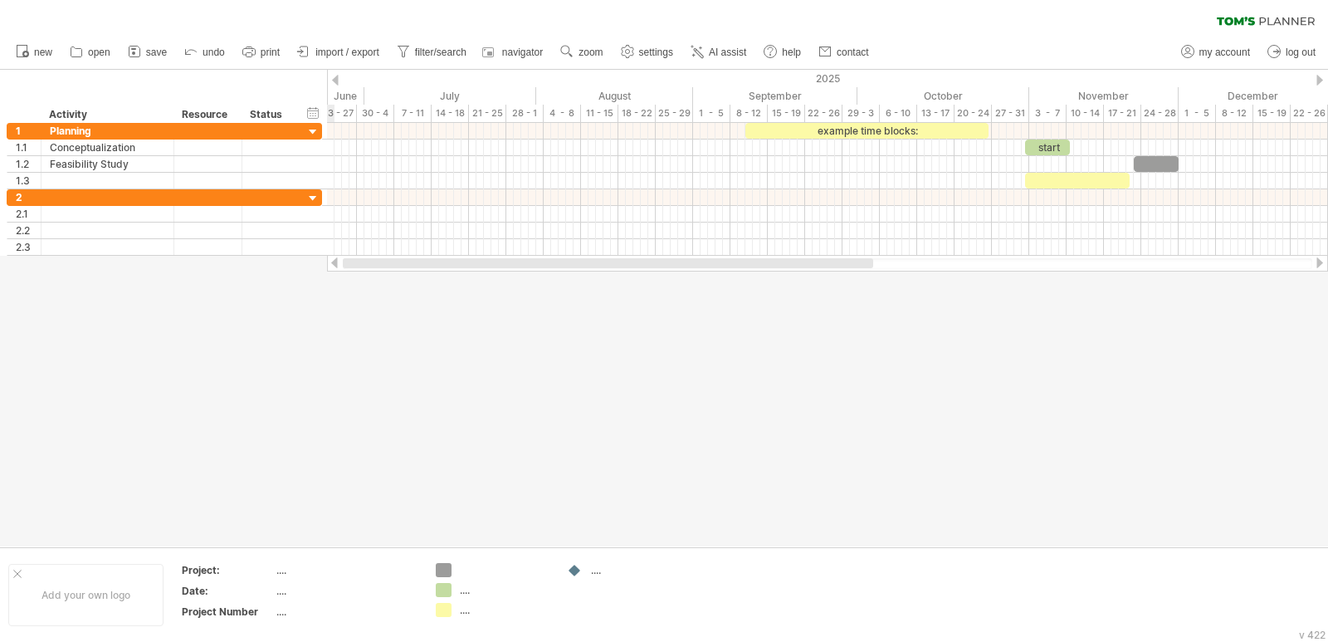
drag, startPoint x: 993, startPoint y: 265, endPoint x: 735, endPoint y: 259, distance: 258.3
click at [736, 259] on div at bounding box center [608, 263] width 531 height 10
click at [343, 51] on span "import / export" at bounding box center [347, 52] width 64 height 12
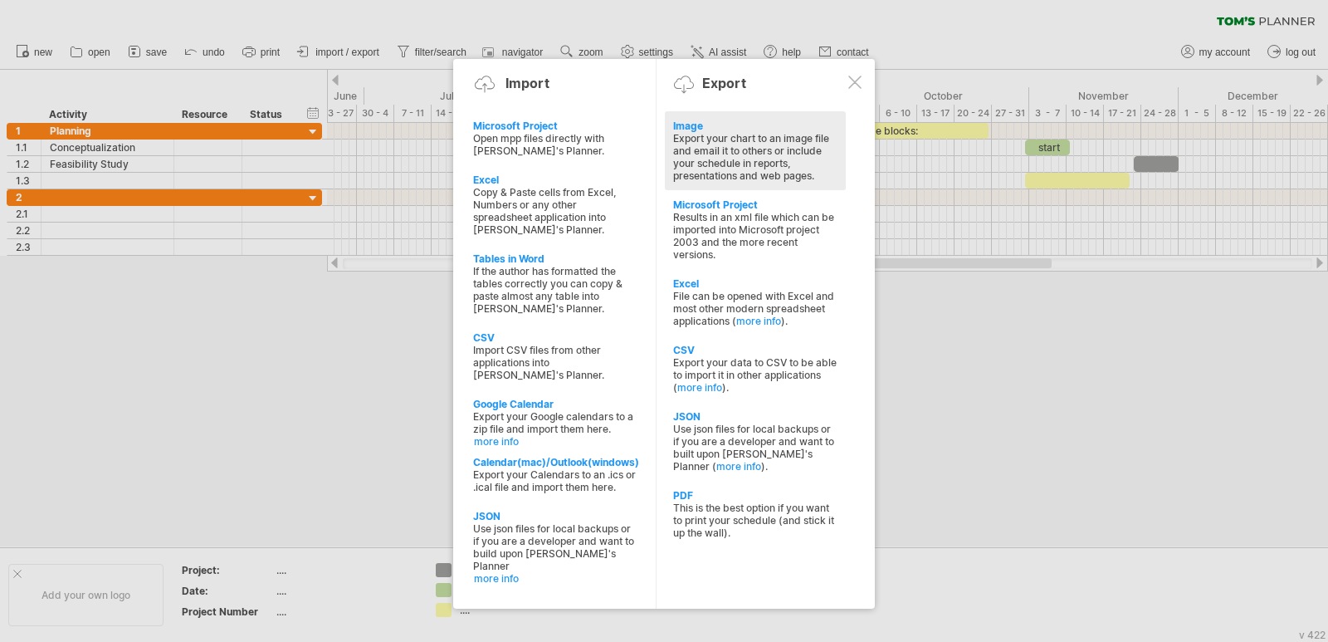
click at [786, 154] on div "Export your chart to an image file and email it to others or include your sched…" at bounding box center [755, 157] width 164 height 50
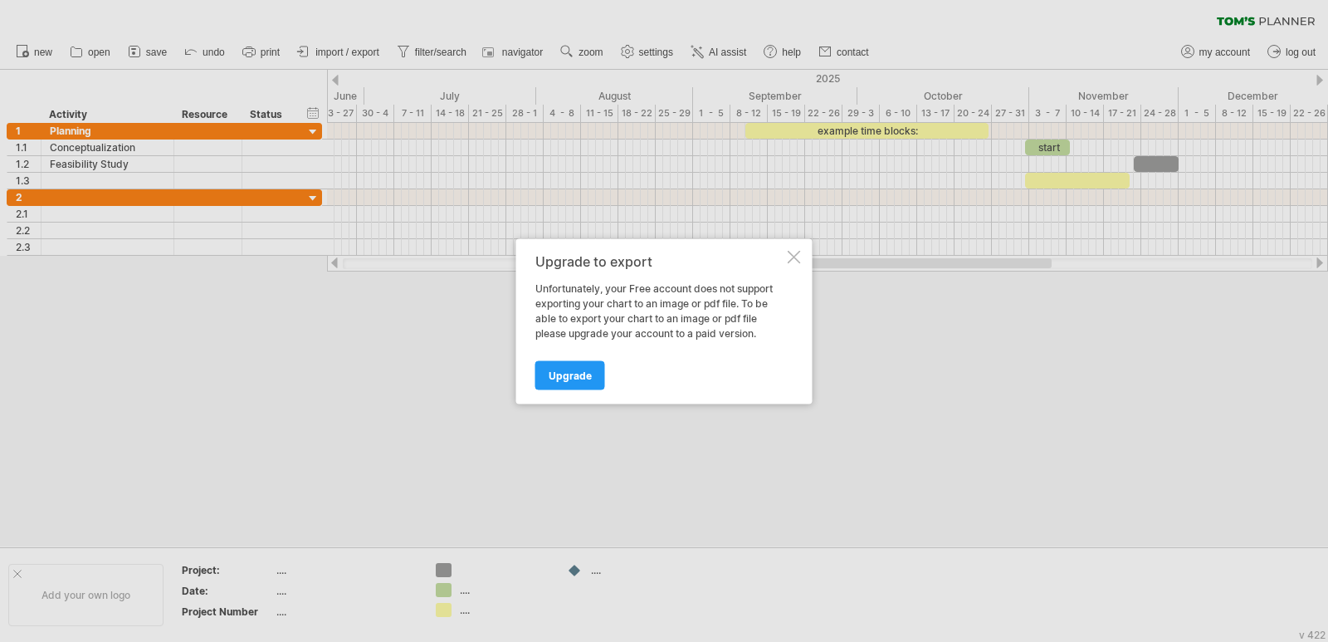
click at [793, 261] on div at bounding box center [794, 256] width 13 height 13
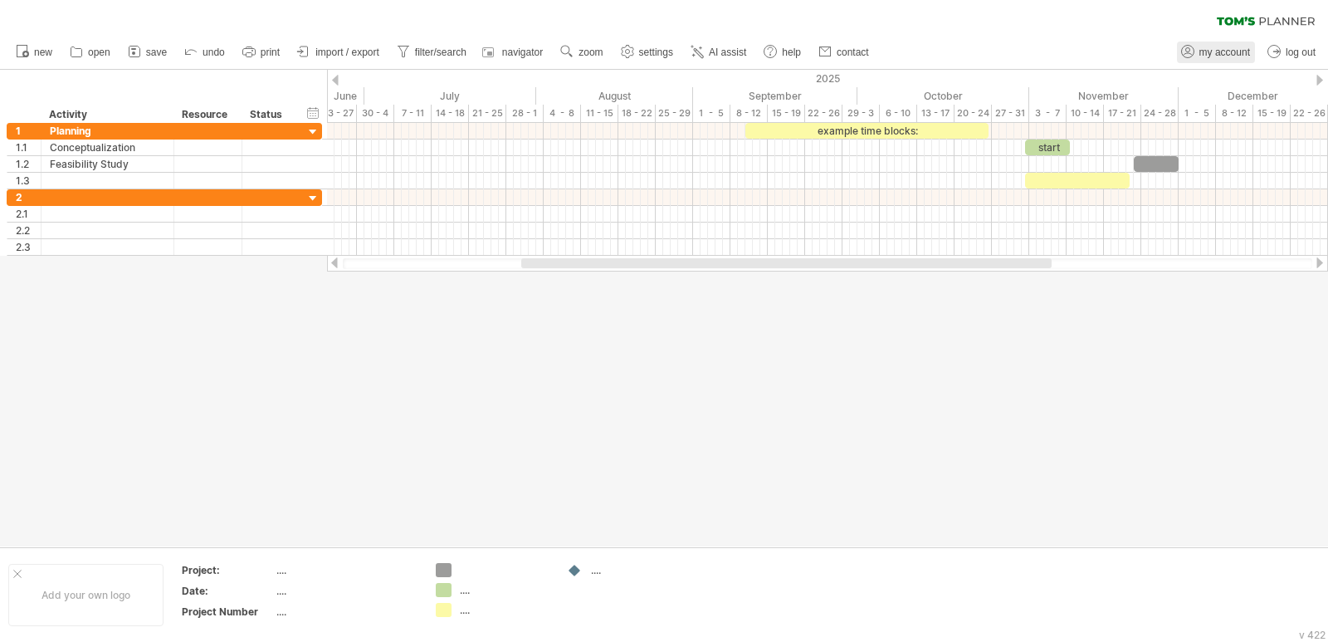
click at [1206, 53] on span "my account" at bounding box center [1225, 52] width 51 height 12
type input "**********"
click at [1210, 54] on div "Trying to reach [DOMAIN_NAME] Connected again... 0% clear filter new 1" at bounding box center [664, 321] width 1328 height 642
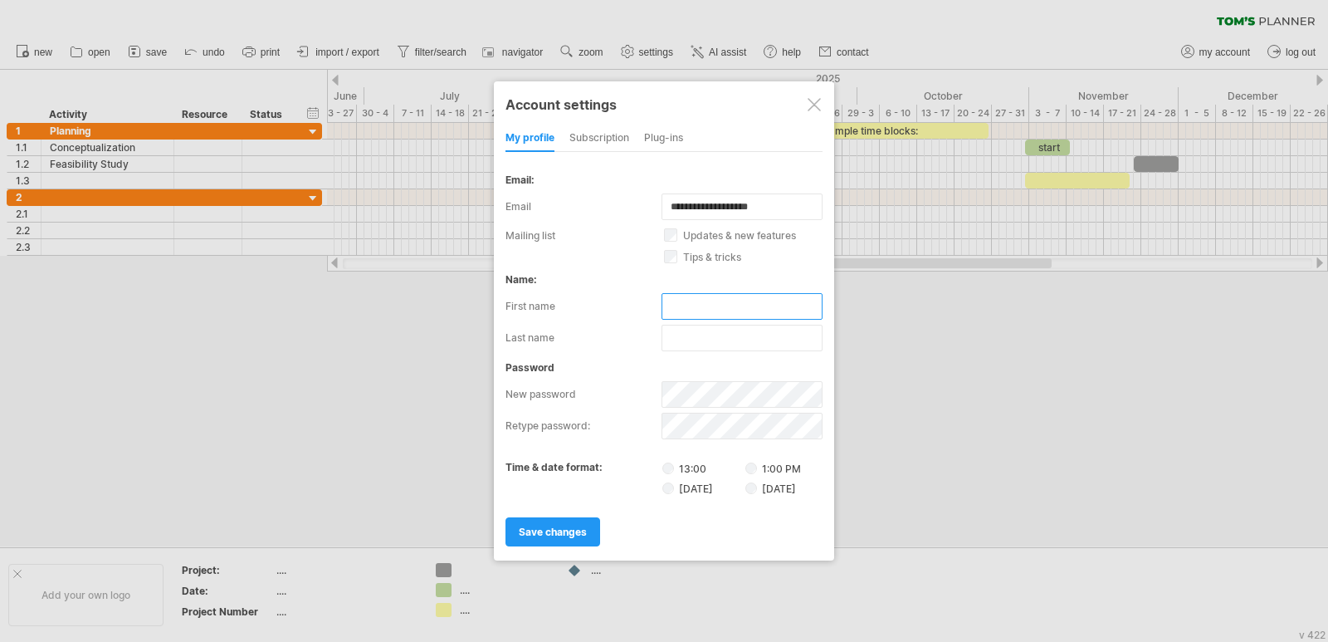
click at [752, 305] on input "text" at bounding box center [742, 306] width 161 height 27
click at [607, 136] on div "subscription" at bounding box center [600, 138] width 60 height 27
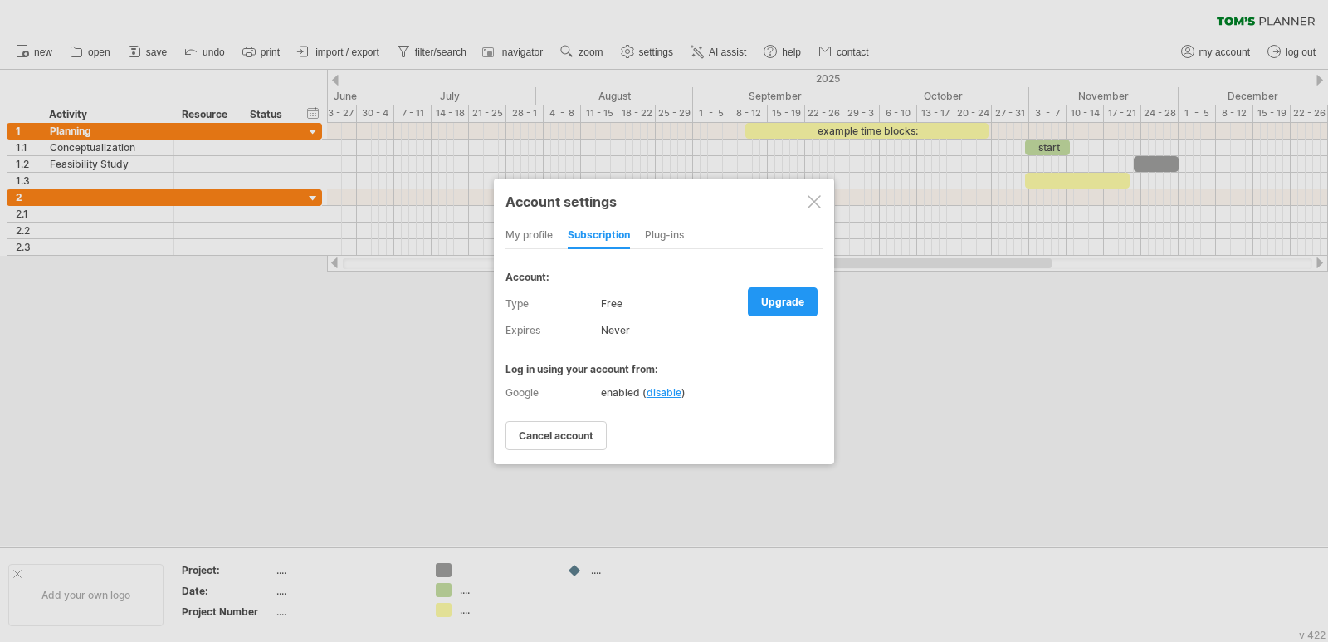
click at [544, 238] on div "my profile" at bounding box center [529, 236] width 47 height 27
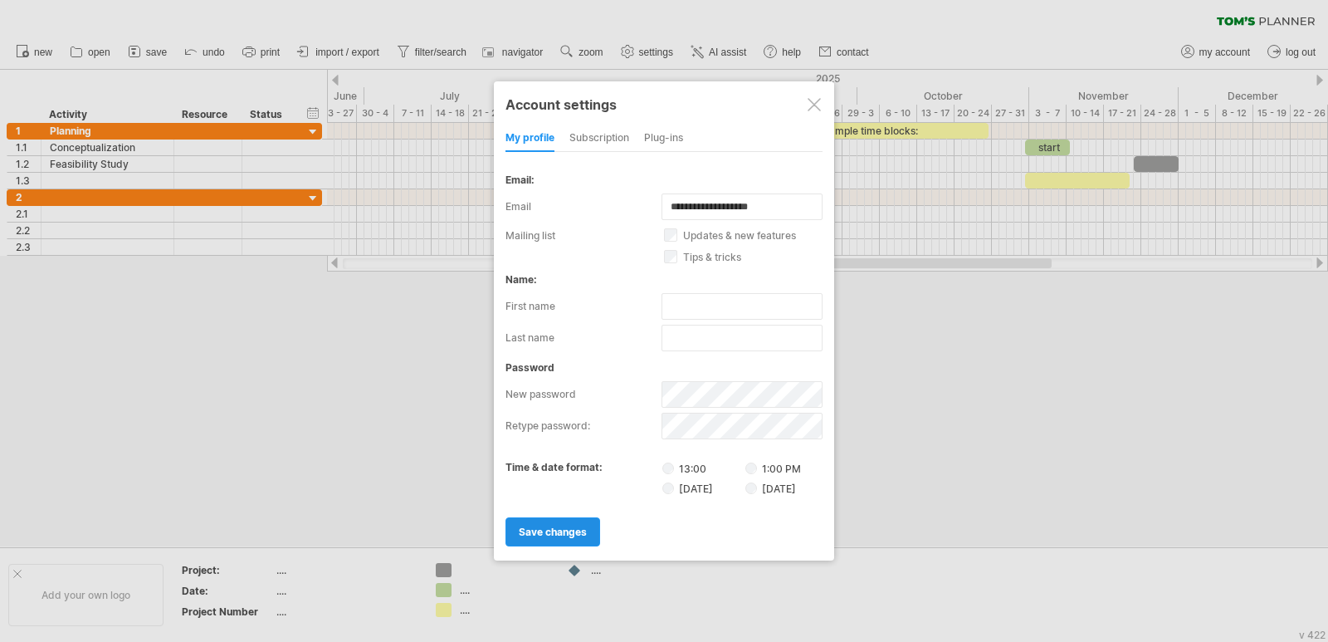
click at [571, 528] on span "save changes" at bounding box center [553, 532] width 68 height 12
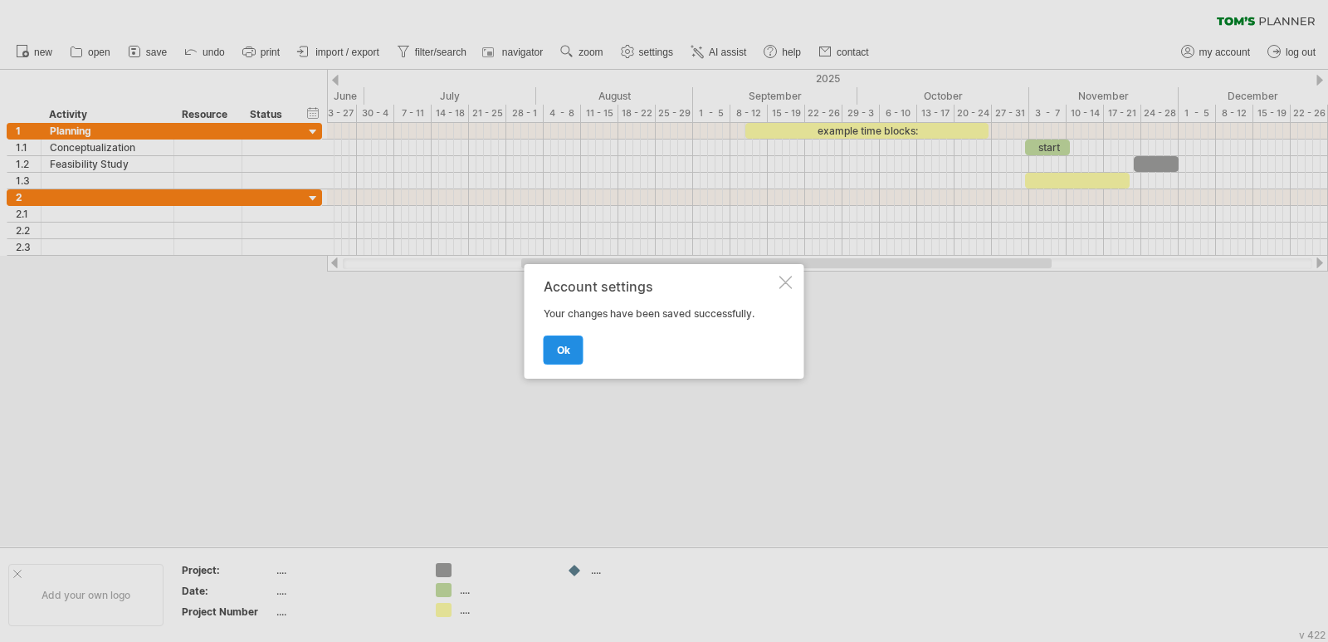
click at [573, 355] on link "ok" at bounding box center [564, 349] width 40 height 29
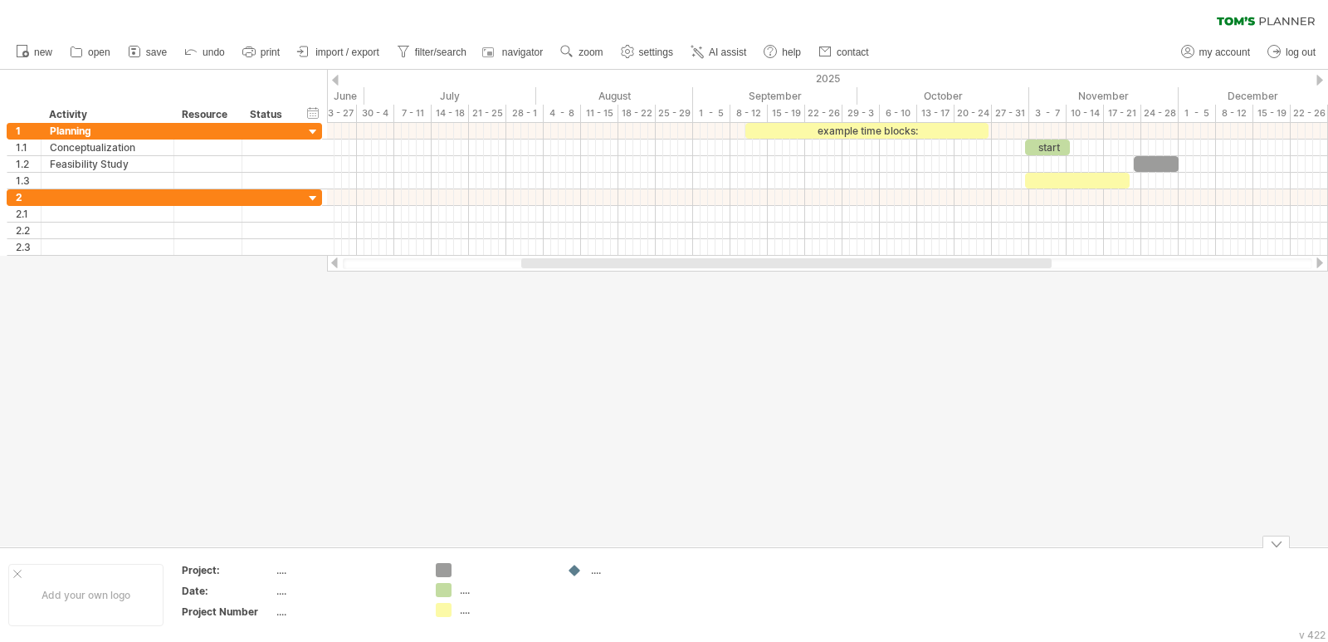
click at [756, 479] on div at bounding box center [664, 308] width 1328 height 477
click at [652, 56] on span "settings" at bounding box center [656, 52] width 34 height 12
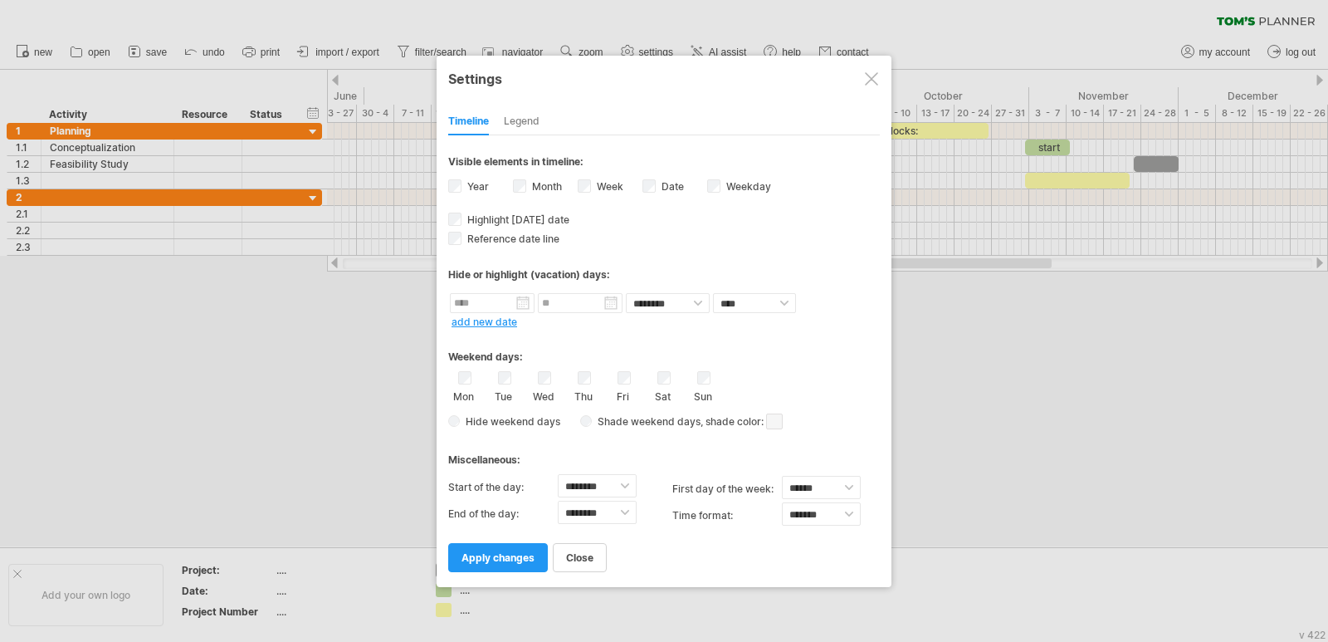
click at [779, 426] on span at bounding box center [774, 421] width 17 height 16
click at [529, 127] on div "Legend" at bounding box center [522, 122] width 36 height 27
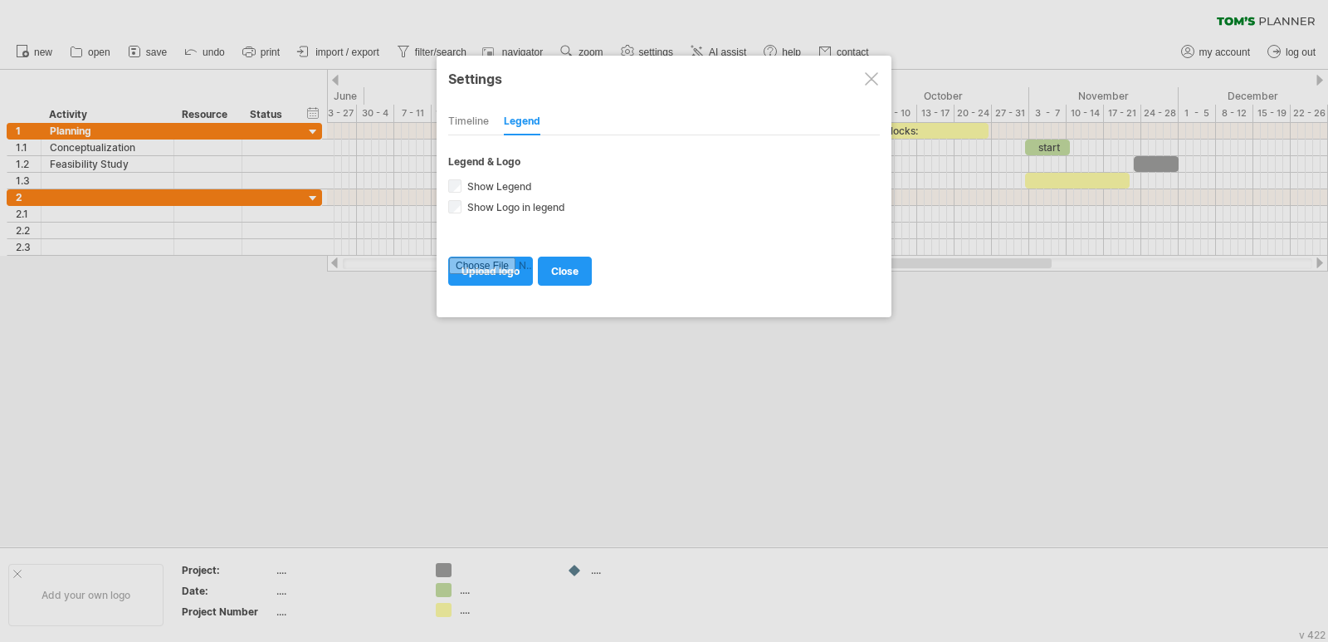
click at [474, 120] on div "Timeline" at bounding box center [468, 122] width 41 height 27
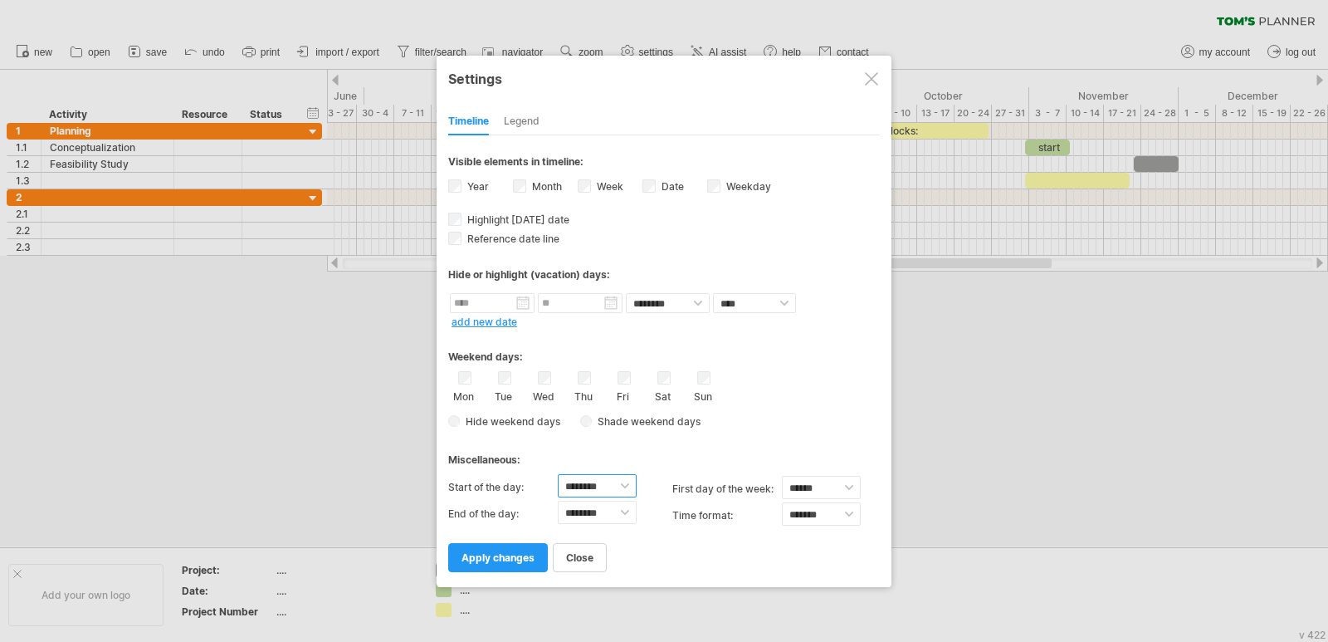
click at [623, 487] on select "******** ******** ******** ******** ******** ******** ******** ******** *******…" at bounding box center [597, 485] width 79 height 23
select select "*"
click at [558, 474] on select "******** ******** ******** ******** ******** ******** ******** ******** *******…" at bounding box center [597, 485] width 79 height 23
click at [605, 489] on select "******** ******** ******** ******** ******** ******** ******** ******** *******…" at bounding box center [597, 485] width 79 height 23
click at [558, 474] on select "******** ******** ******** ******** ******** ******** ******** ******** *******…" at bounding box center [597, 485] width 79 height 23
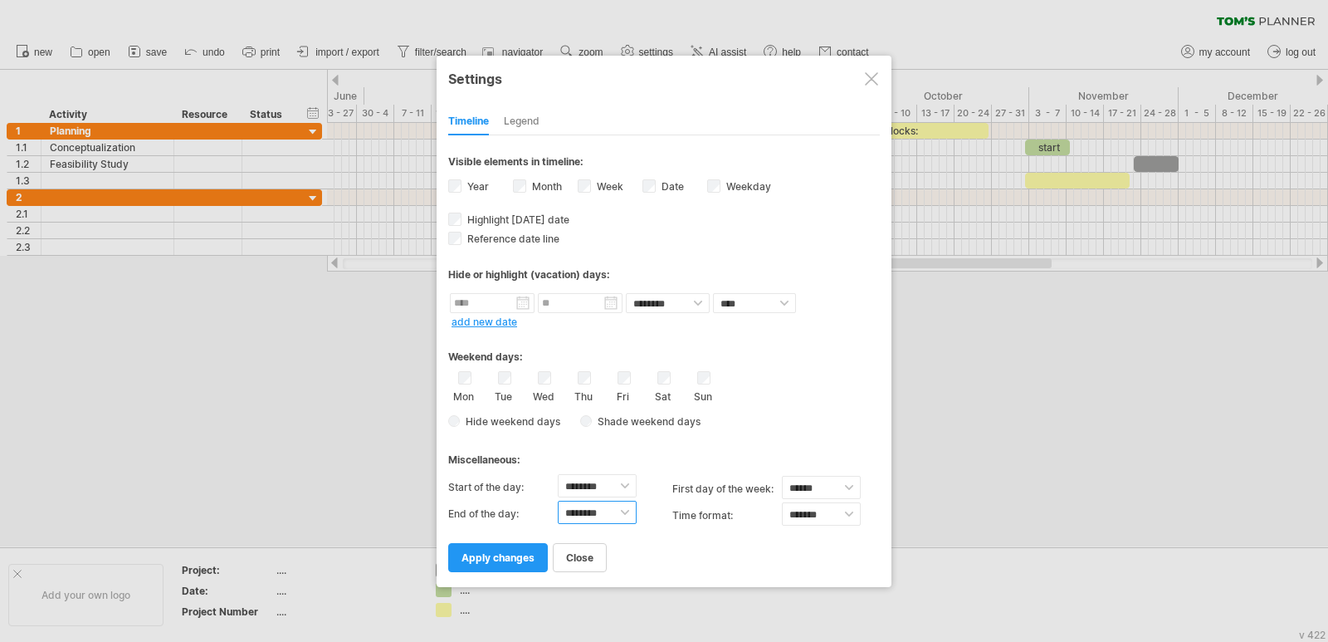
click at [621, 511] on select "******** ******** ******** ******** ******** ******** ******** ******** *******…" at bounding box center [597, 512] width 79 height 23
select select "**"
click at [558, 501] on select "******** ******** ******** ******** ******** ******** ******** ******** *******…" at bounding box center [597, 512] width 79 height 23
click at [620, 490] on select "******** ******** ******** ******** ******** ******** ******** ******** *******…" at bounding box center [597, 485] width 79 height 23
select select "*"
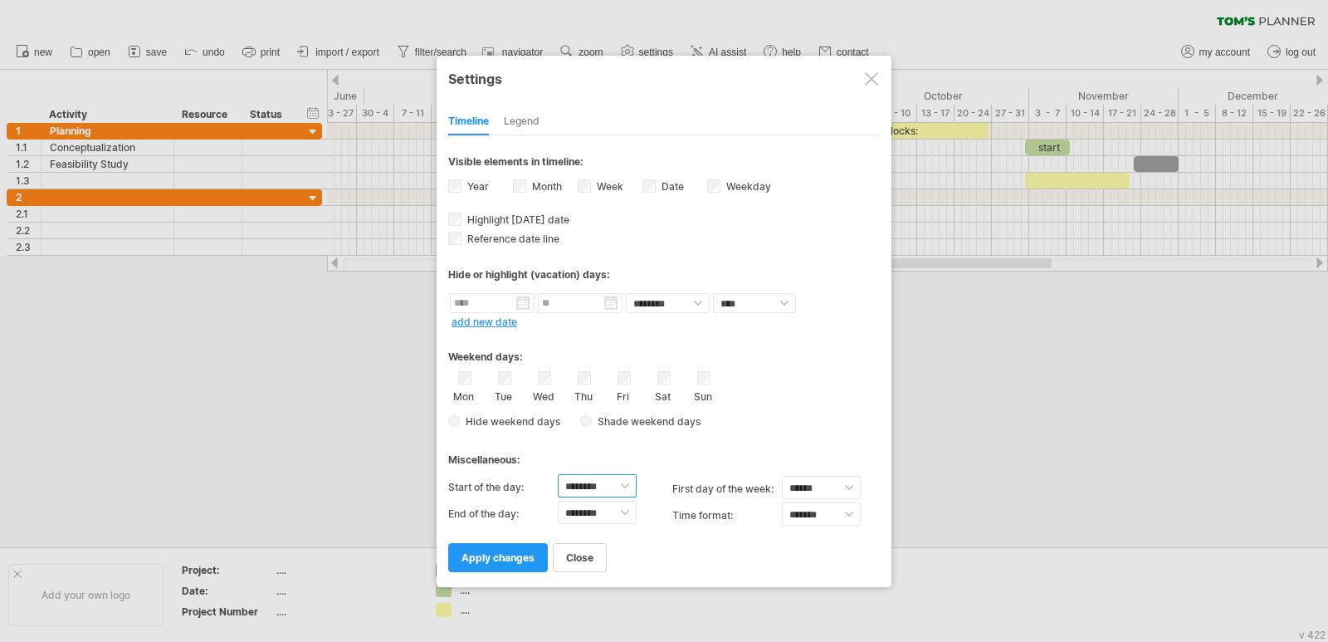
click at [558, 474] on select "******** ******** ******** ******** ******** ******** ******** ******** *******…" at bounding box center [597, 485] width 79 height 23
click at [623, 504] on select "******** ******** ******** ******** ******** ******** ******** ******** *******…" at bounding box center [597, 512] width 79 height 23
select select "**"
click at [558, 501] on select "******** ******** ******** ******** ******** ******** ******** ******** *******…" at bounding box center [597, 512] width 79 height 23
click at [807, 516] on select "******* *******" at bounding box center [821, 513] width 79 height 23
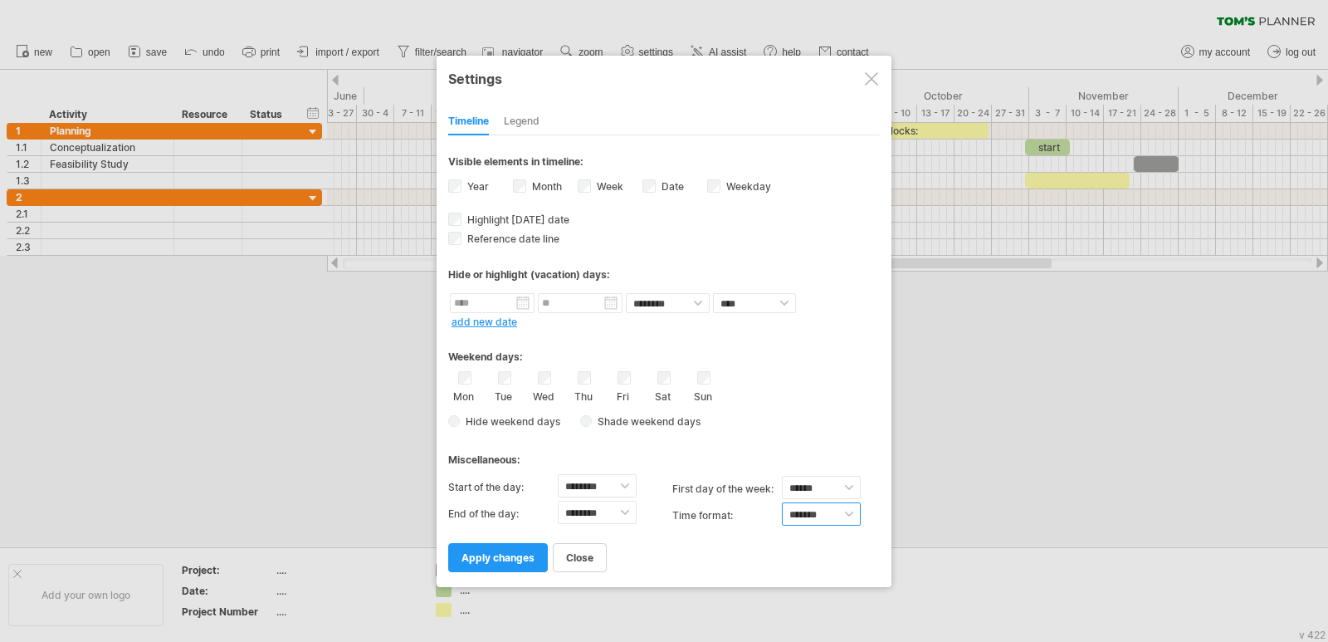
click at [807, 516] on select "******* *******" at bounding box center [821, 513] width 79 height 23
click at [772, 395] on div "Mon Tue Wed Thu Fri Sat Sun" at bounding box center [664, 387] width 432 height 32
click at [477, 555] on span "apply changes" at bounding box center [498, 557] width 73 height 12
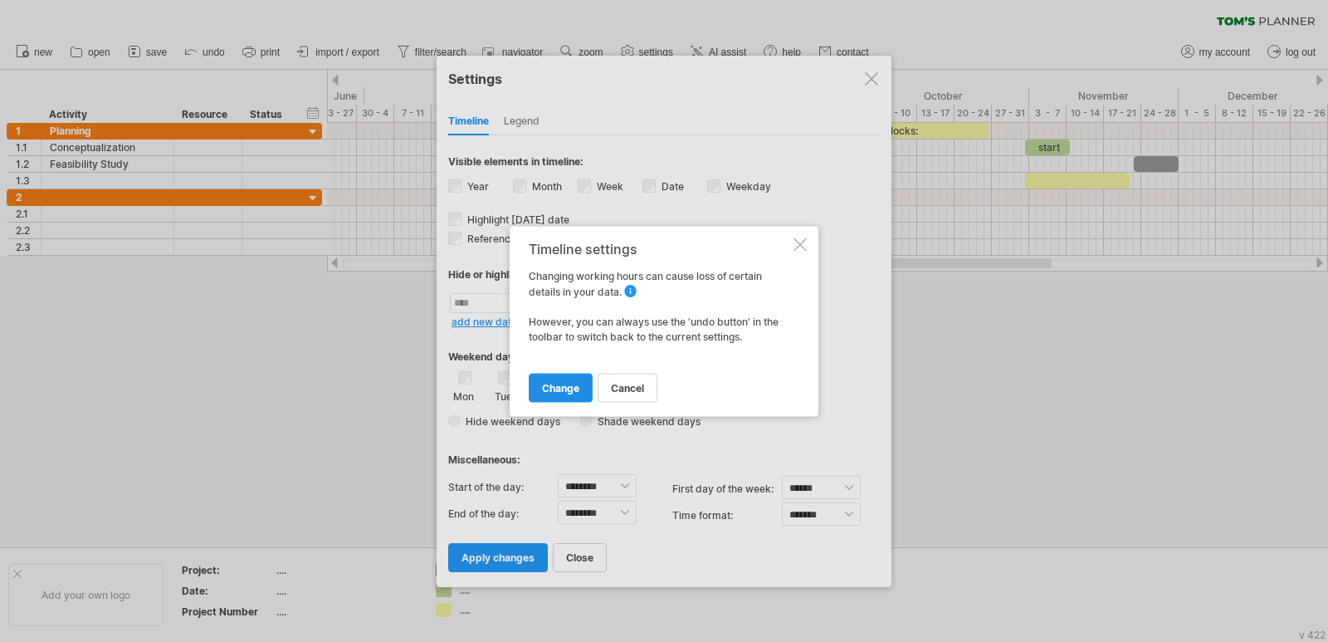
click at [569, 384] on span "change" at bounding box center [560, 387] width 37 height 12
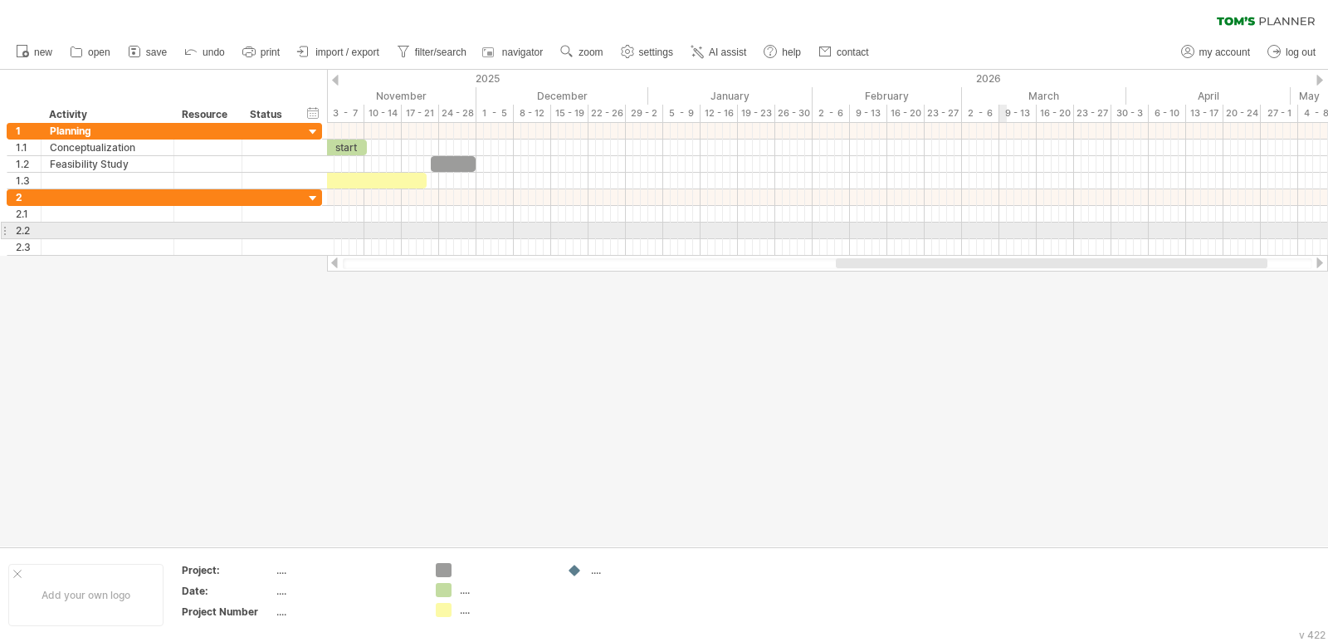
drag, startPoint x: 693, startPoint y: 262, endPoint x: 1003, endPoint y: 238, distance: 310.6
click at [1003, 238] on div "Trying to reach [DOMAIN_NAME] Connected again... 0% clear filter new 1" at bounding box center [664, 321] width 1328 height 642
